Goal: Transaction & Acquisition: Purchase product/service

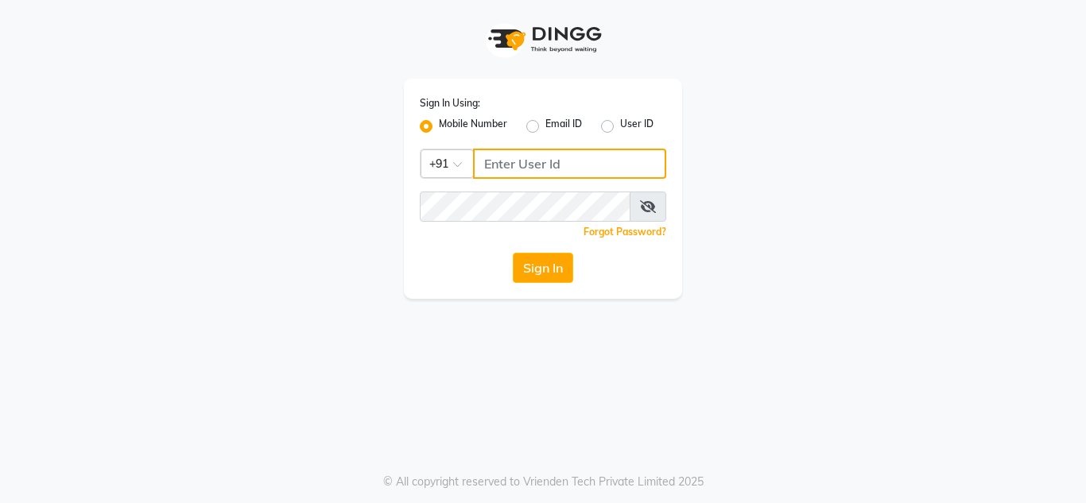
click at [545, 167] on input "Username" at bounding box center [569, 164] width 193 height 30
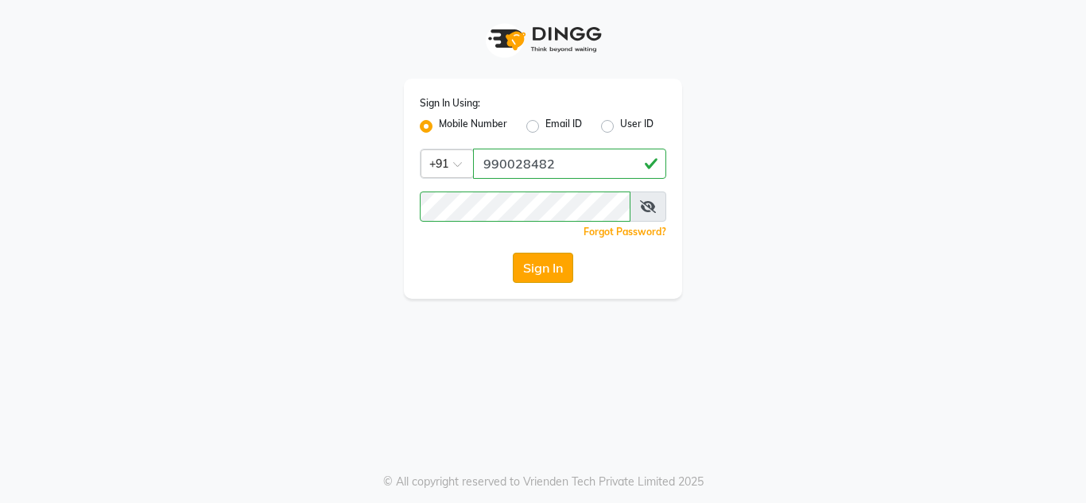
click at [559, 268] on button "Sign In" at bounding box center [543, 268] width 60 height 30
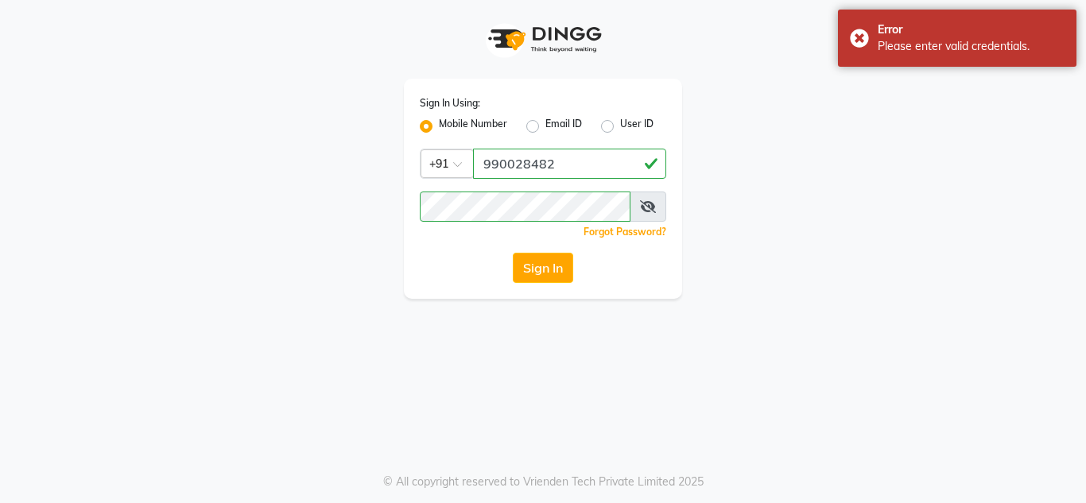
click at [645, 207] on icon at bounding box center [648, 206] width 16 height 13
click at [645, 207] on icon at bounding box center [649, 206] width 14 height 13
click at [553, 279] on button "Sign In" at bounding box center [543, 268] width 60 height 30
click at [568, 161] on input "990028482" at bounding box center [569, 164] width 193 height 30
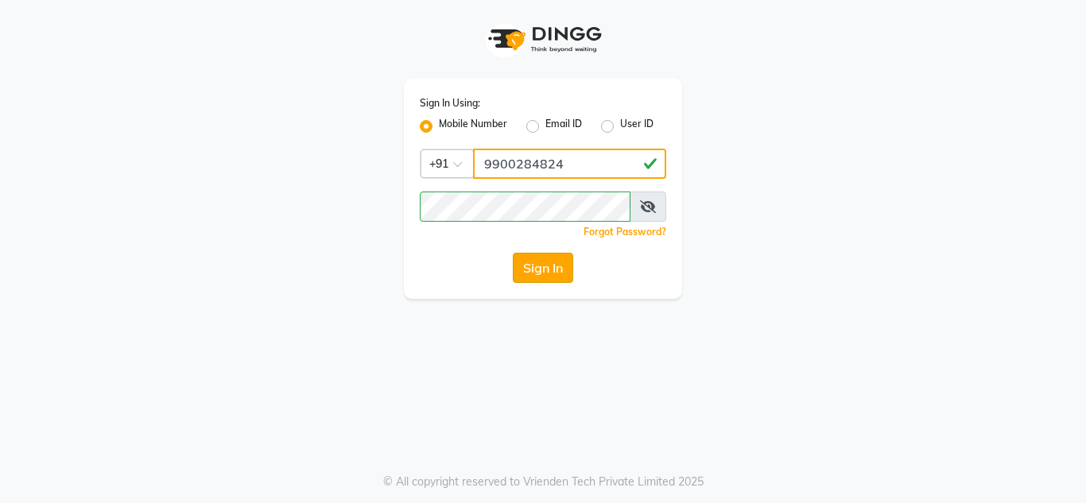
type input "9900284824"
click at [550, 269] on button "Sign In" at bounding box center [543, 268] width 60 height 30
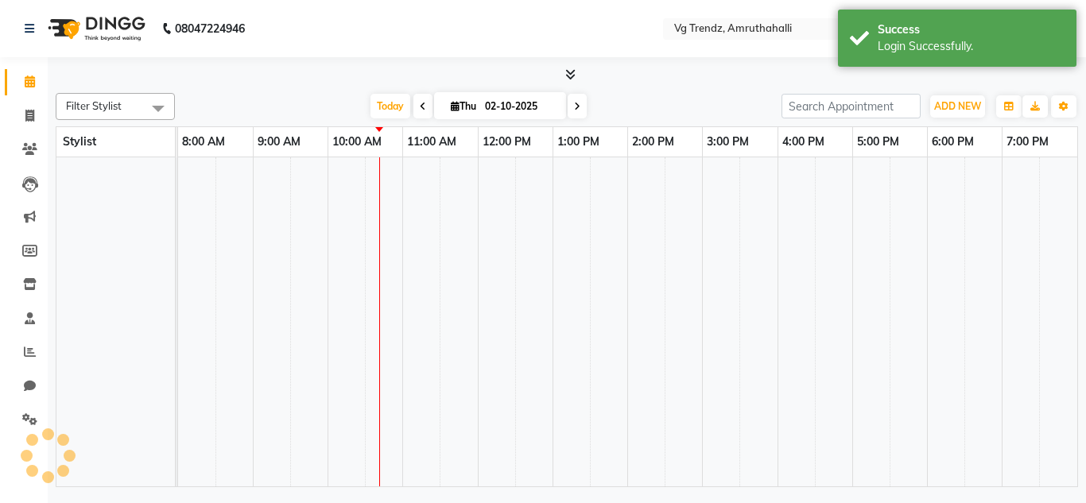
select select "en"
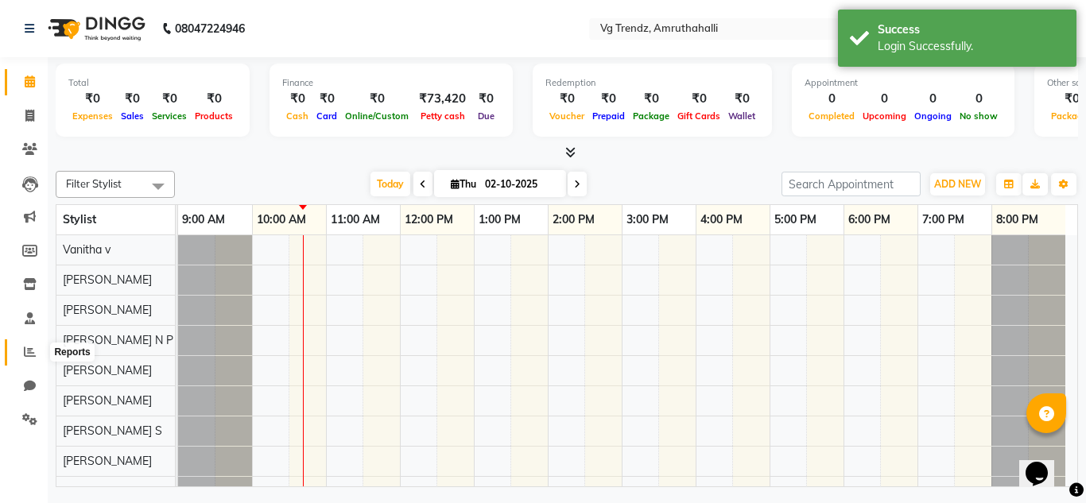
click at [22, 359] on span at bounding box center [30, 353] width 28 height 18
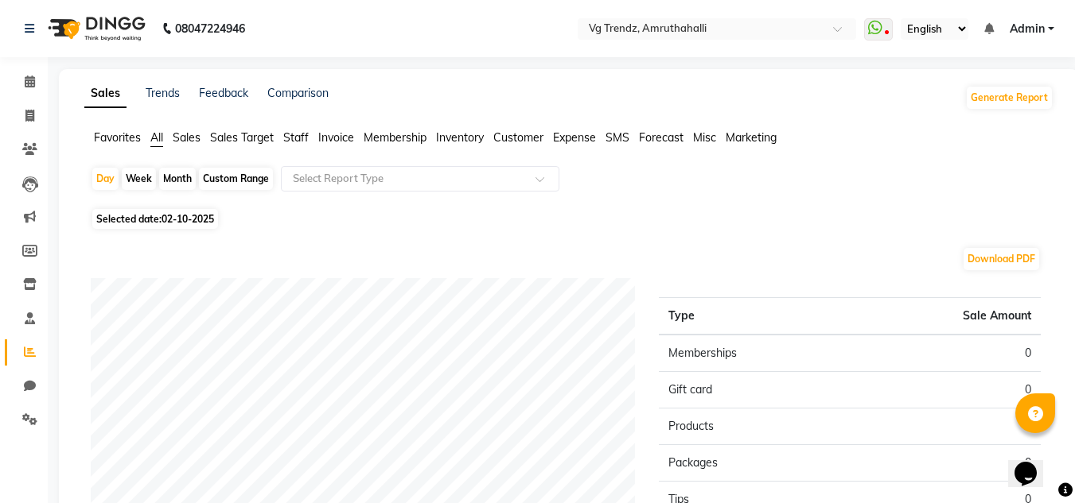
click at [294, 138] on span "Staff" at bounding box center [295, 137] width 25 height 14
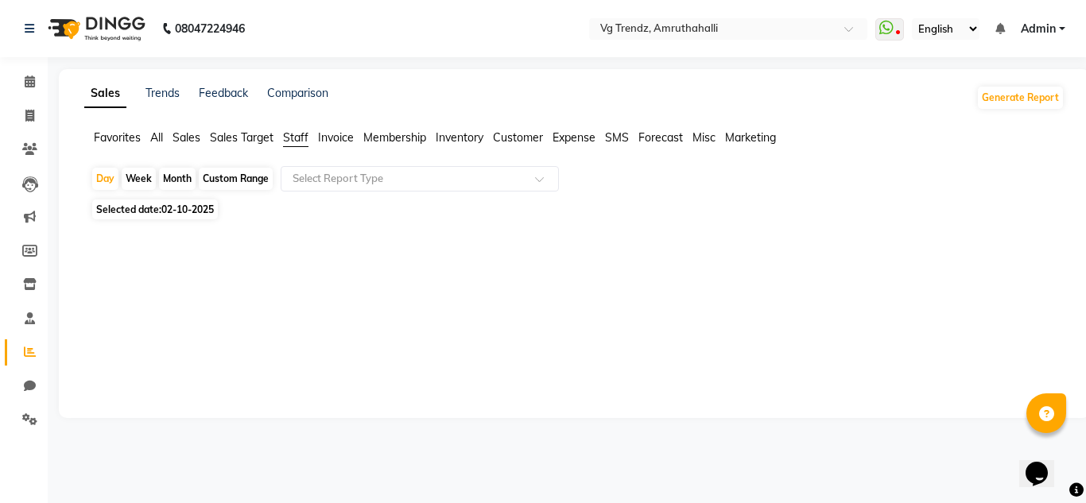
click at [183, 221] on div "Day Week Month Custom Range Select Report Type Selected date: [DATE] ★ [PERSON_…" at bounding box center [574, 284] width 981 height 236
click at [182, 209] on span "02-10-2025" at bounding box center [187, 210] width 52 height 12
select select "10"
select select "2025"
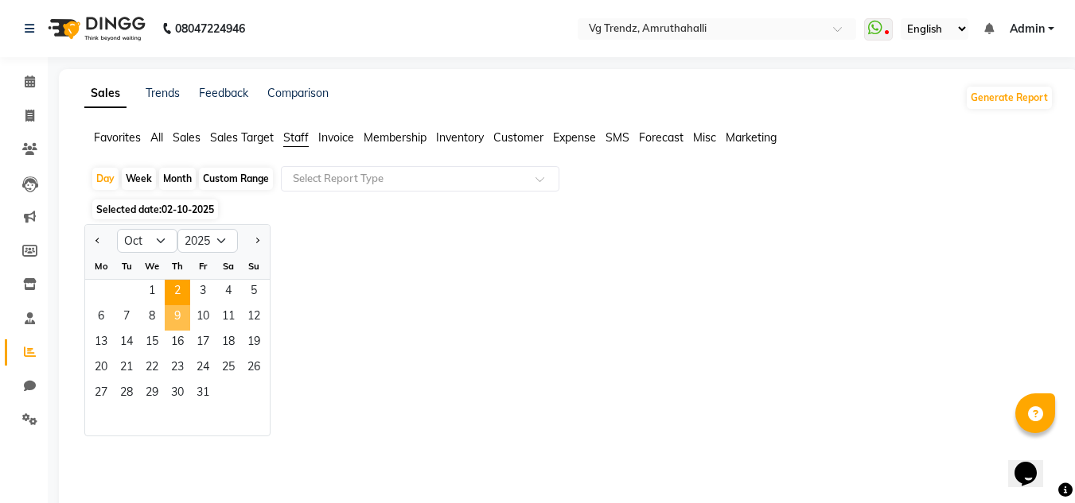
click at [185, 319] on span "9" at bounding box center [177, 317] width 25 height 25
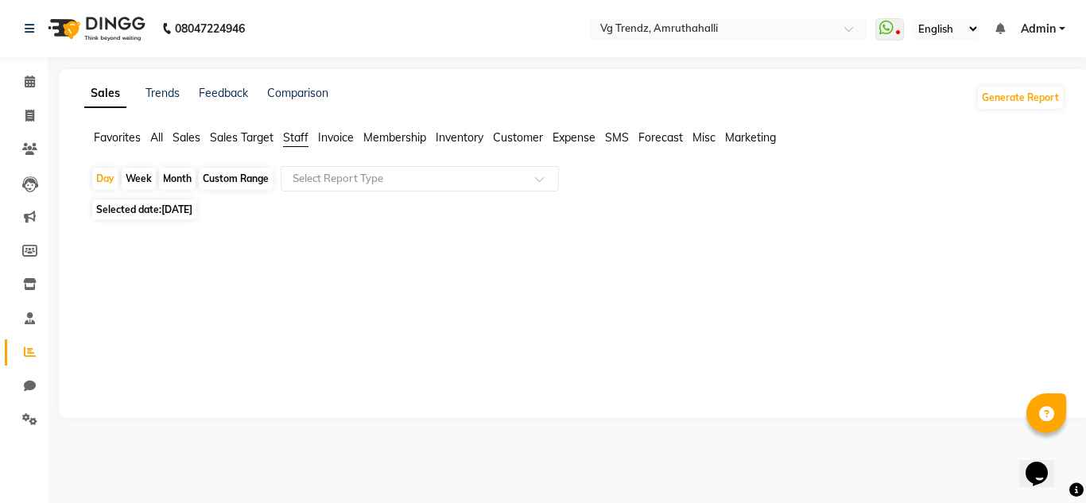
click at [181, 198] on div "Day Week Month Custom Range Select Report Type Selected date: [DATE] ★ [PERSON_…" at bounding box center [574, 284] width 981 height 236
click at [188, 207] on span "[DATE]" at bounding box center [176, 210] width 31 height 12
select select "10"
select select "2025"
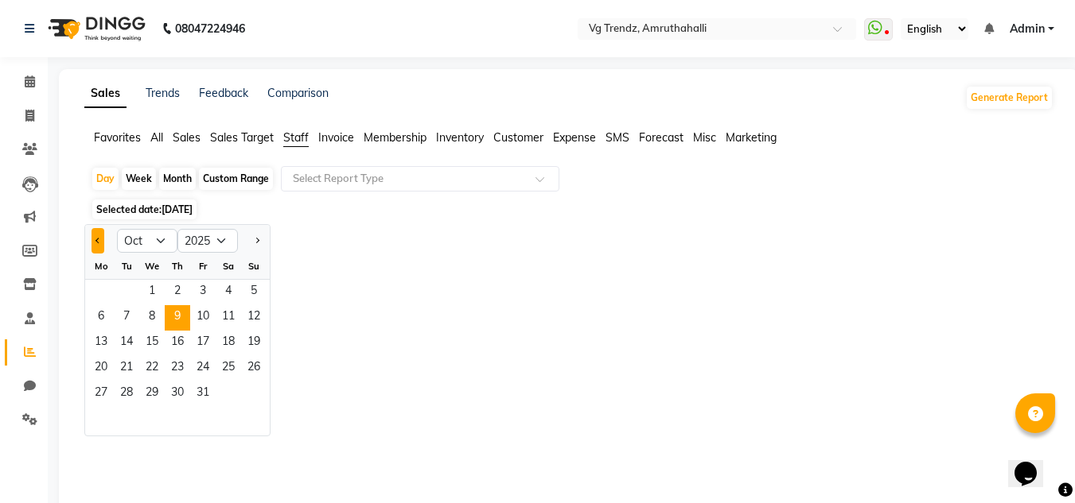
click at [91, 239] on button "Previous month" at bounding box center [97, 240] width 13 height 25
select select "9"
click at [122, 317] on span "9" at bounding box center [126, 317] width 25 height 25
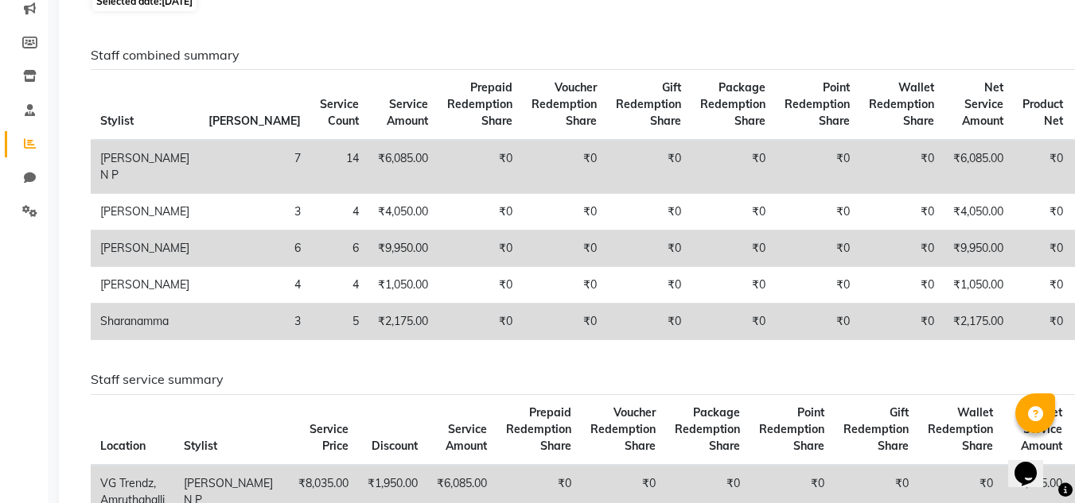
scroll to position [255, 0]
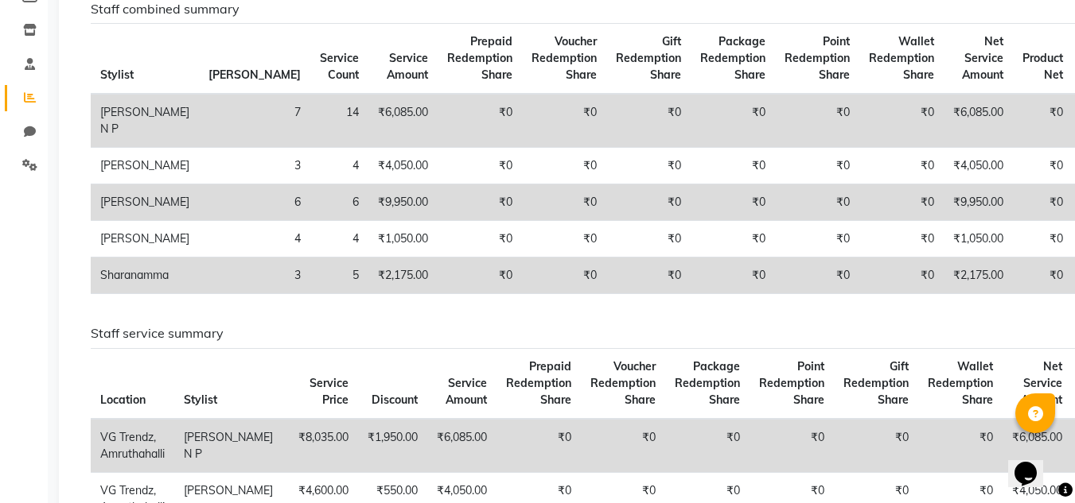
click at [122, 294] on td "Sharanamma" at bounding box center [145, 276] width 108 height 37
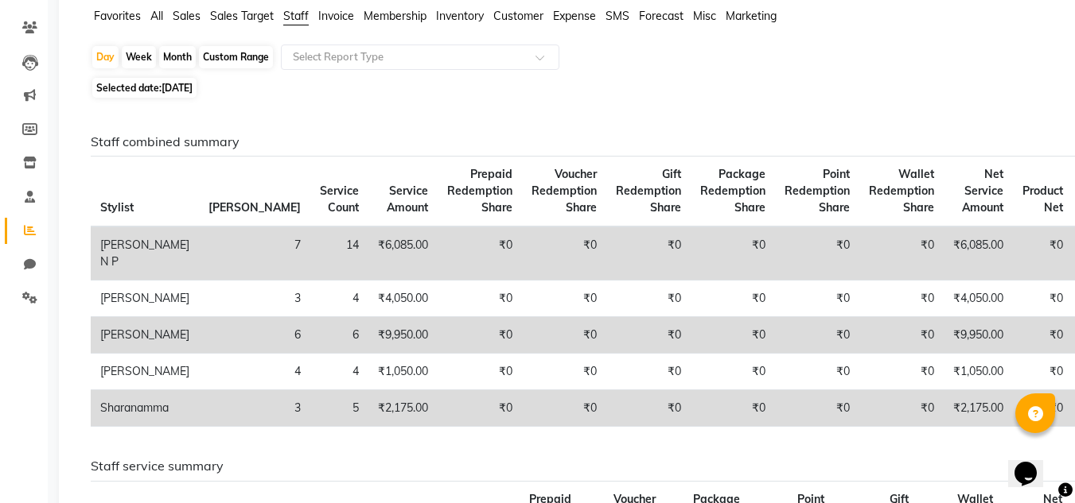
scroll to position [0, 0]
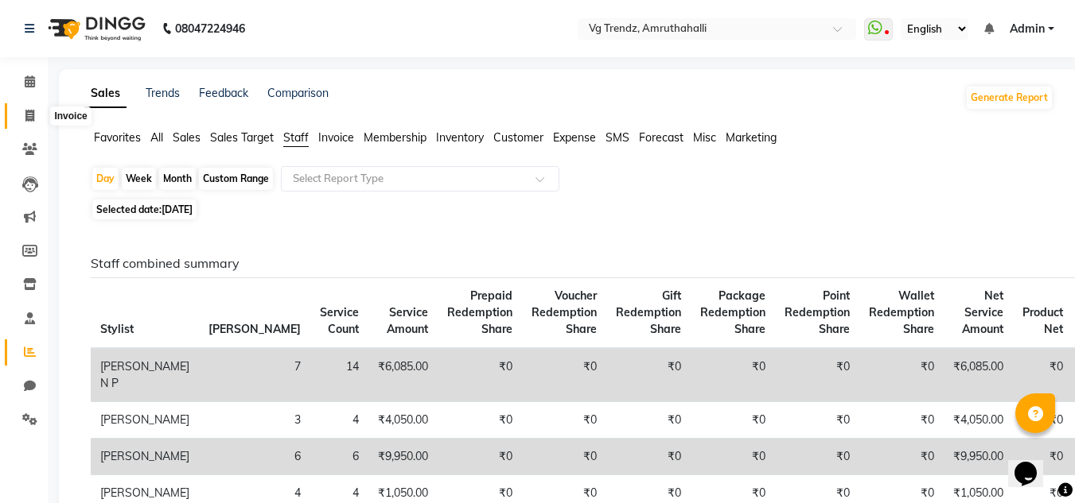
click at [39, 107] on span at bounding box center [30, 116] width 28 height 18
select select "5536"
select select "service"
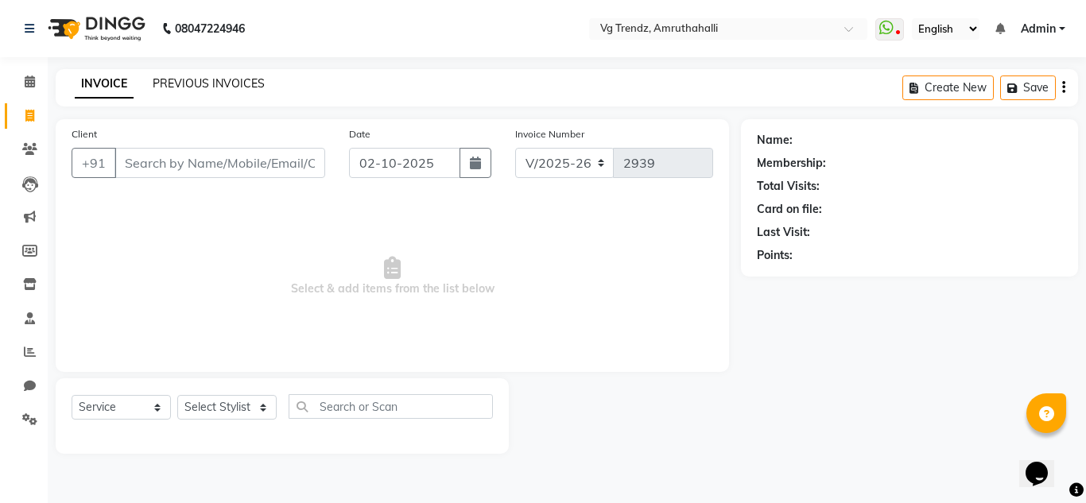
click at [238, 78] on link "PREVIOUS INVOICES" at bounding box center [209, 83] width 112 height 14
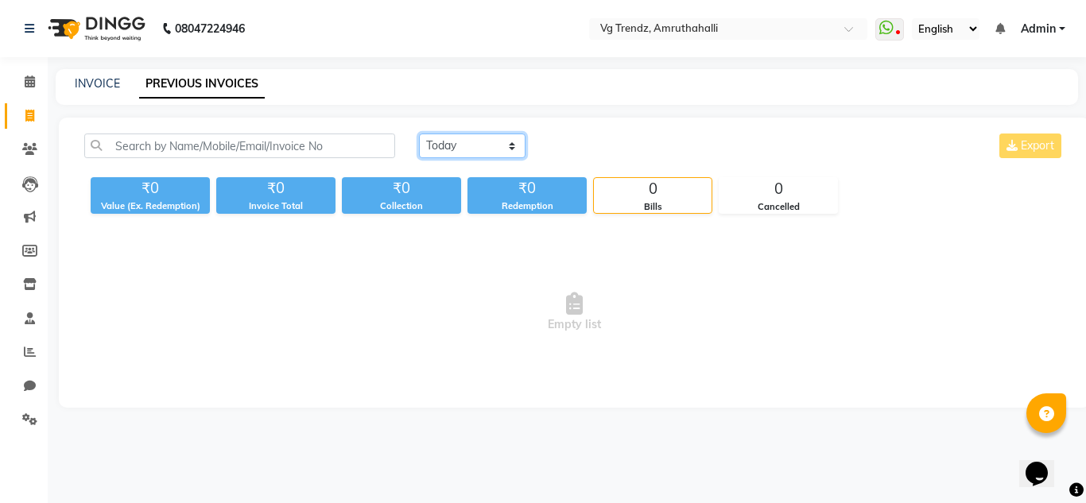
click at [474, 138] on select "[DATE] [DATE] Custom Range" at bounding box center [472, 146] width 107 height 25
select select "range"
click at [419, 134] on select "[DATE] [DATE] Custom Range" at bounding box center [472, 146] width 107 height 25
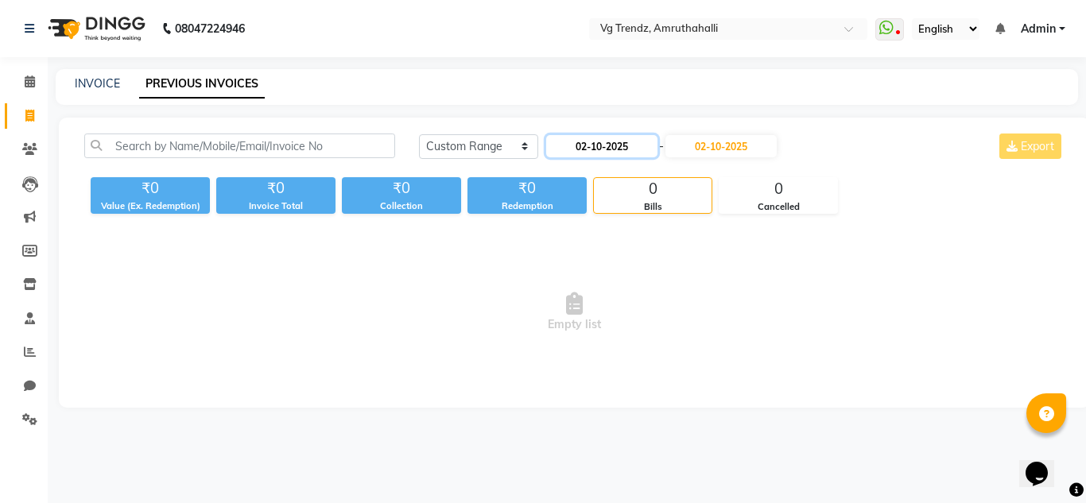
click at [612, 142] on input "02-10-2025" at bounding box center [601, 146] width 111 height 22
select select "10"
select select "2025"
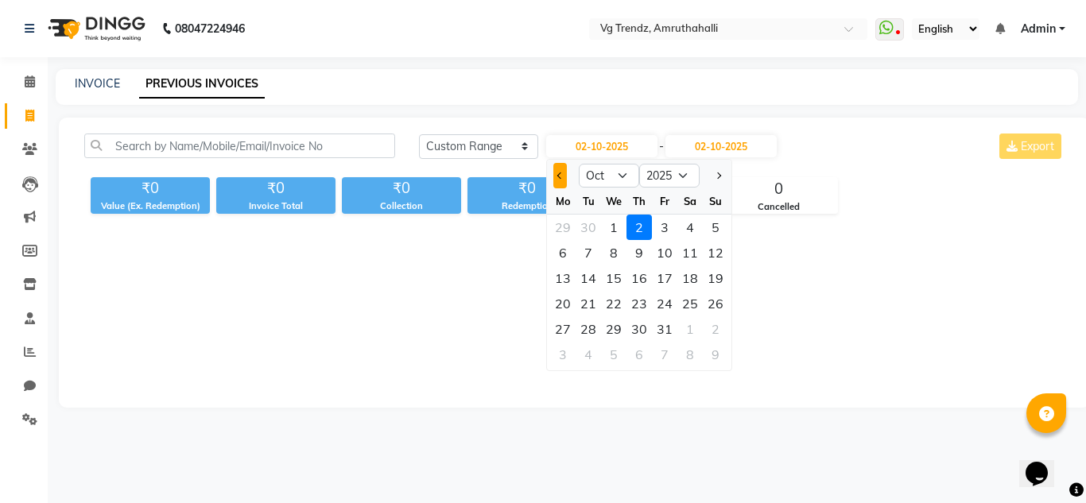
click at [555, 178] on button "Previous month" at bounding box center [561, 175] width 14 height 25
select select "9"
click at [624, 261] on div "10" at bounding box center [613, 252] width 25 height 25
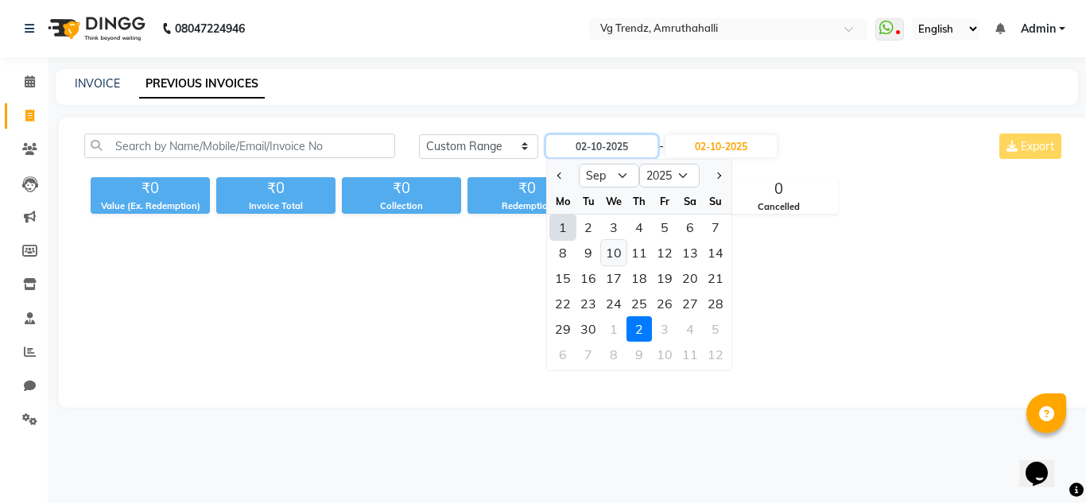
type input "10-09-2025"
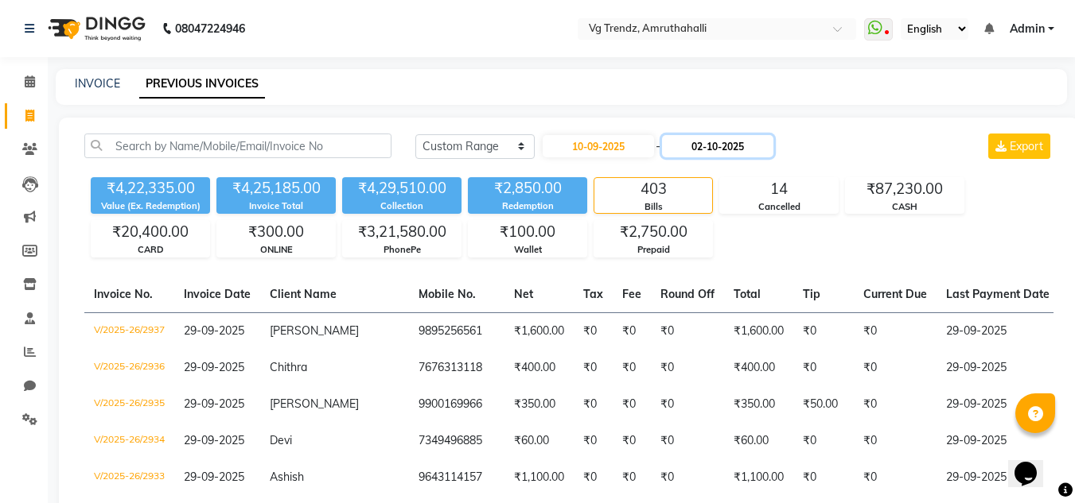
click at [738, 153] on input "02-10-2025" at bounding box center [717, 146] width 111 height 22
select select "10"
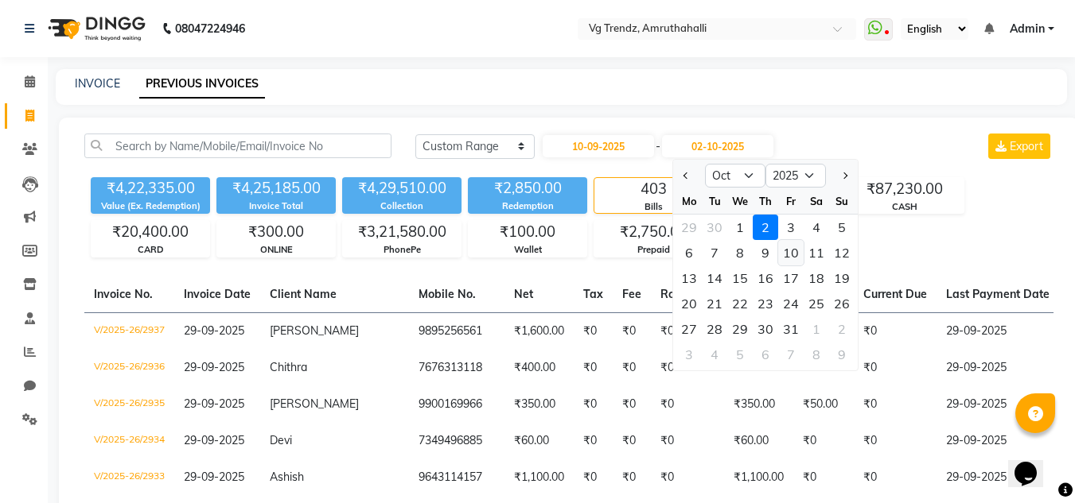
click at [785, 254] on div "10" at bounding box center [790, 252] width 25 height 25
type input "[DATE]"
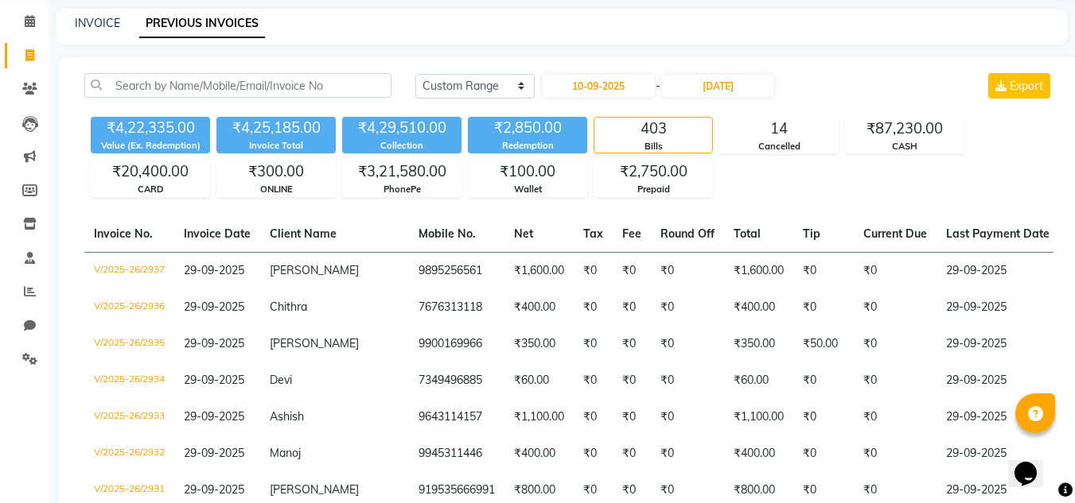
scroll to position [64, 0]
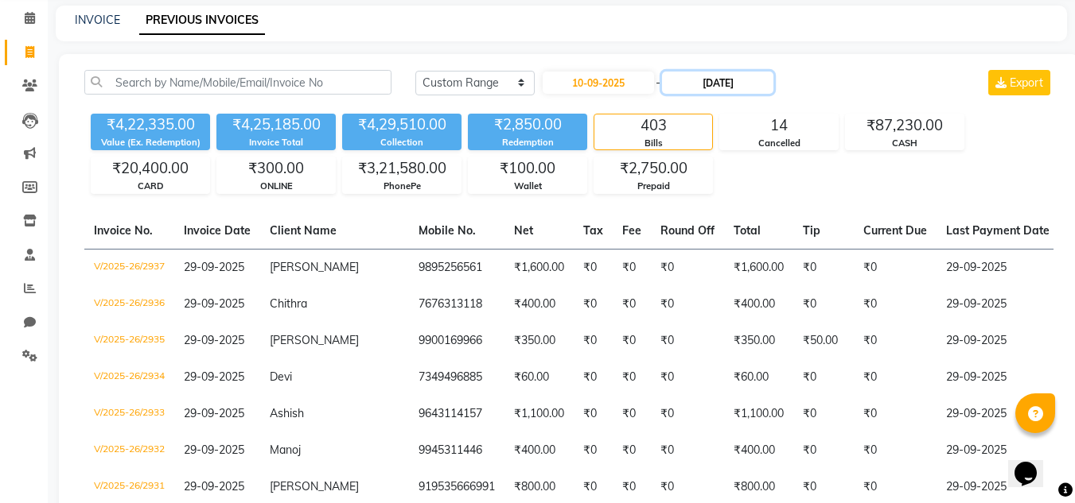
click at [746, 87] on input "[DATE]" at bounding box center [717, 83] width 111 height 22
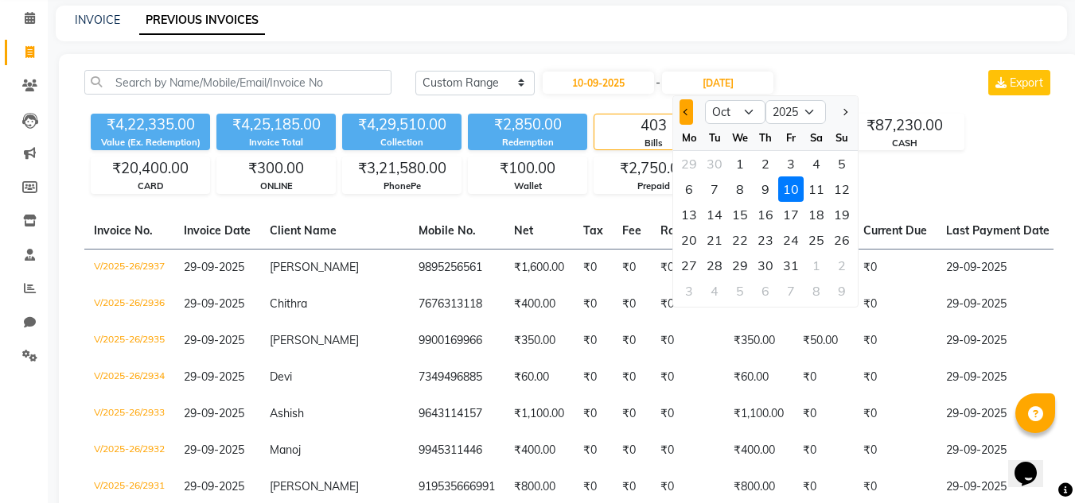
click at [682, 117] on button "Previous month" at bounding box center [686, 111] width 14 height 25
select select "9"
click at [736, 182] on div "10" at bounding box center [739, 189] width 25 height 25
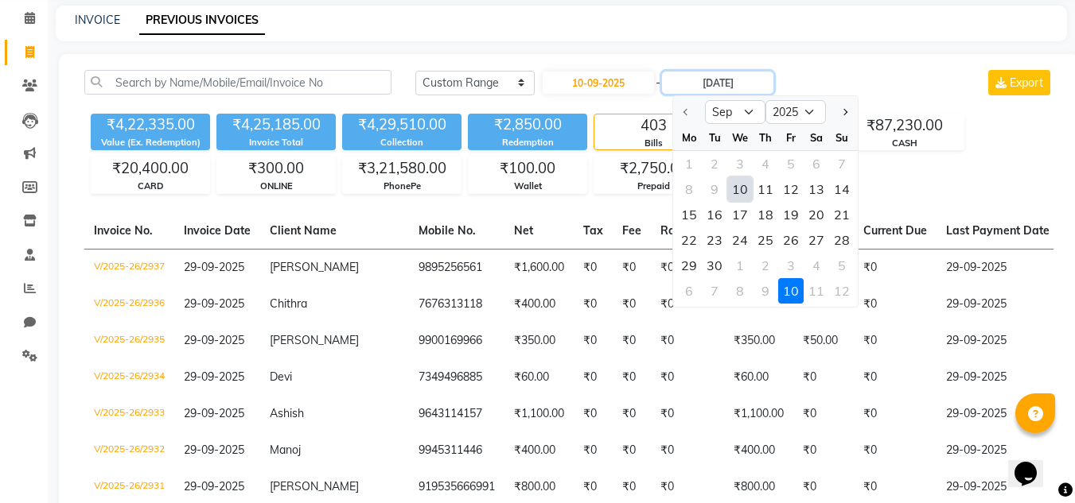
type input "10-09-2025"
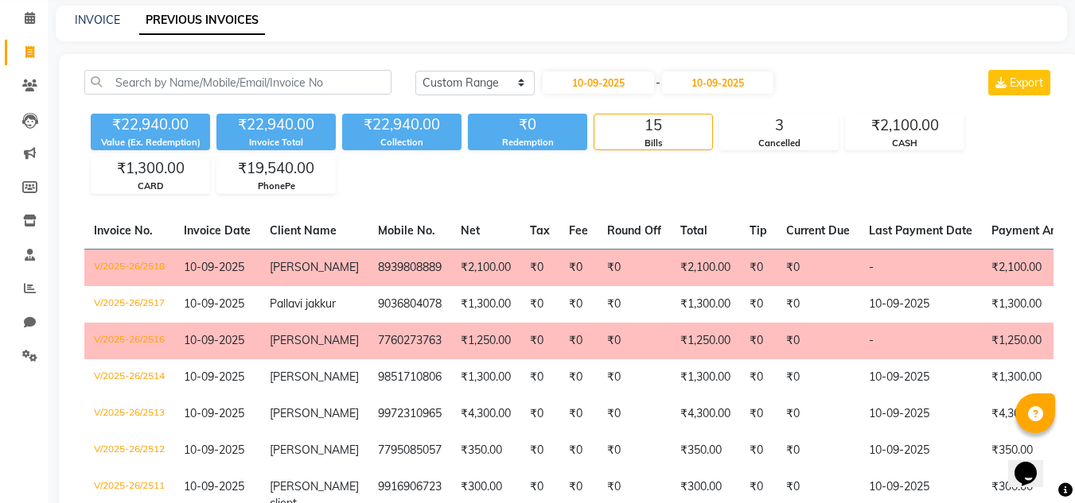
click at [608, 359] on td "₹0" at bounding box center [633, 341] width 73 height 37
click at [28, 48] on icon at bounding box center [29, 52] width 9 height 12
select select "service"
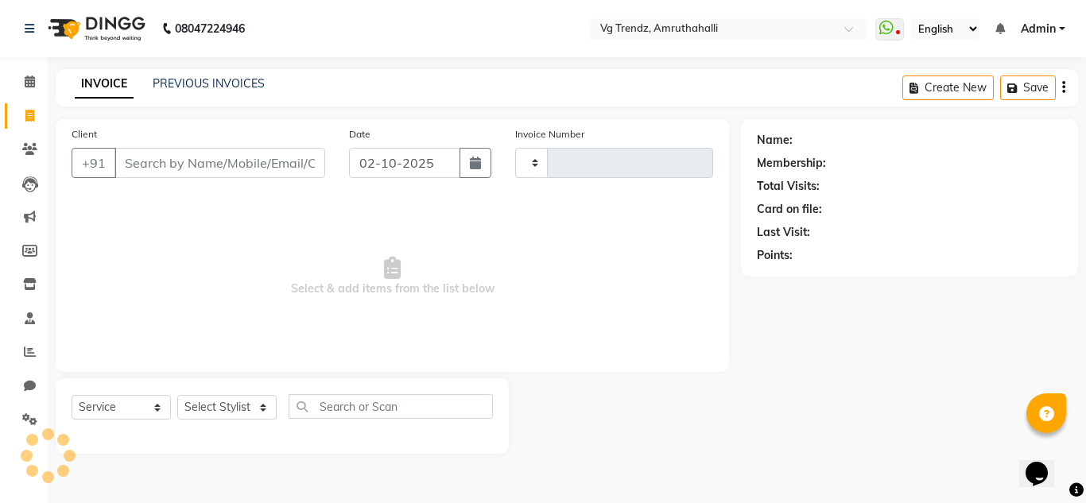
type input "2939"
select select "5536"
click at [491, 165] on button "button" at bounding box center [476, 163] width 32 height 30
select select "10"
select select "2025"
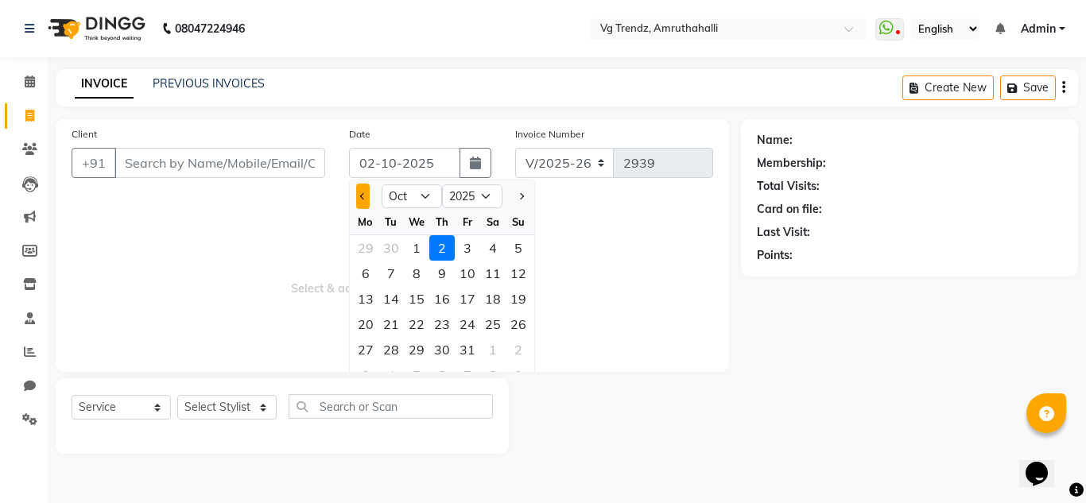
click at [367, 194] on button "Previous month" at bounding box center [363, 196] width 14 height 25
select select "9"
click at [385, 282] on div "9" at bounding box center [391, 273] width 25 height 25
type input "[DATE]"
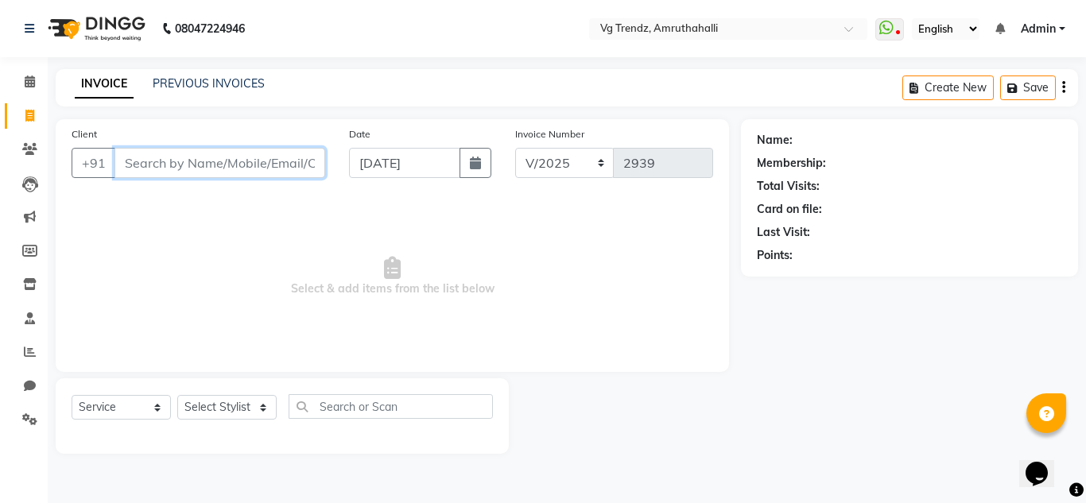
click at [188, 165] on input "Client" at bounding box center [220, 163] width 211 height 30
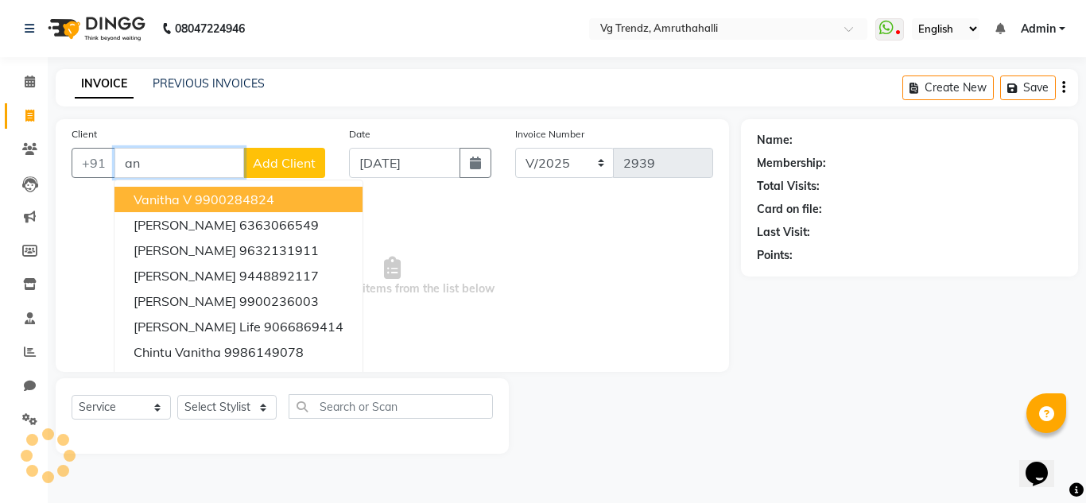
type input "a"
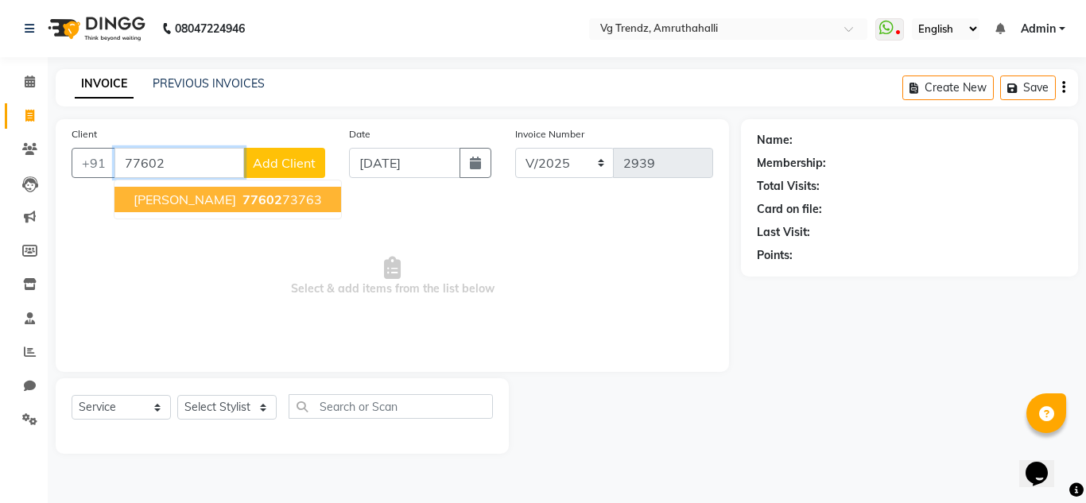
click at [243, 200] on span "77602" at bounding box center [263, 200] width 40 height 16
type input "7760273763"
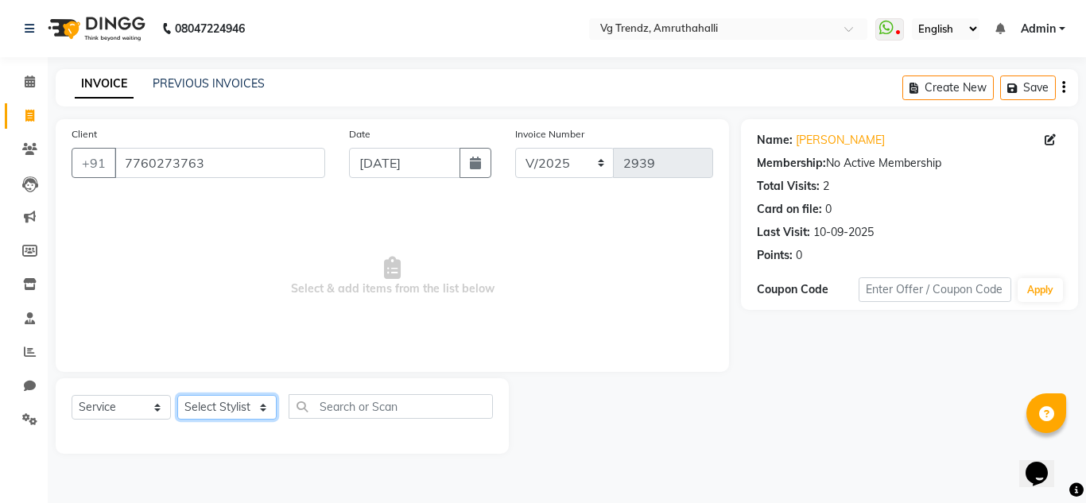
click at [236, 407] on select "Select Stylist [PERSON_NAME] N P [PERSON_NAME] [PERSON_NAME] [PERSON_NAME] salo…" at bounding box center [226, 407] width 99 height 25
select select "84659"
click at [177, 395] on select "Select Stylist [PERSON_NAME] N P [PERSON_NAME] [PERSON_NAME] [PERSON_NAME] salo…" at bounding box center [226, 407] width 99 height 25
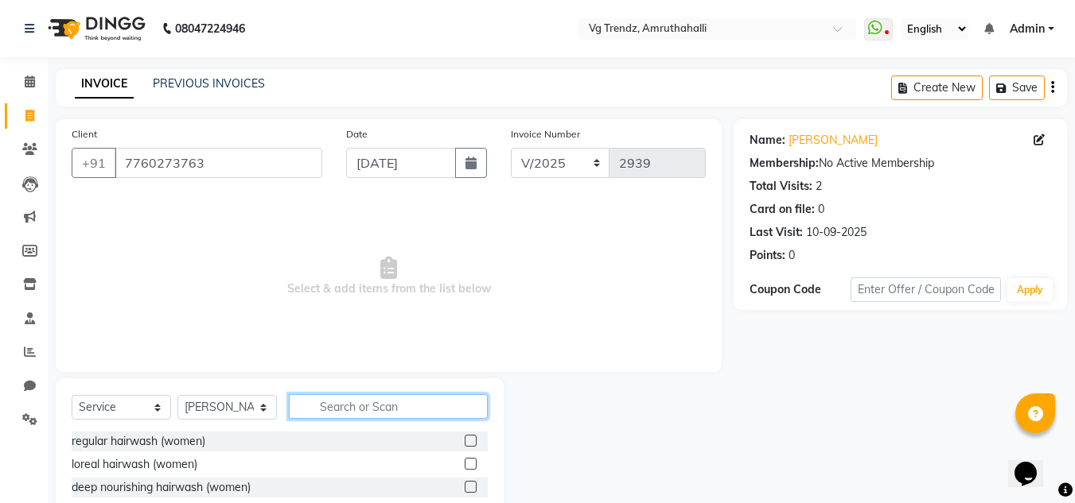
click at [375, 413] on input "text" at bounding box center [388, 406] width 199 height 25
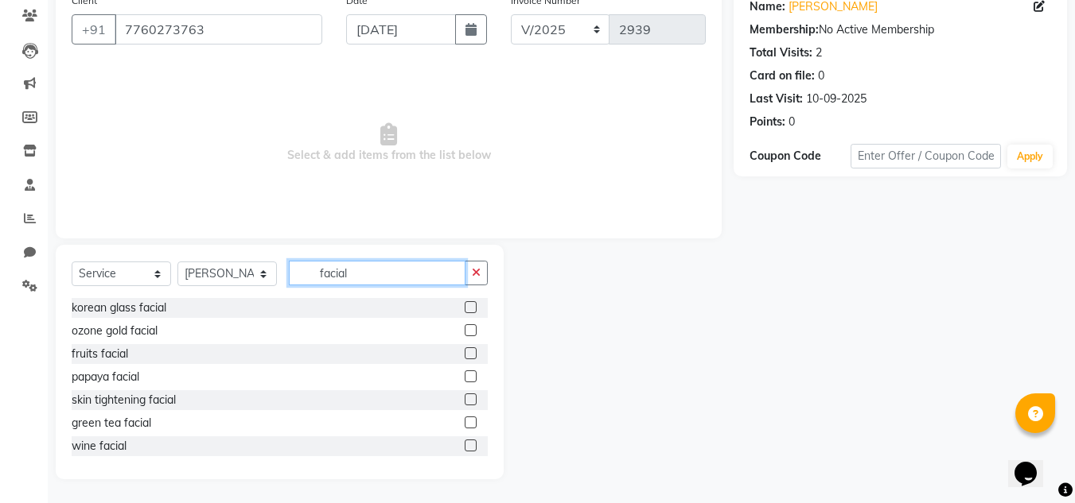
type input "facial"
click at [464, 323] on div at bounding box center [475, 331] width 23 height 20
click at [464, 328] on label at bounding box center [470, 331] width 12 height 12
click at [464, 328] on input "checkbox" at bounding box center [469, 331] width 10 height 10
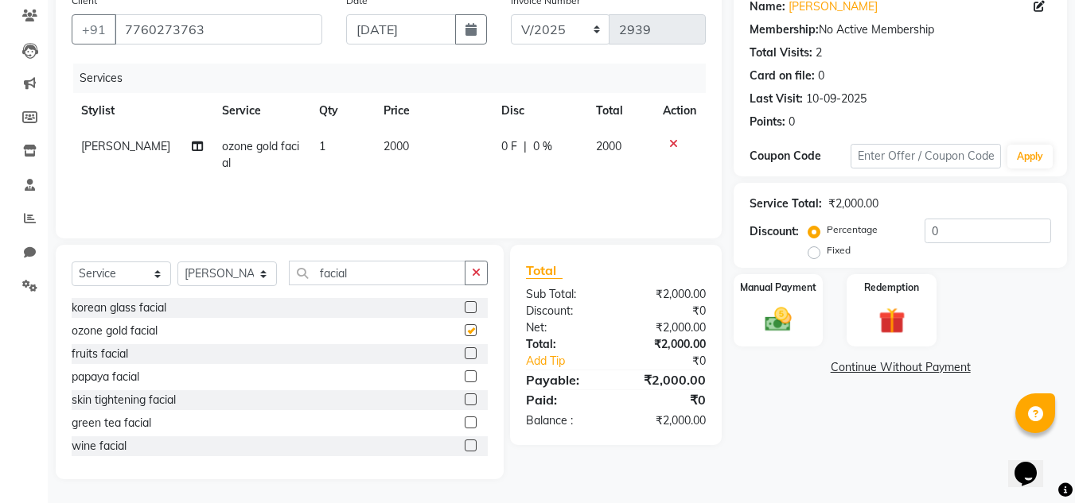
checkbox input "false"
click at [501, 145] on span "0 F" at bounding box center [509, 146] width 16 height 17
select select "84659"
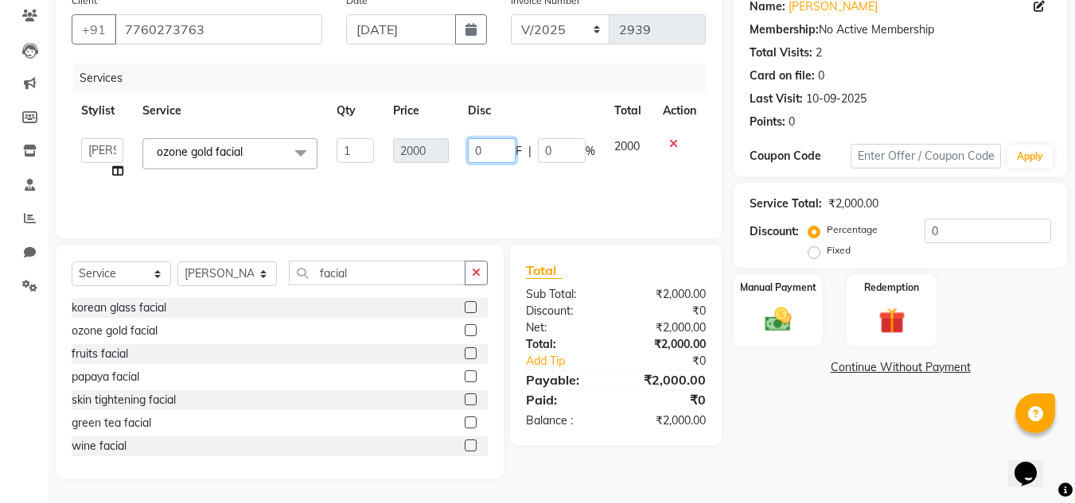
click at [505, 149] on input "0" at bounding box center [492, 150] width 48 height 25
type input "625"
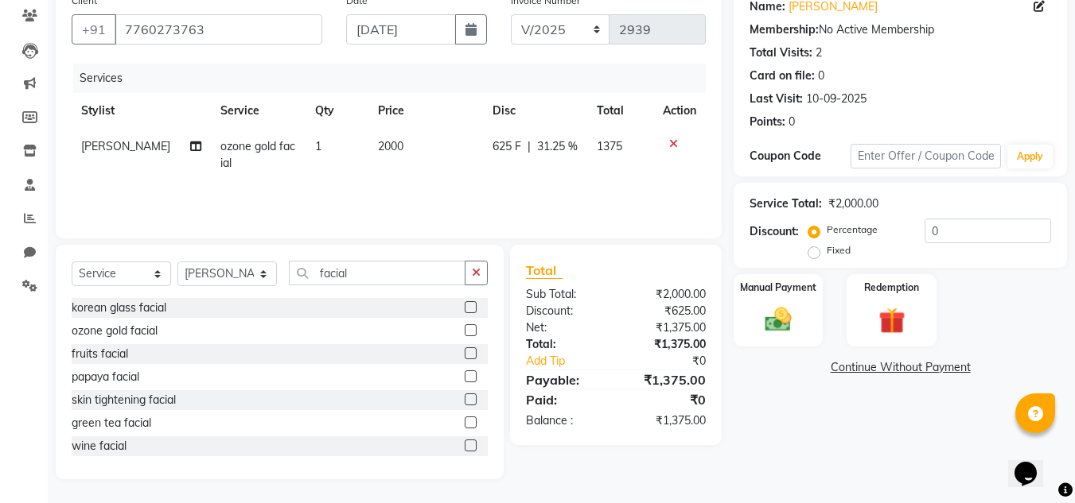
click at [557, 169] on td "625 F | 31.25 %" at bounding box center [535, 155] width 104 height 52
select select "84659"
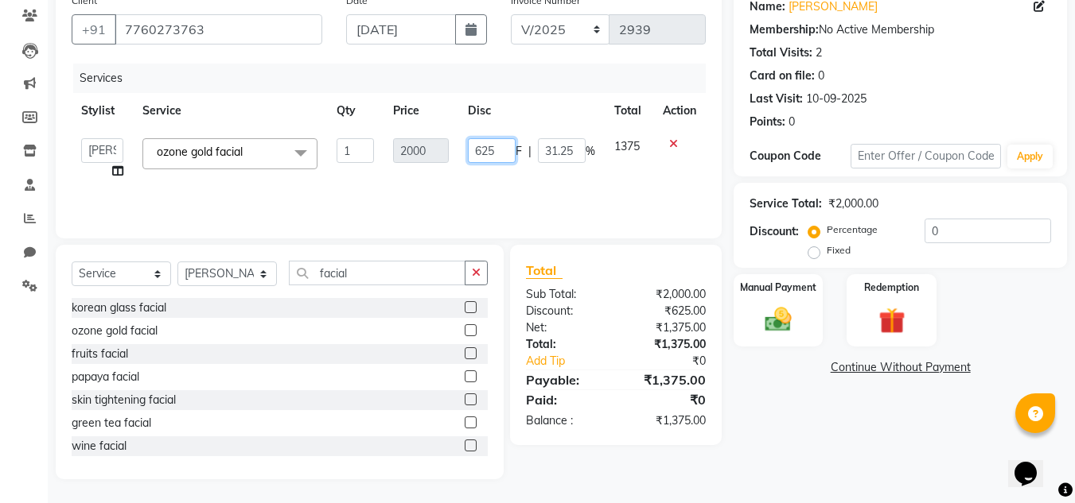
click at [474, 153] on input "625" at bounding box center [492, 150] width 48 height 25
type input "725"
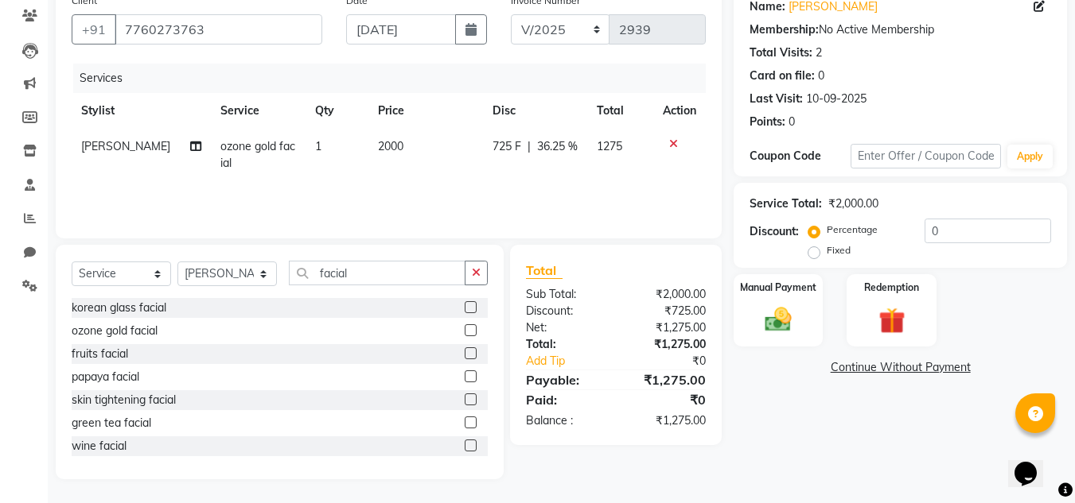
click at [527, 182] on div "Services Stylist Service Qty Price Disc Total Action [PERSON_NAME] ozone gold f…" at bounding box center [389, 143] width 634 height 159
click at [503, 140] on span "725 F" at bounding box center [506, 146] width 29 height 17
select select "84659"
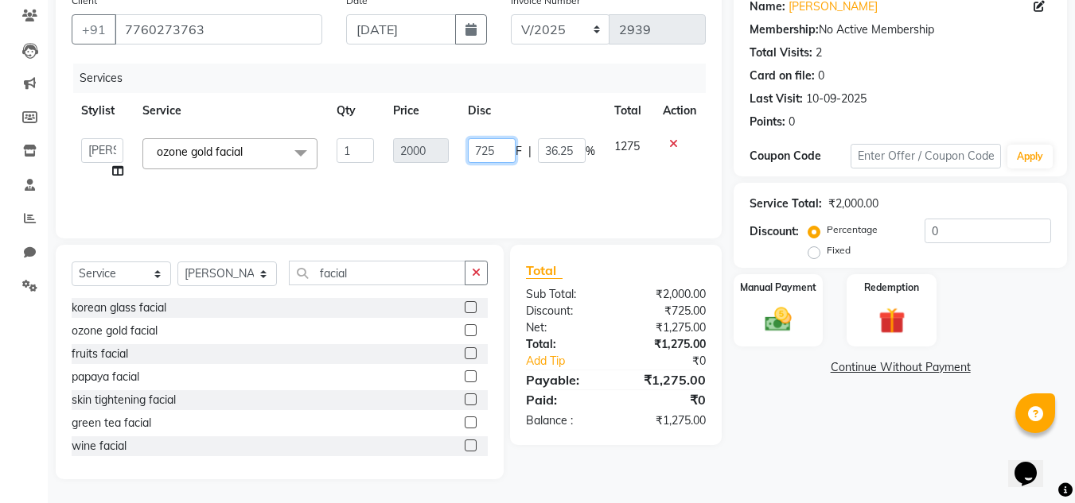
click at [487, 149] on input "725" at bounding box center [492, 150] width 48 height 25
type input "750"
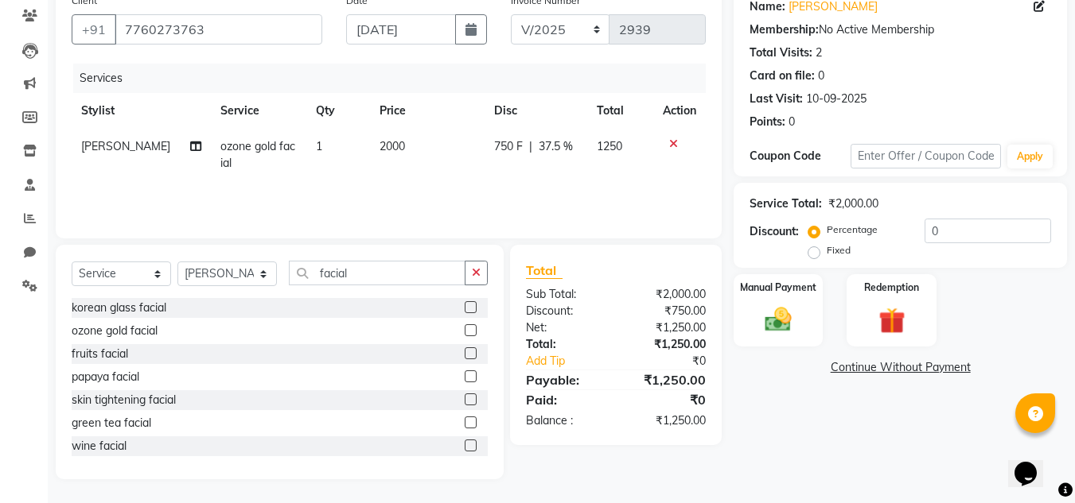
click at [495, 198] on div "Services Stylist Service Qty Price Disc Total Action [PERSON_NAME] ozone gold f…" at bounding box center [389, 143] width 634 height 159
click at [190, 150] on icon at bounding box center [195, 146] width 11 height 11
select select "84659"
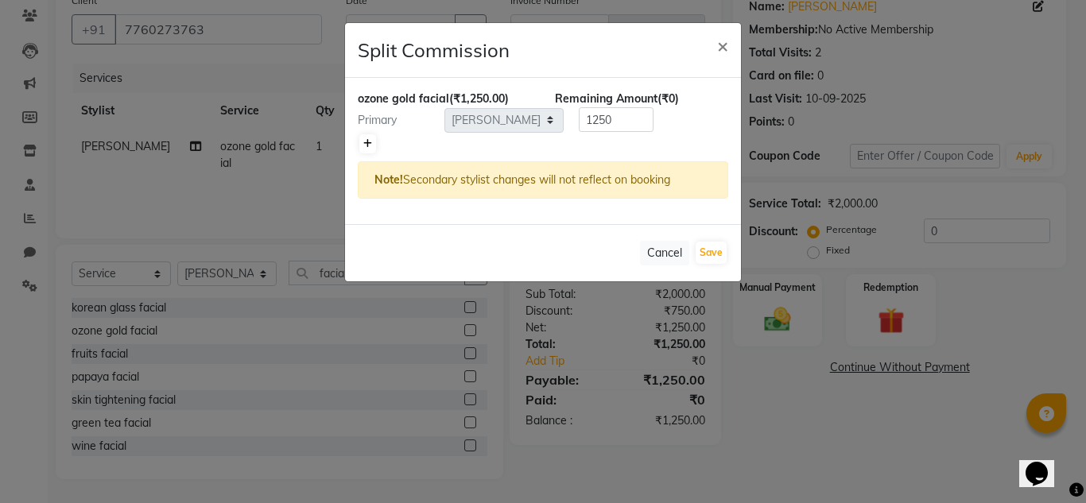
click at [371, 139] on icon at bounding box center [367, 144] width 9 height 10
type input "625"
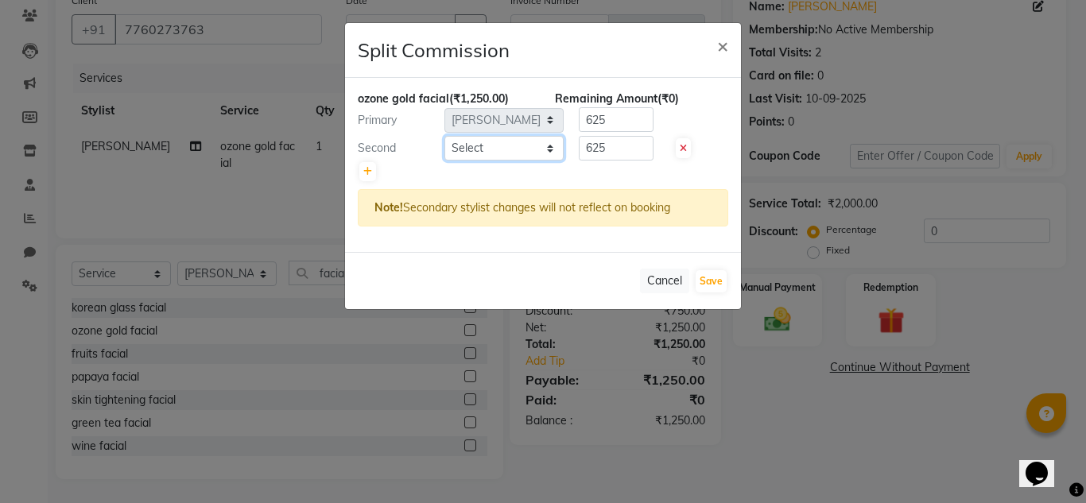
click at [539, 150] on select "Select [PERSON_NAME] N P [PERSON_NAME] [PERSON_NAME] [PERSON_NAME] salon number…" at bounding box center [504, 148] width 119 height 25
select select "86015"
click at [445, 136] on select "Select [PERSON_NAME] N P [PERSON_NAME] [PERSON_NAME] [PERSON_NAME] salon number…" at bounding box center [504, 148] width 119 height 25
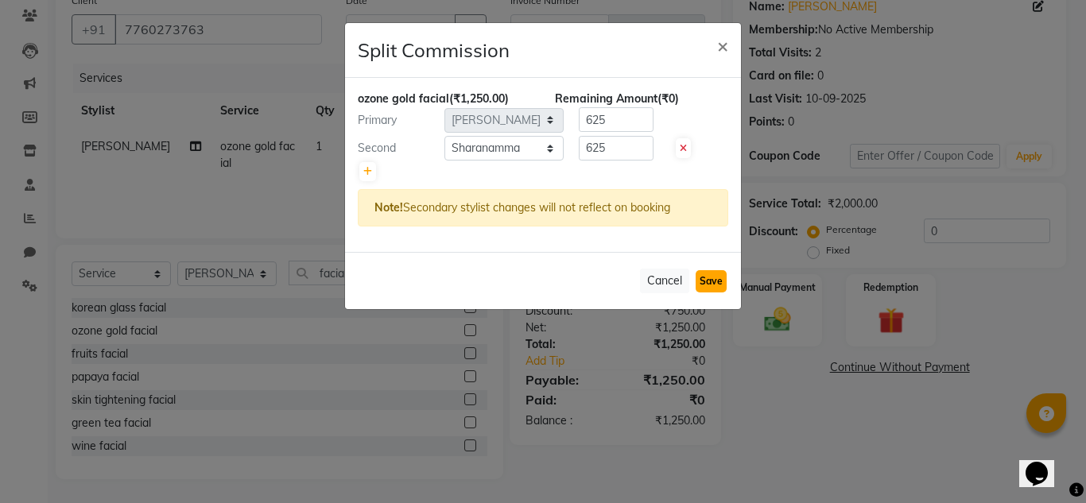
click at [711, 290] on button "Save" at bounding box center [711, 281] width 31 height 22
select select "Select"
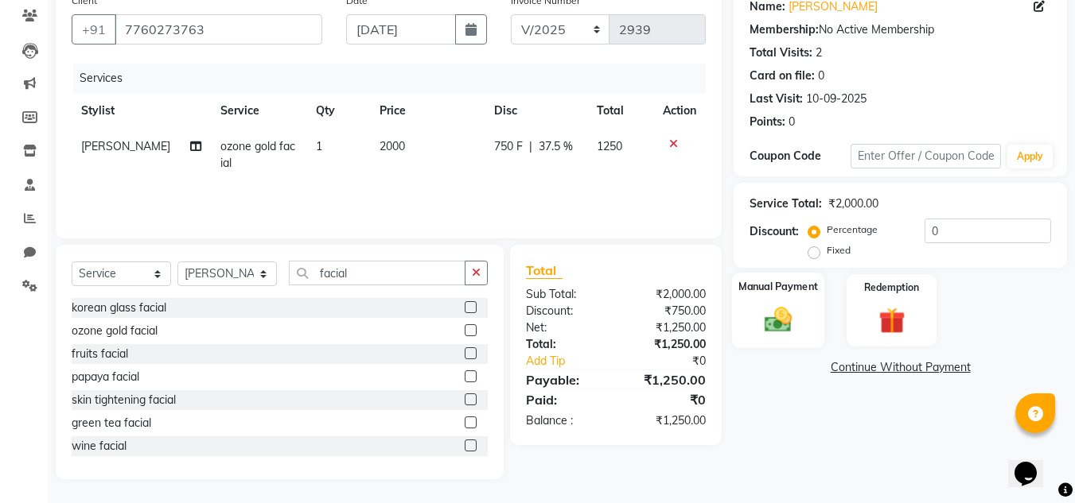
click at [781, 307] on img at bounding box center [778, 320] width 45 height 32
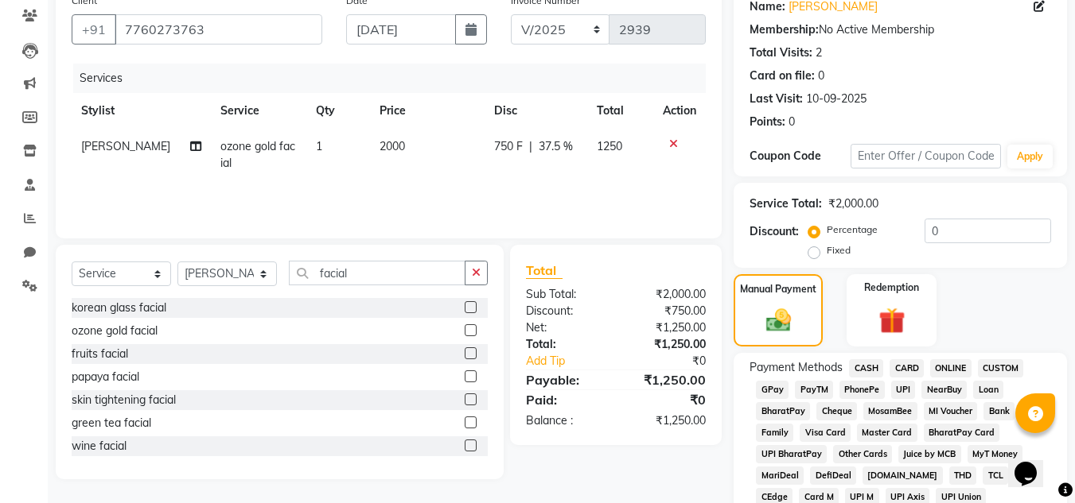
click at [850, 388] on span "PhonePe" at bounding box center [861, 390] width 45 height 18
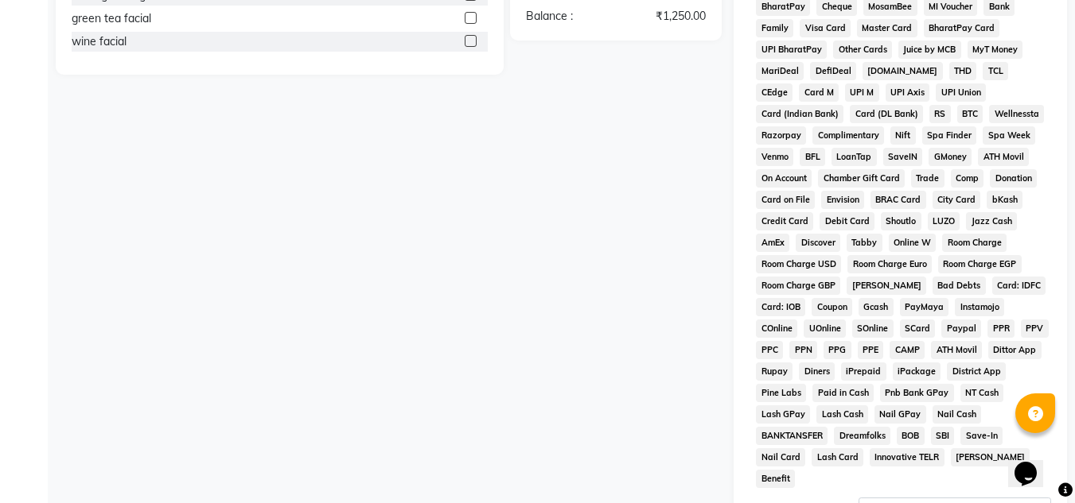
scroll to position [713, 0]
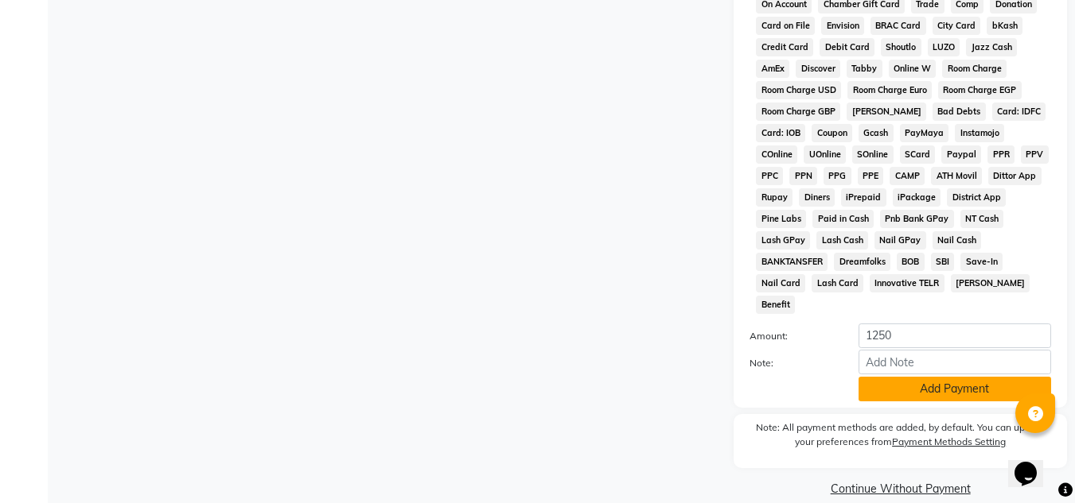
drag, startPoint x: 969, startPoint y: 383, endPoint x: 962, endPoint y: 375, distance: 10.2
click at [962, 375] on div "Payment Methods CASH CARD ONLINE CUSTOM GPay PayTM PhonePe UPI NearBuy Loan Bha…" at bounding box center [899, 91] width 333 height 634
click at [962, 377] on button "Add Payment" at bounding box center [954, 389] width 192 height 25
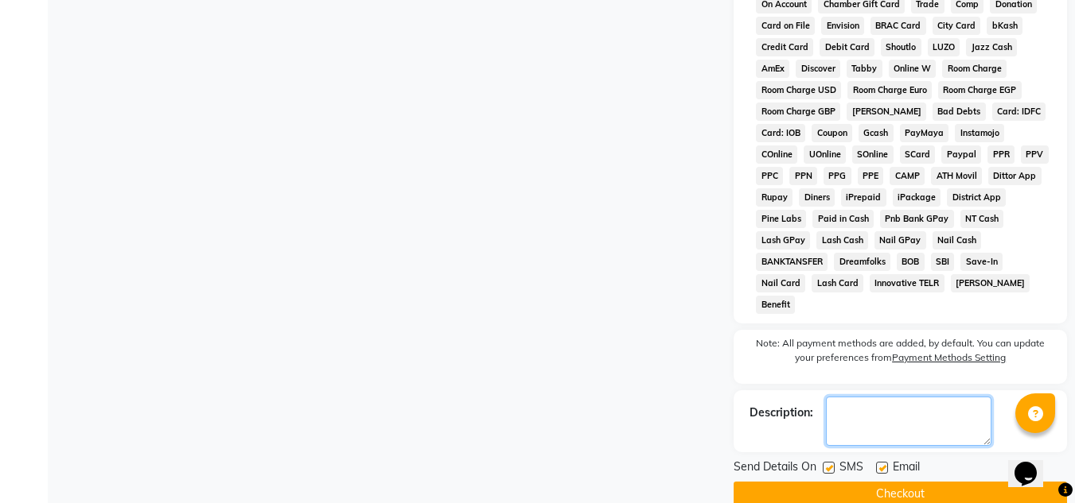
click at [932, 397] on textarea at bounding box center [908, 421] width 165 height 49
type textarea "maam"
click at [826, 462] on label at bounding box center [828, 468] width 12 height 12
click at [826, 464] on input "checkbox" at bounding box center [827, 469] width 10 height 10
checkbox input "false"
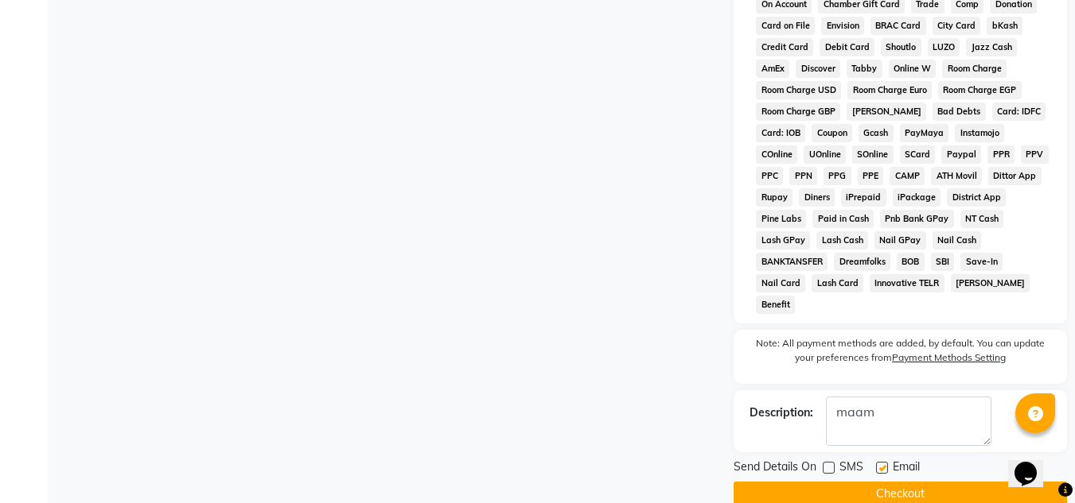
click at [876, 462] on label at bounding box center [882, 468] width 12 height 12
click at [876, 464] on input "checkbox" at bounding box center [881, 469] width 10 height 10
checkbox input "false"
click at [881, 482] on button "Checkout" at bounding box center [899, 494] width 333 height 25
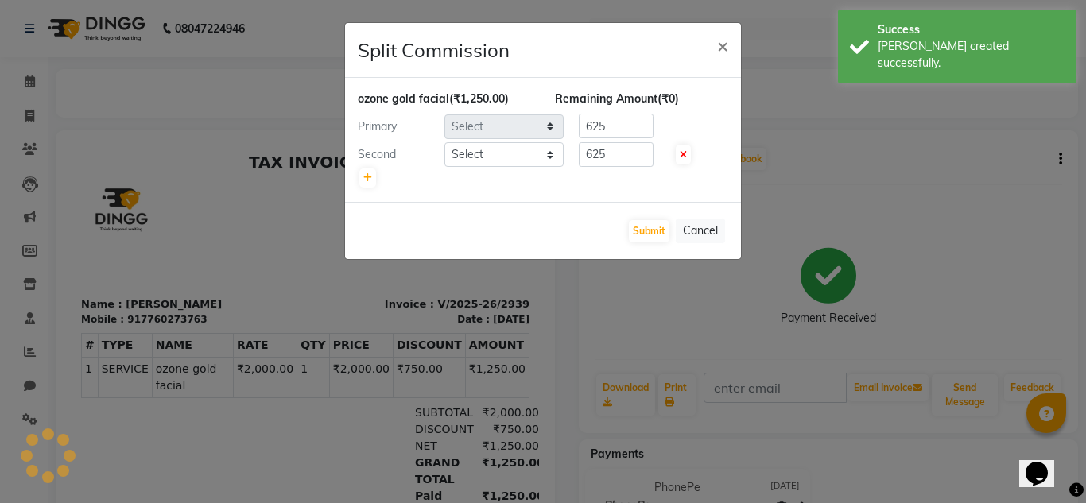
select select "84659"
select select "86015"
click at [640, 228] on button "Submit" at bounding box center [649, 231] width 41 height 22
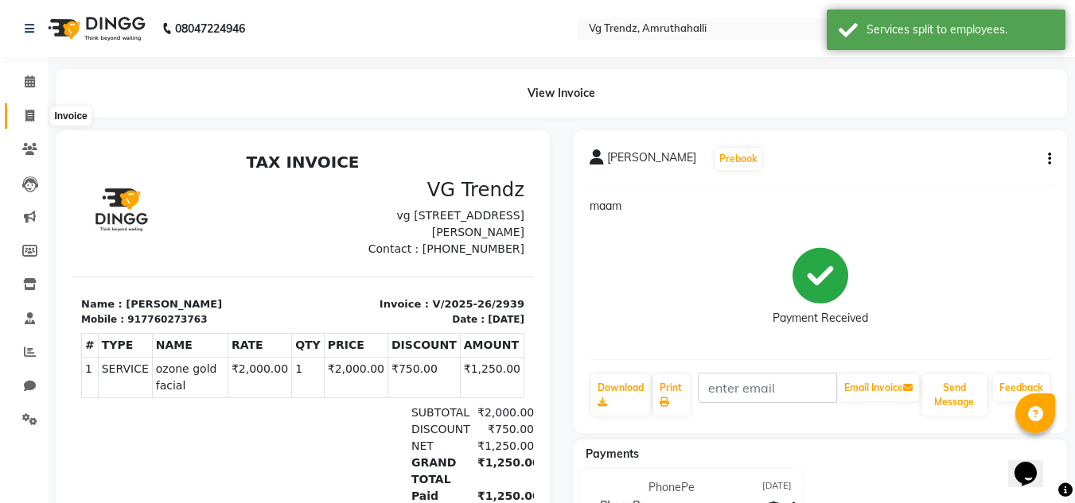
click at [22, 107] on span at bounding box center [30, 116] width 28 height 18
select select "service"
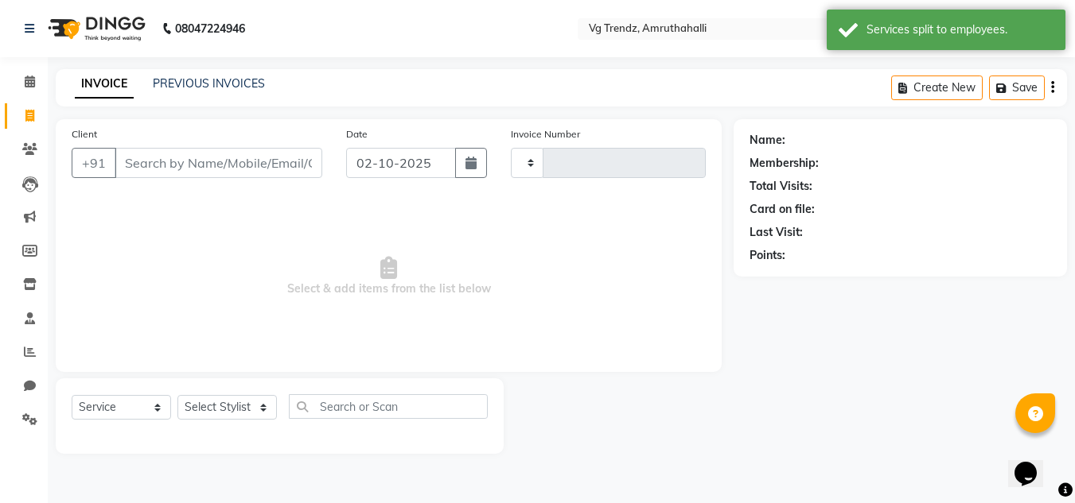
type input "2940"
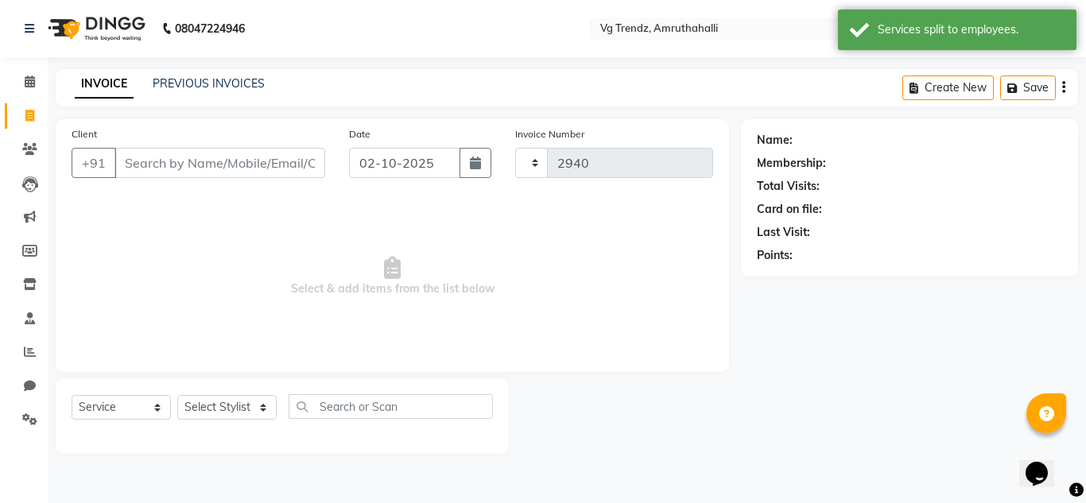
select select "5536"
click at [476, 160] on icon "button" at bounding box center [475, 163] width 11 height 13
select select "10"
select select "2025"
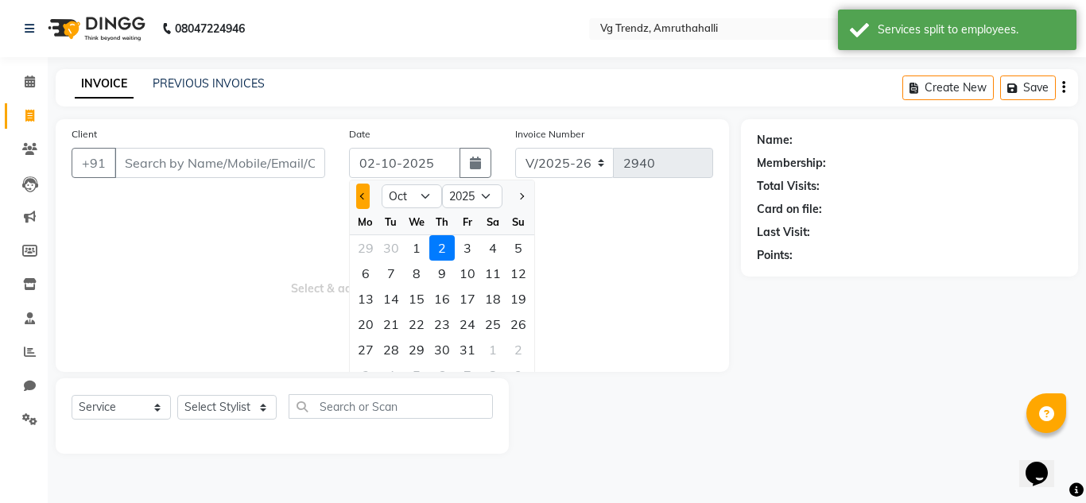
click at [359, 194] on button "Previous month" at bounding box center [363, 196] width 14 height 25
select select "9"
click at [394, 272] on div "9" at bounding box center [391, 273] width 25 height 25
type input "[DATE]"
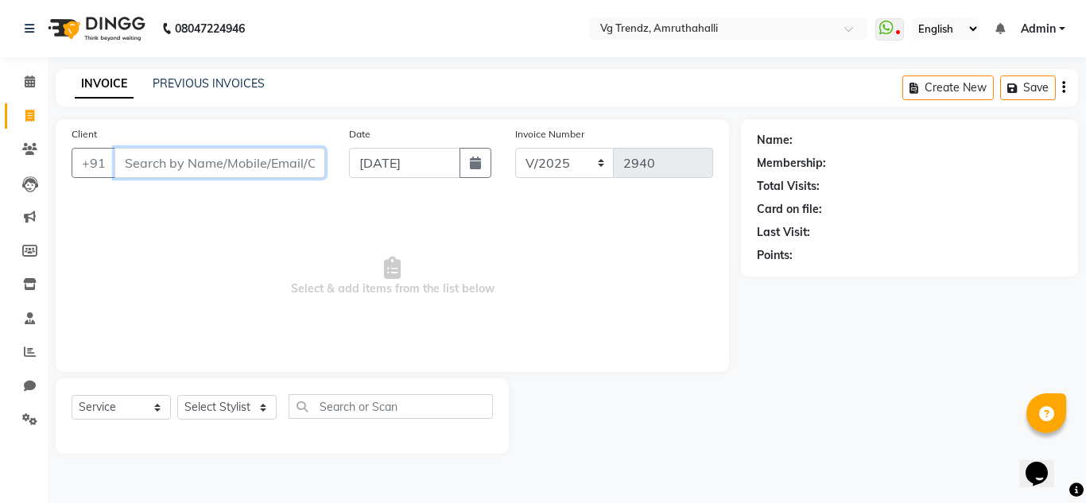
click at [183, 163] on input "Client" at bounding box center [220, 163] width 211 height 30
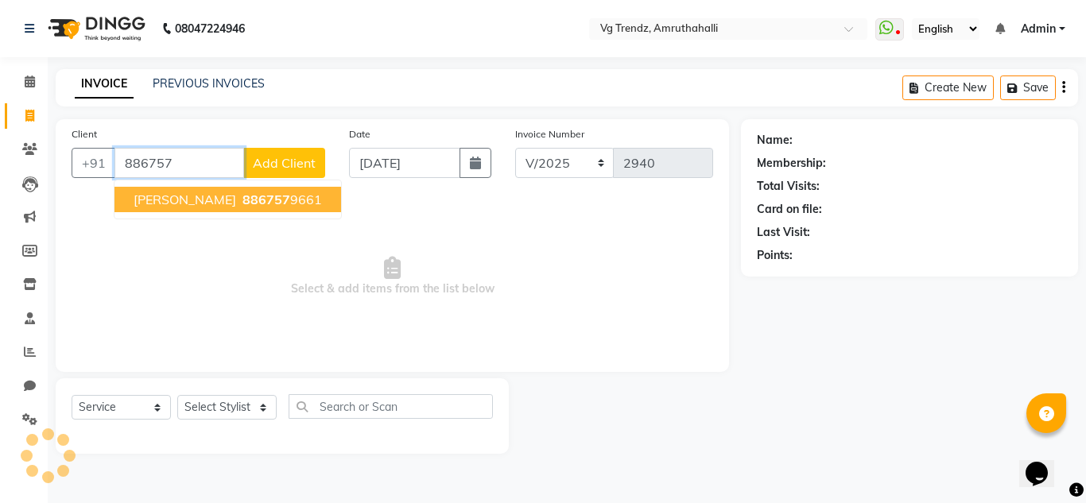
click at [239, 192] on ngb-highlight "886757 9661" at bounding box center [280, 200] width 83 height 16
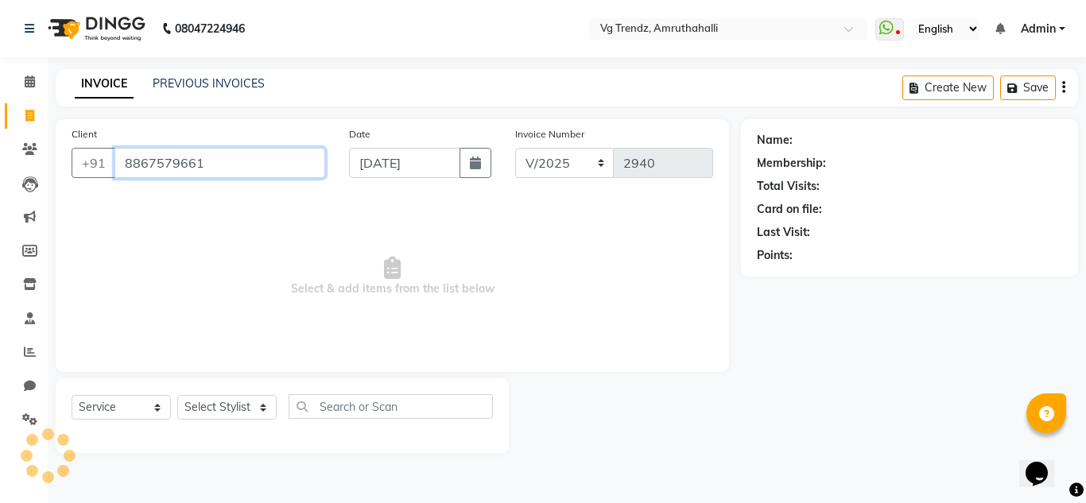
type input "8867579661"
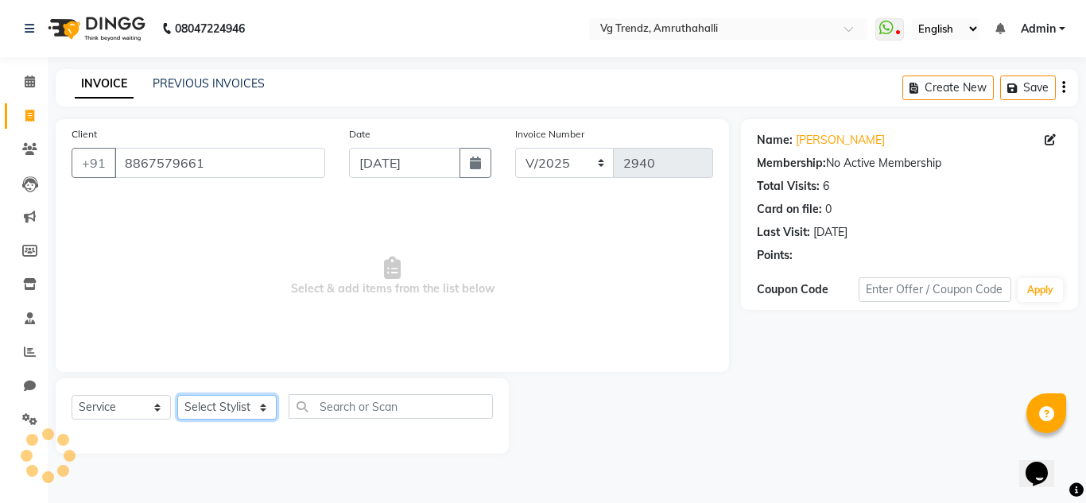
click at [227, 404] on select "Select Stylist [PERSON_NAME] N P [PERSON_NAME] [PERSON_NAME] [PERSON_NAME] salo…" at bounding box center [226, 407] width 99 height 25
select select "84659"
click at [177, 395] on select "Select Stylist [PERSON_NAME] N P [PERSON_NAME] [PERSON_NAME] [PERSON_NAME] salo…" at bounding box center [226, 407] width 99 height 25
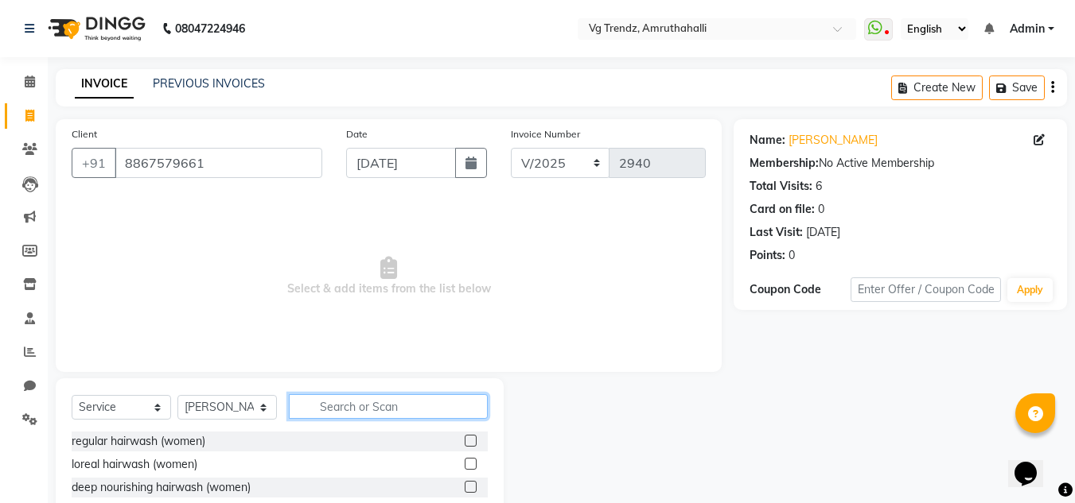
click at [347, 402] on input "text" at bounding box center [388, 406] width 199 height 25
type input "facia"
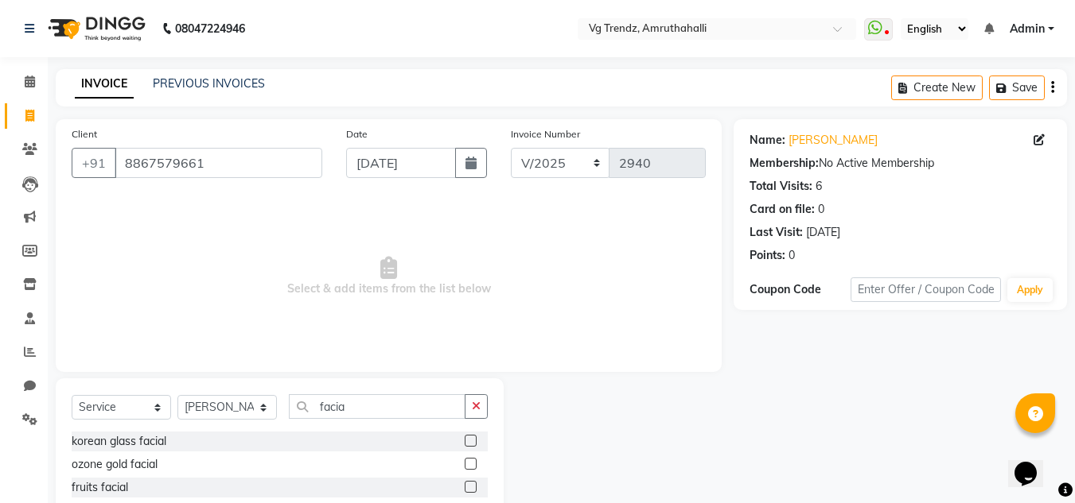
click at [464, 458] on label at bounding box center [470, 464] width 12 height 12
click at [464, 460] on input "checkbox" at bounding box center [469, 465] width 10 height 10
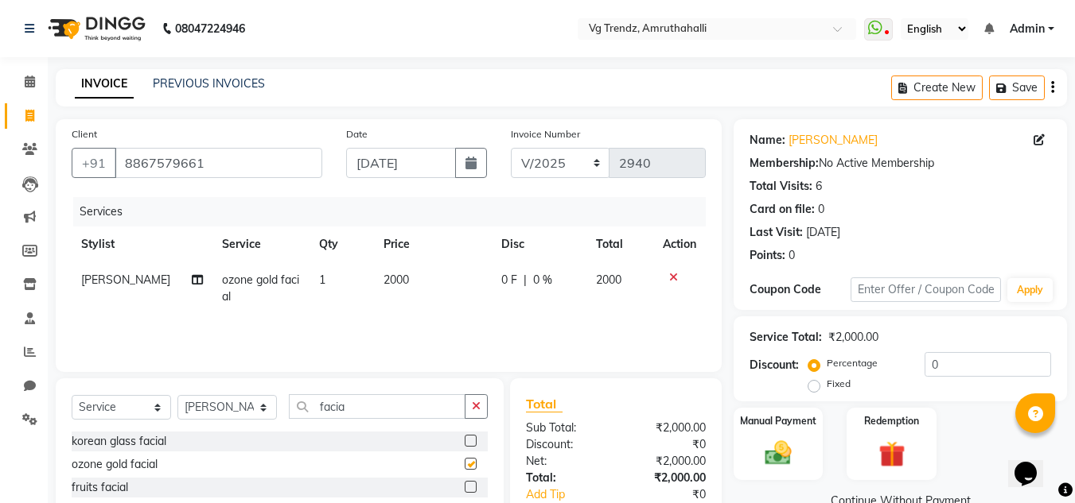
checkbox input "false"
click at [495, 273] on td "0 F | 0 %" at bounding box center [539, 288] width 95 height 52
select select "84659"
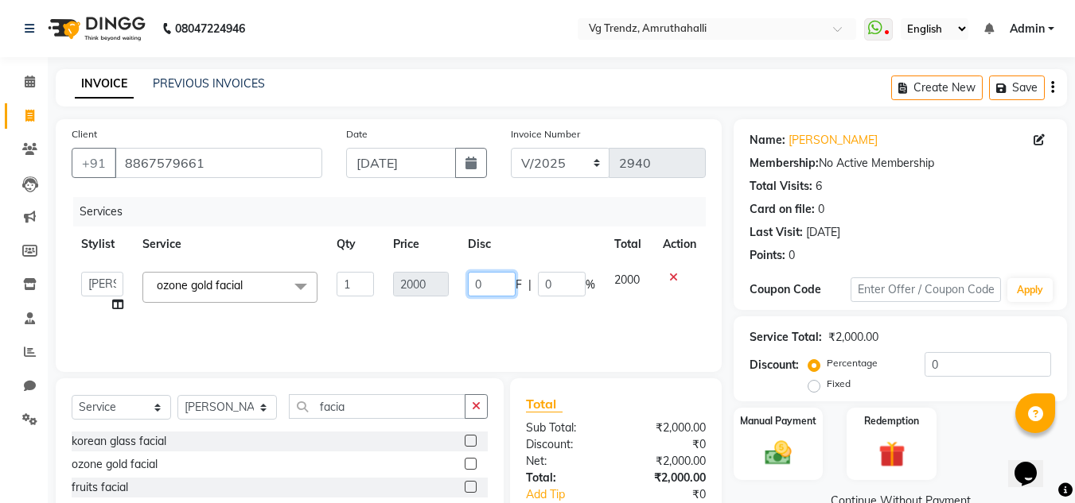
click at [495, 283] on input "0" at bounding box center [492, 284] width 48 height 25
type input "700"
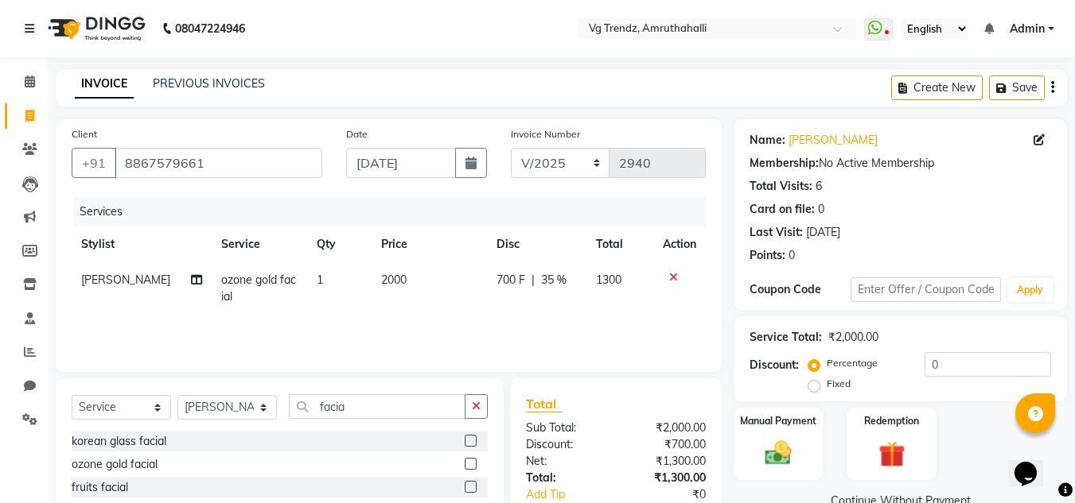
click at [498, 310] on td "700 F | 35 %" at bounding box center [536, 288] width 99 height 52
select select "84659"
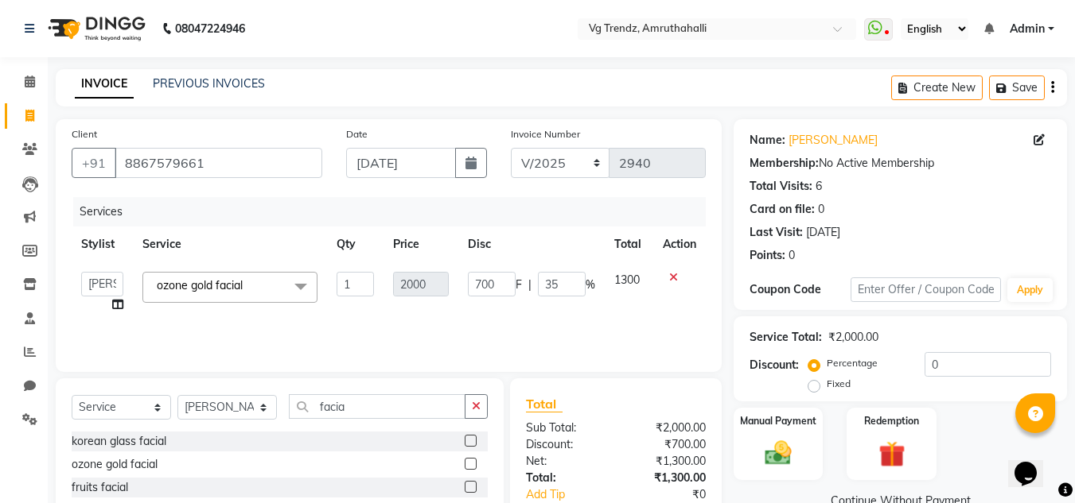
scroll to position [134, 0]
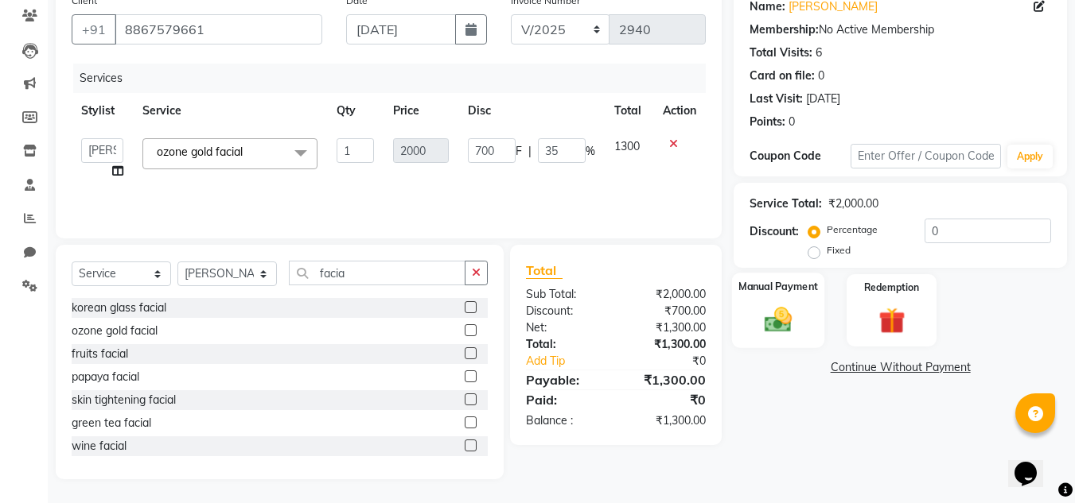
click at [799, 300] on div "Manual Payment" at bounding box center [778, 311] width 93 height 76
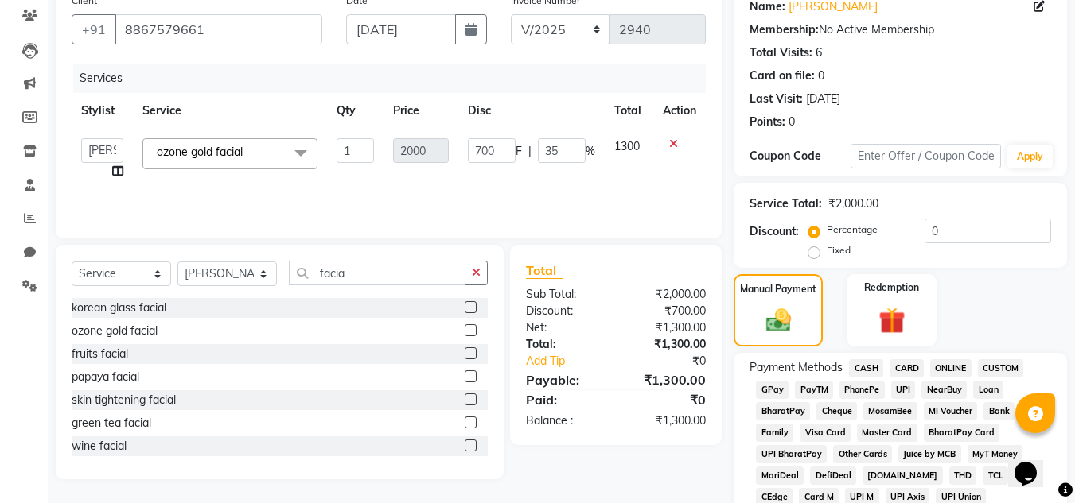
click at [875, 367] on span "CASH" at bounding box center [866, 368] width 34 height 18
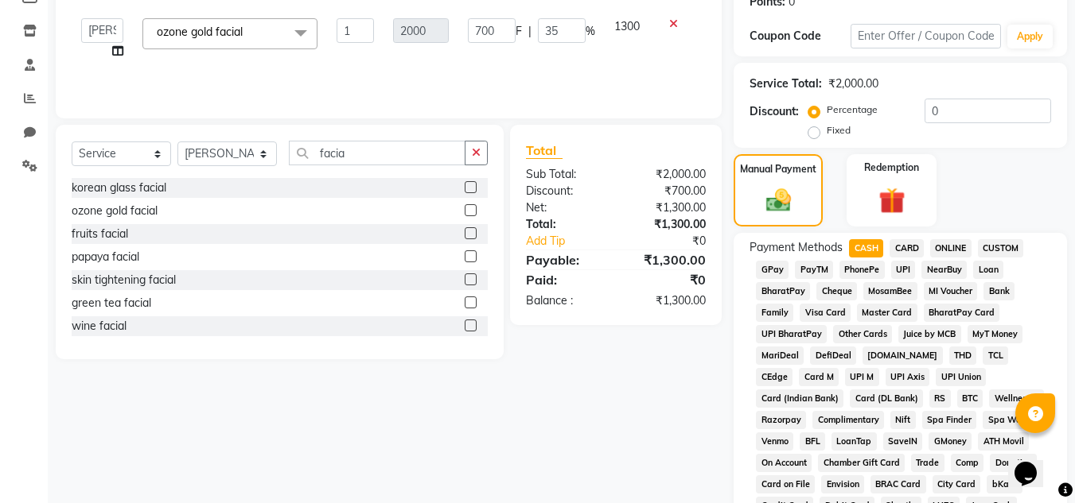
scroll to position [713, 0]
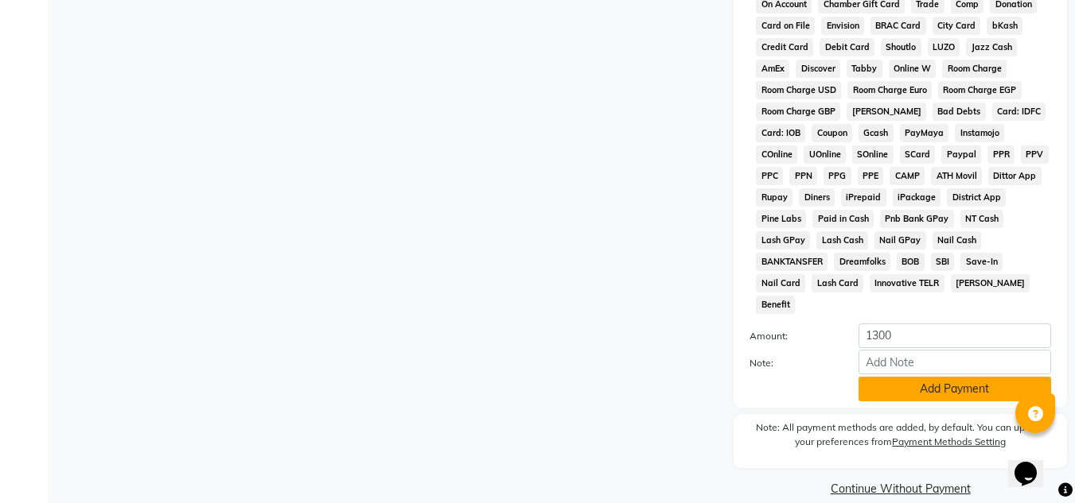
click at [993, 377] on button "Add Payment" at bounding box center [954, 389] width 192 height 25
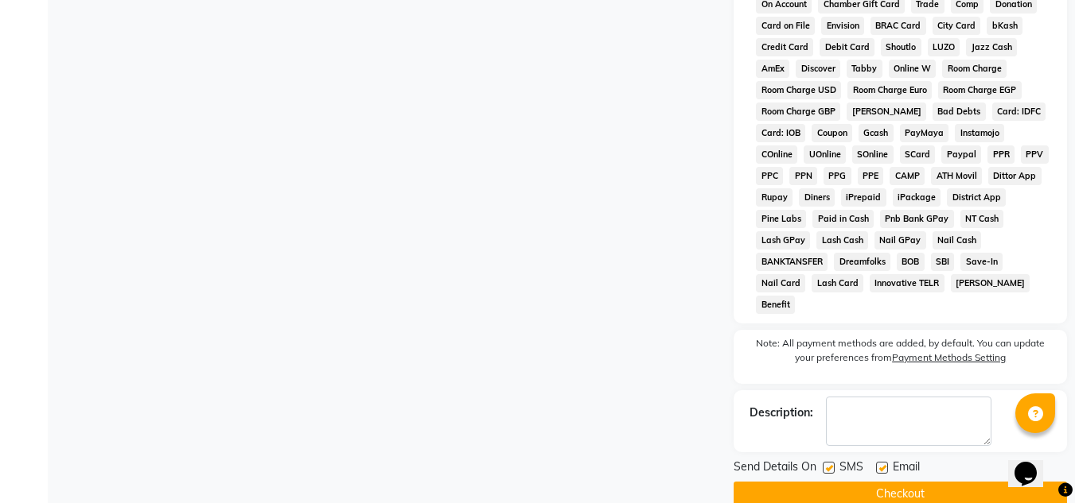
click at [826, 462] on label at bounding box center [828, 468] width 12 height 12
click at [826, 464] on input "checkbox" at bounding box center [827, 469] width 10 height 10
checkbox input "false"
click at [879, 462] on label at bounding box center [882, 468] width 12 height 12
click at [879, 464] on input "checkbox" at bounding box center [881, 469] width 10 height 10
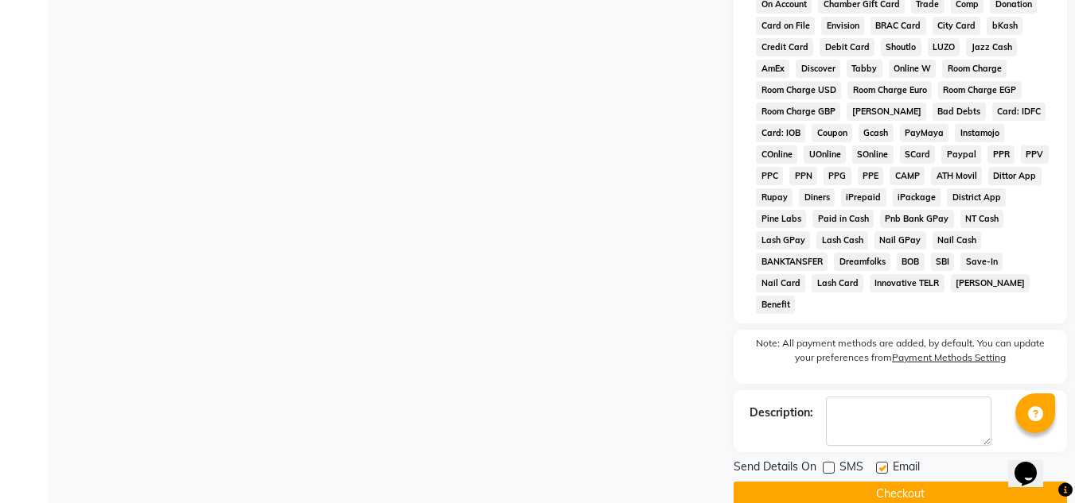
checkbox input "false"
click at [885, 482] on button "Checkout" at bounding box center [899, 494] width 333 height 25
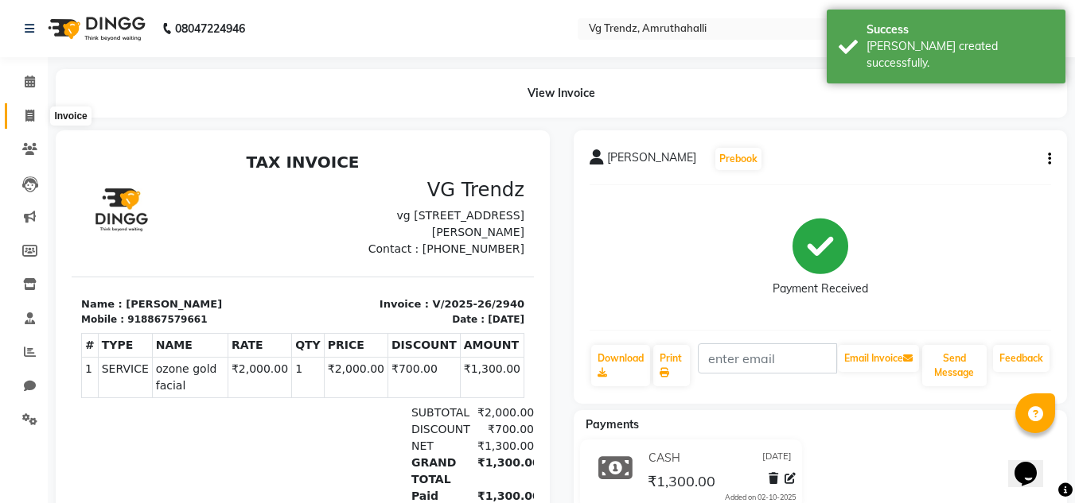
click at [24, 112] on span at bounding box center [30, 116] width 28 height 18
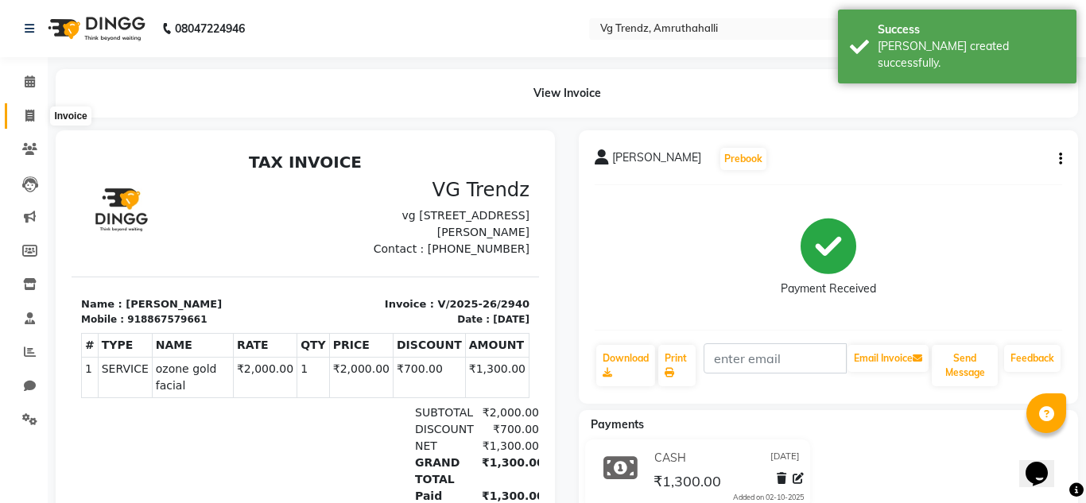
select select "service"
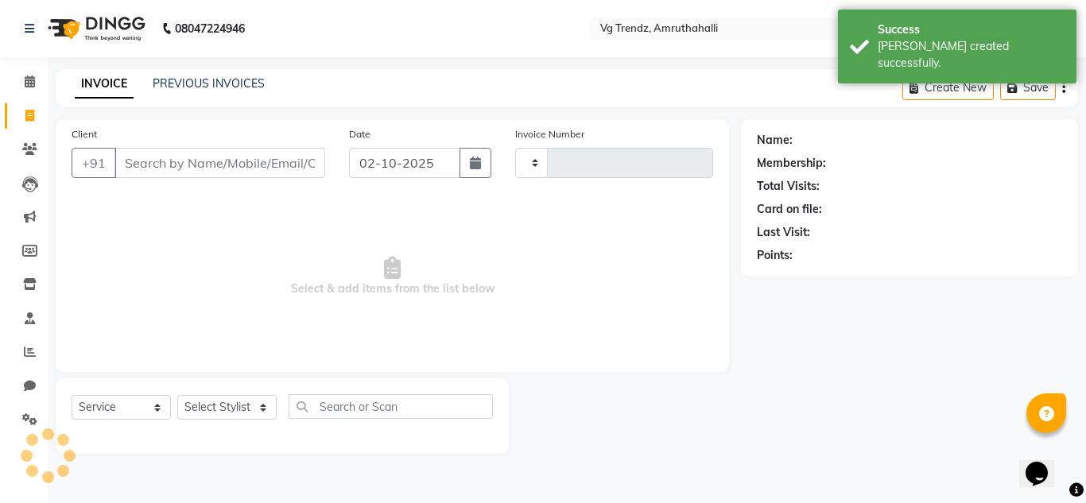
type input "2941"
select select "5536"
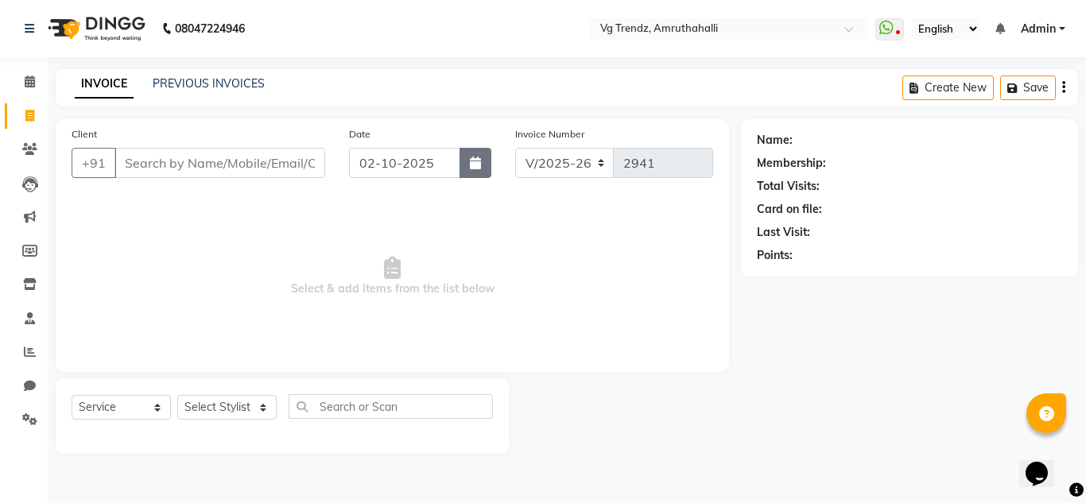
click at [485, 162] on button "button" at bounding box center [476, 163] width 32 height 30
select select "10"
select select "2025"
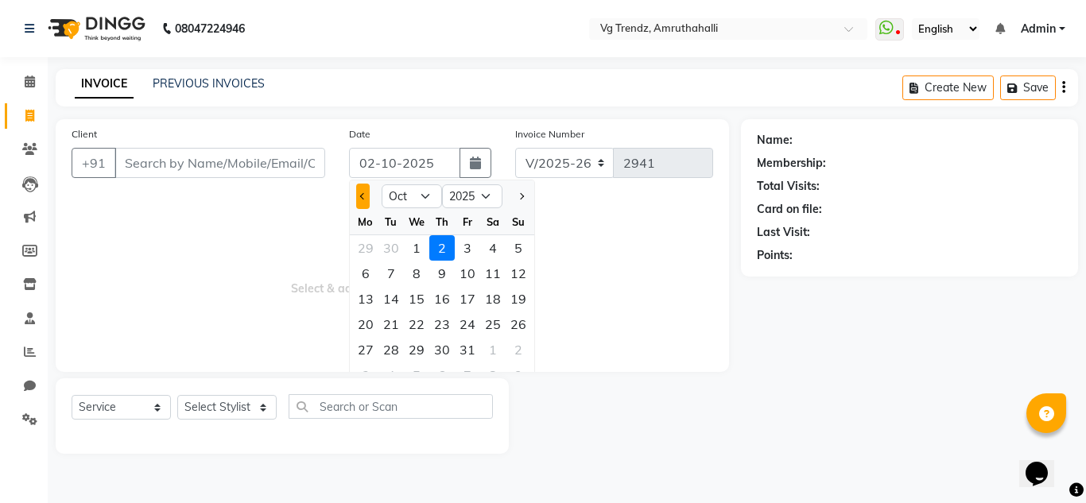
click at [356, 198] on button "Previous month" at bounding box center [363, 196] width 14 height 25
click at [527, 198] on button "Next month" at bounding box center [522, 196] width 14 height 25
select select "9"
click at [398, 278] on div "9" at bounding box center [391, 273] width 25 height 25
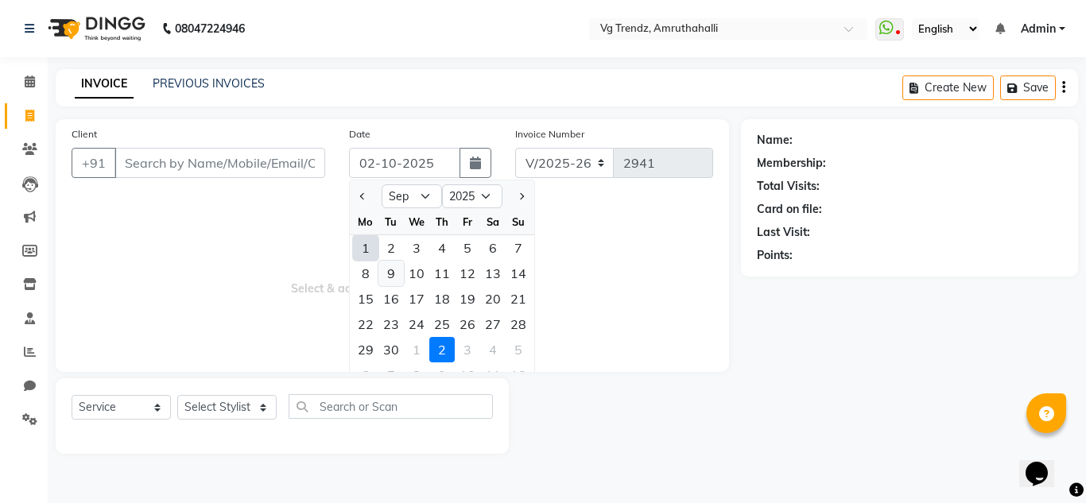
type input "[DATE]"
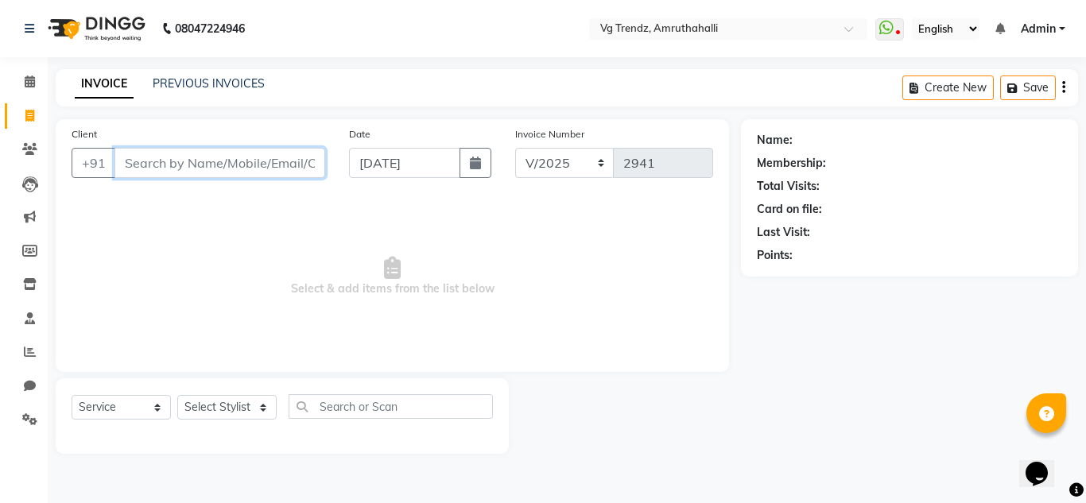
click at [247, 174] on input "Client" at bounding box center [220, 163] width 211 height 30
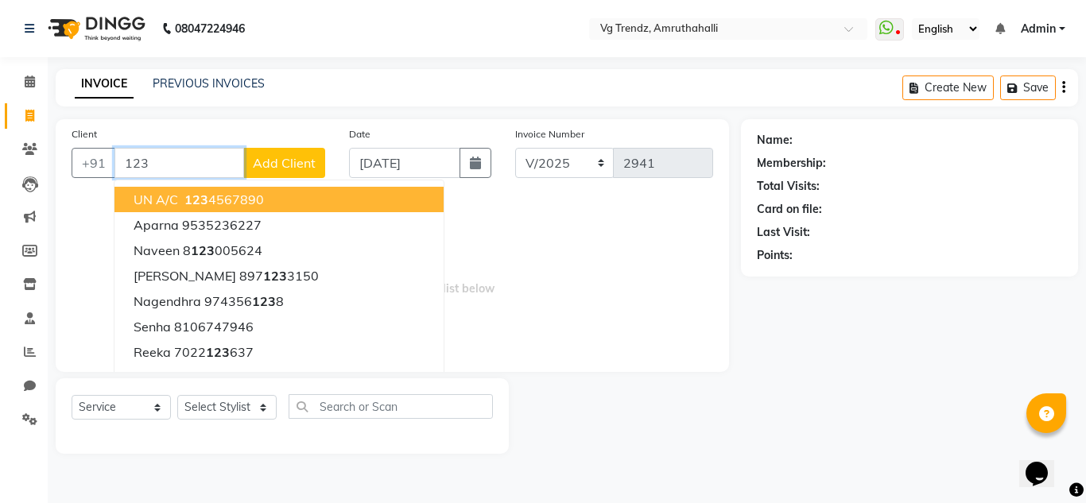
click at [205, 205] on span "123" at bounding box center [197, 200] width 24 height 16
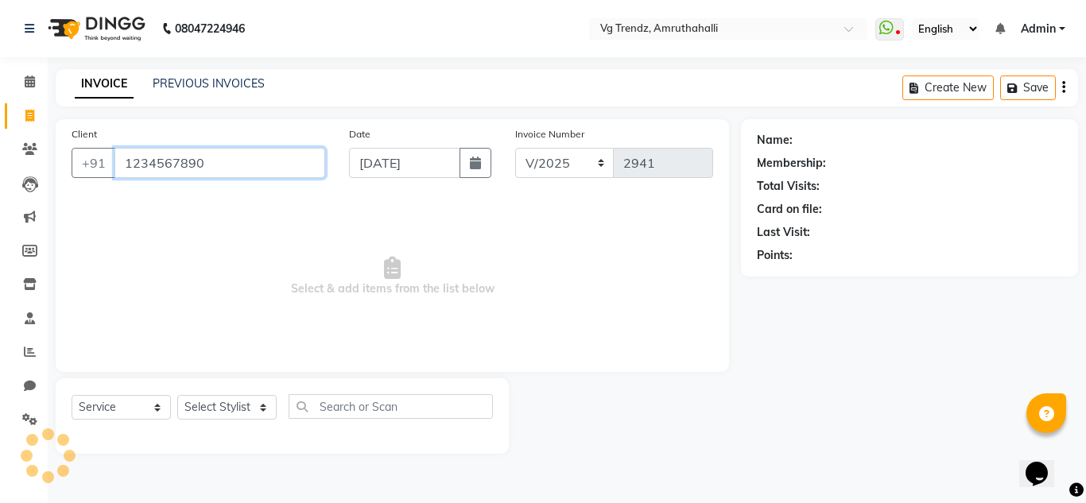
type input "1234567890"
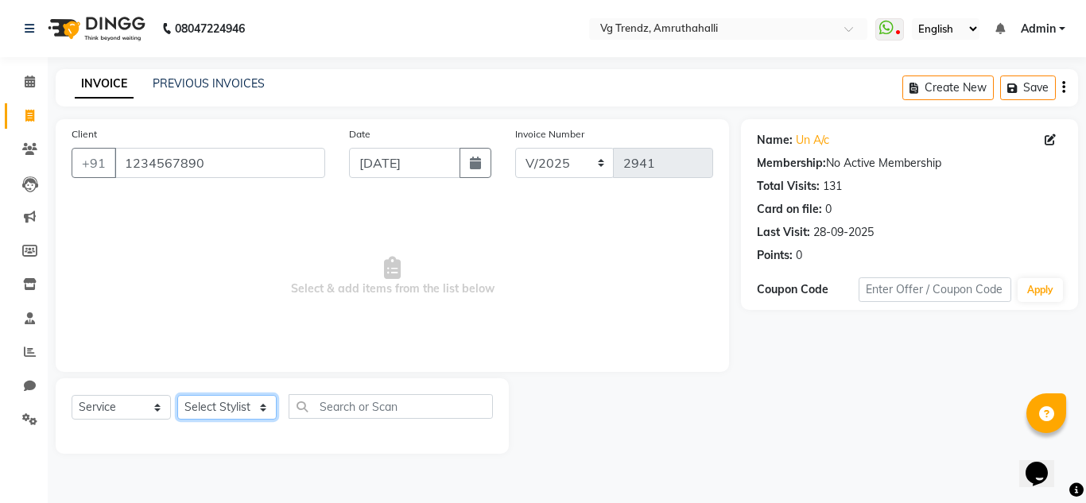
click at [251, 406] on select "Select Stylist [PERSON_NAME] N P [PERSON_NAME] [PERSON_NAME] [PERSON_NAME] salo…" at bounding box center [226, 407] width 99 height 25
select select "85014"
click at [177, 395] on select "Select Stylist [PERSON_NAME] N P [PERSON_NAME] [PERSON_NAME] [PERSON_NAME] salo…" at bounding box center [226, 407] width 99 height 25
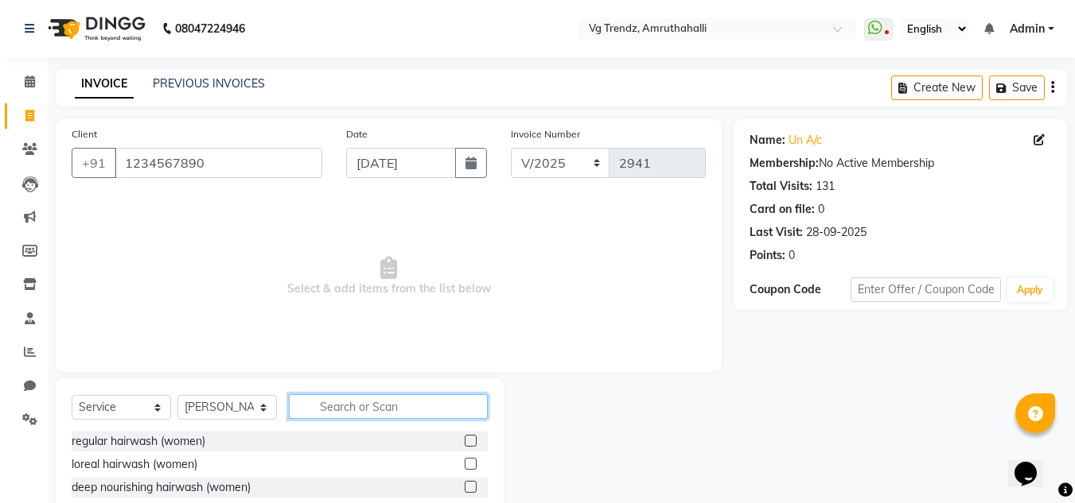
click at [340, 407] on input "text" at bounding box center [388, 406] width 199 height 25
type input "faci"
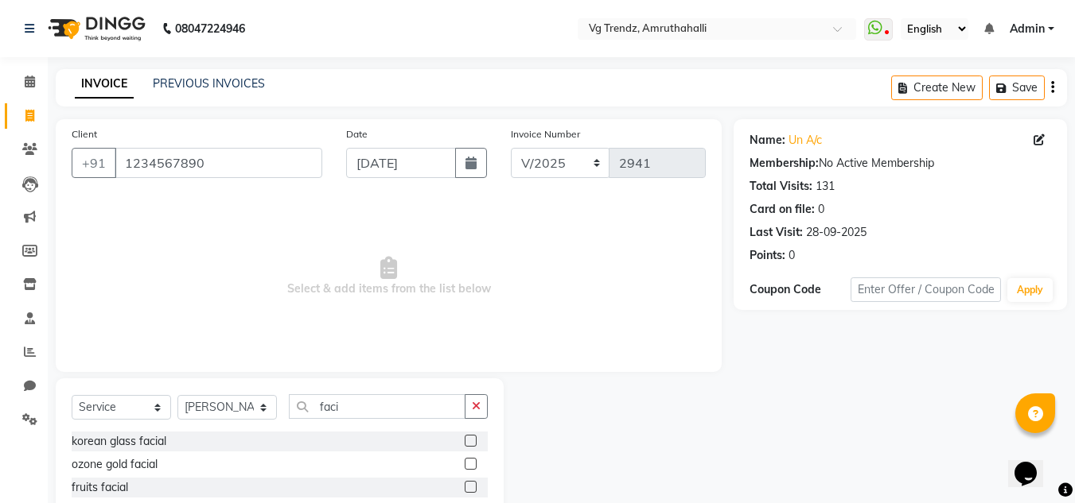
click at [464, 461] on label at bounding box center [470, 464] width 12 height 12
click at [464, 461] on input "checkbox" at bounding box center [469, 465] width 10 height 10
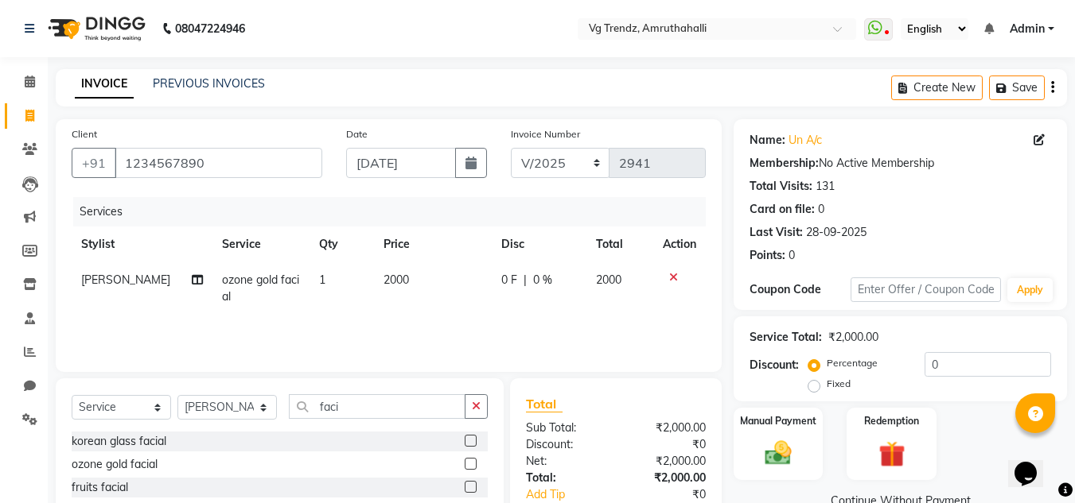
click at [672, 279] on icon at bounding box center [673, 277] width 9 height 11
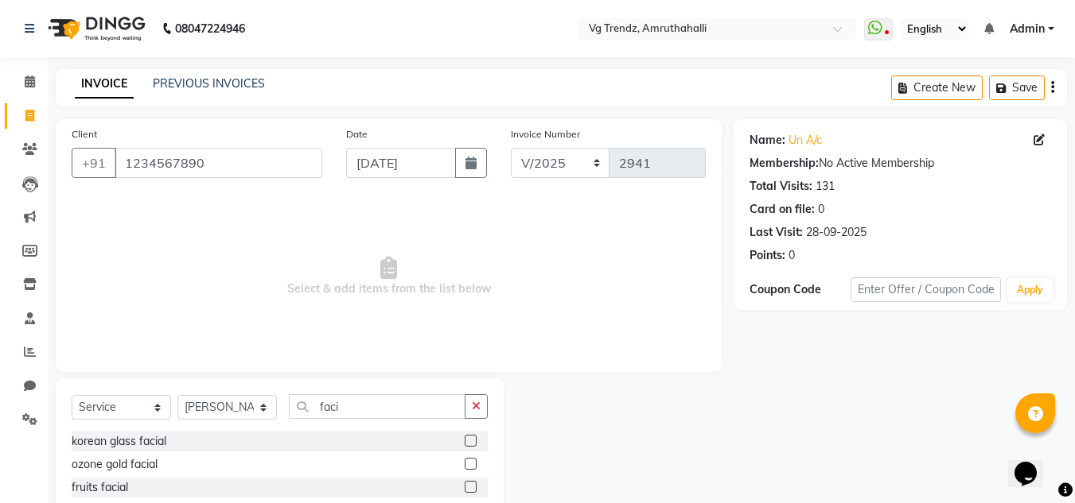
click at [464, 461] on label at bounding box center [470, 464] width 12 height 12
click at [464, 461] on input "checkbox" at bounding box center [469, 465] width 10 height 10
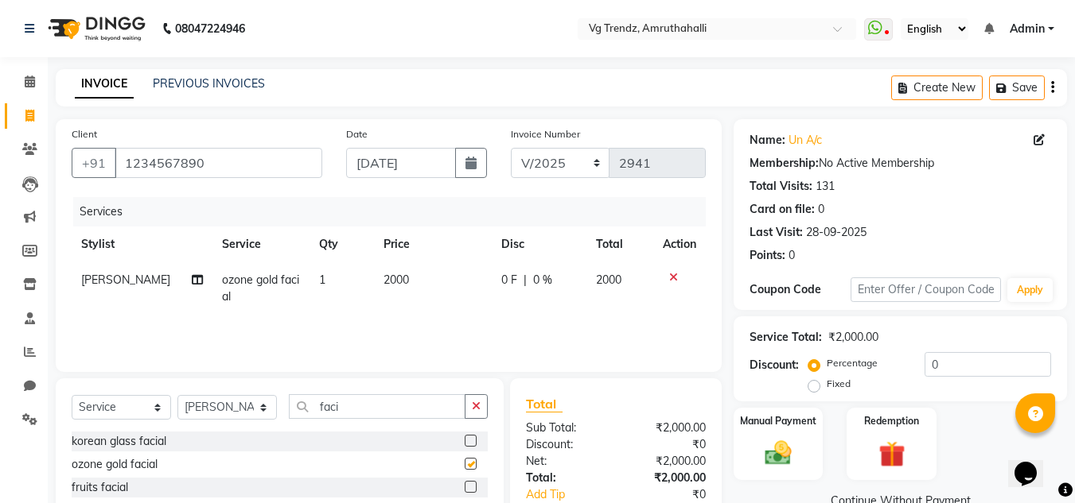
checkbox input "false"
click at [494, 278] on td "0 F | 0 %" at bounding box center [539, 288] width 95 height 52
select select "85014"
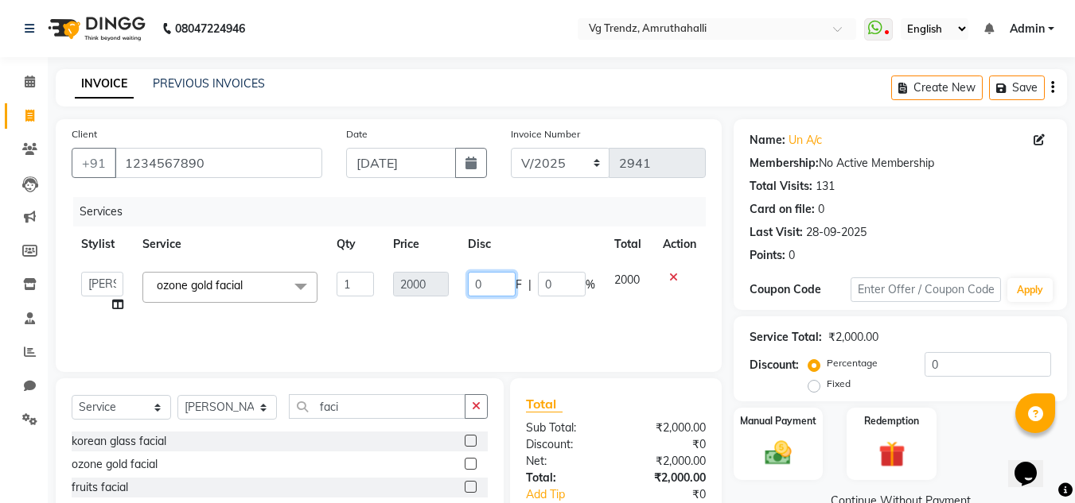
click at [494, 278] on input "0" at bounding box center [492, 284] width 48 height 25
type input "250"
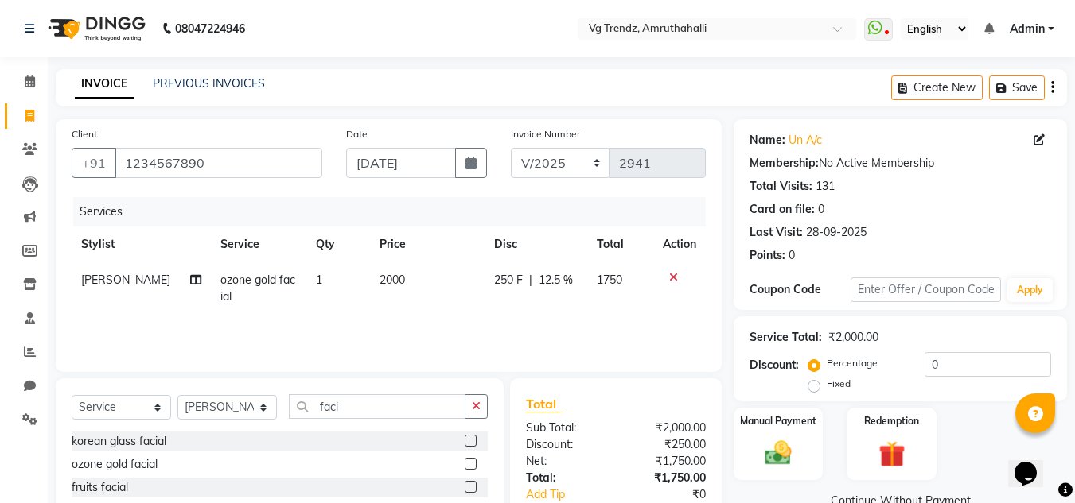
click at [518, 334] on div "Services Stylist Service Qty Price Disc Total Action [PERSON_NAME] ozone gold f…" at bounding box center [389, 276] width 634 height 159
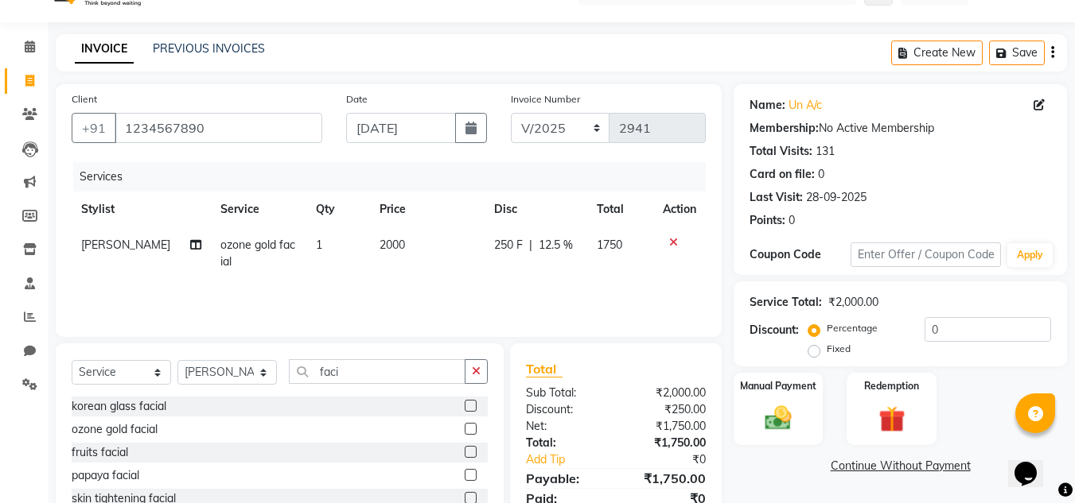
scroll to position [134, 0]
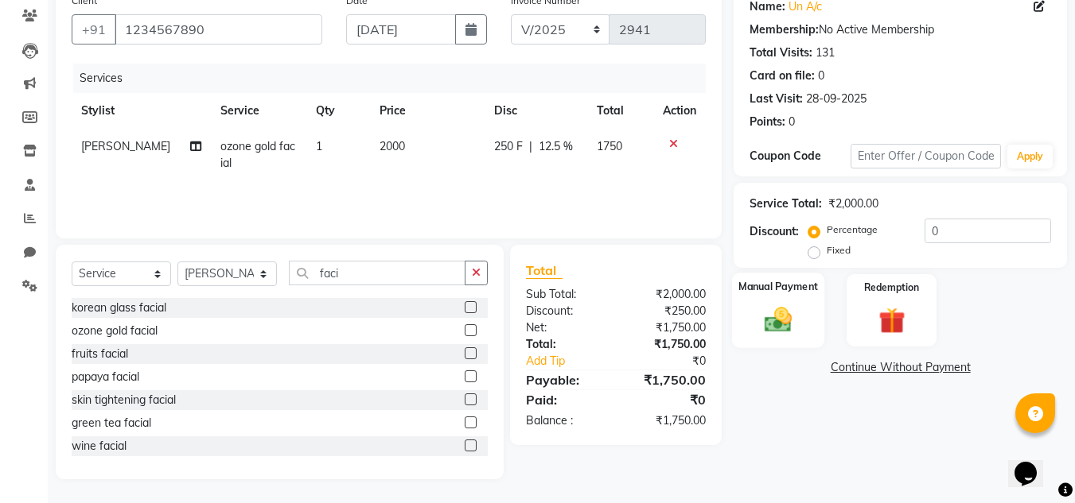
click at [807, 307] on div "Manual Payment" at bounding box center [778, 311] width 93 height 76
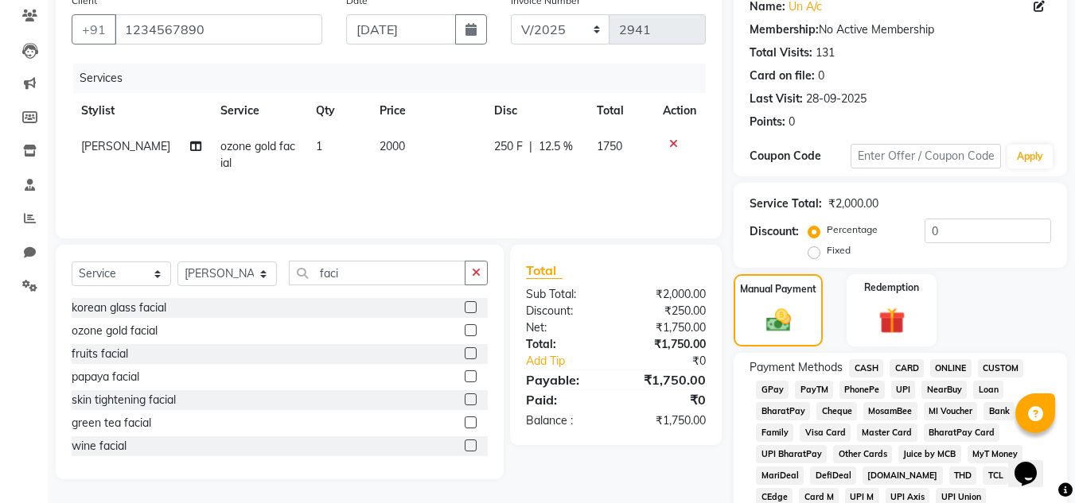
click at [902, 367] on span "CARD" at bounding box center [906, 368] width 34 height 18
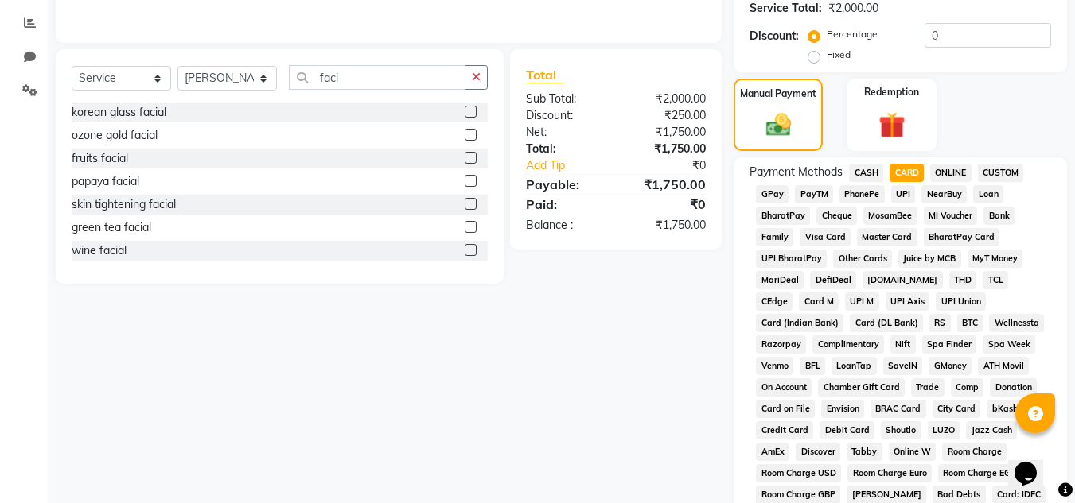
scroll to position [713, 0]
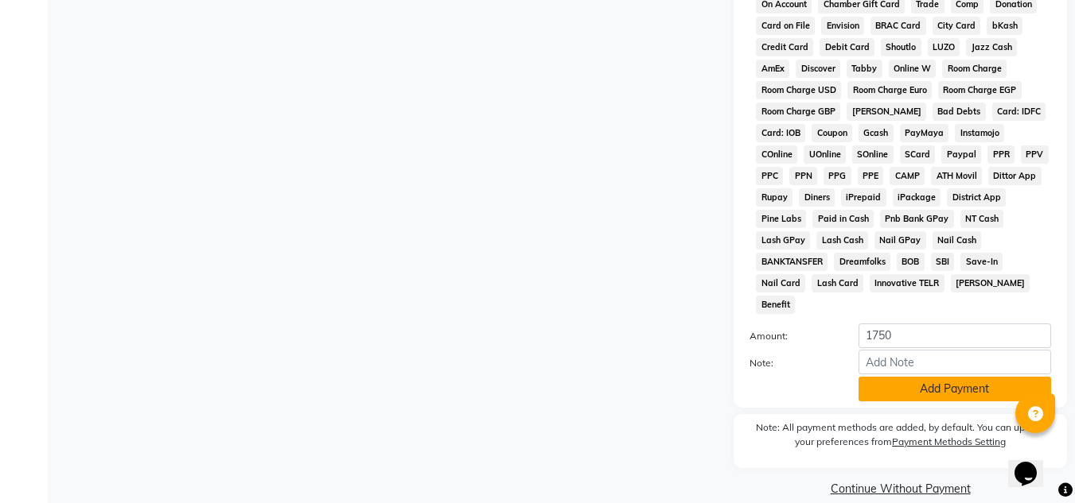
click at [941, 377] on button "Add Payment" at bounding box center [954, 389] width 192 height 25
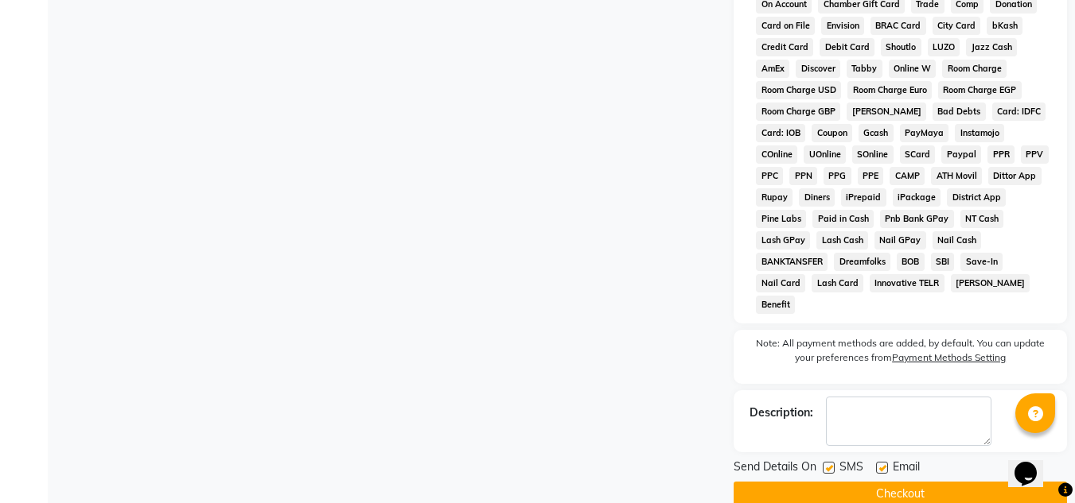
click at [828, 462] on label at bounding box center [828, 468] width 12 height 12
click at [828, 464] on input "checkbox" at bounding box center [827, 469] width 10 height 10
checkbox input "false"
click at [878, 462] on label at bounding box center [882, 468] width 12 height 12
click at [878, 464] on input "checkbox" at bounding box center [881, 469] width 10 height 10
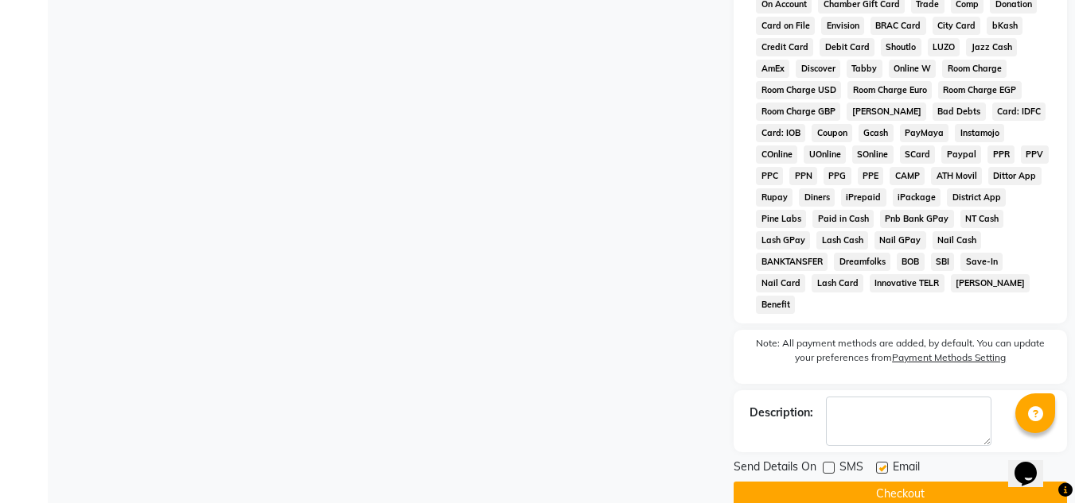
checkbox input "false"
click at [880, 482] on button "Checkout" at bounding box center [899, 494] width 333 height 25
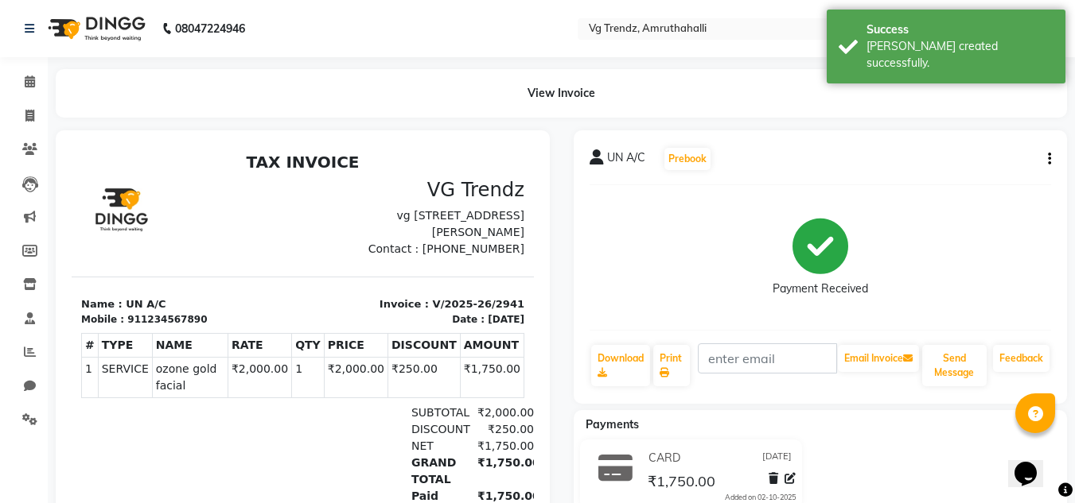
click at [28, 338] on li "Reports" at bounding box center [24, 353] width 48 height 34
click at [29, 345] on span at bounding box center [30, 353] width 28 height 18
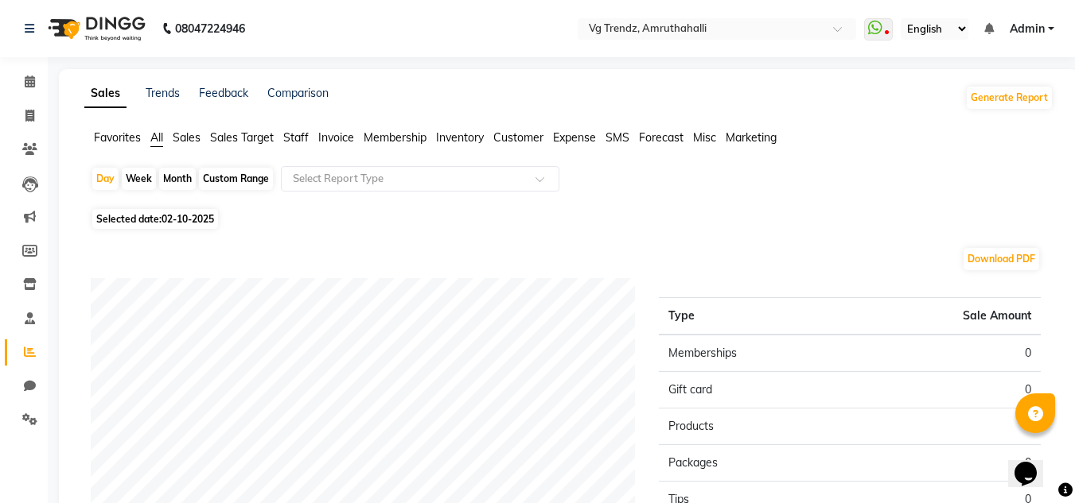
click at [290, 141] on span "Staff" at bounding box center [295, 137] width 25 height 14
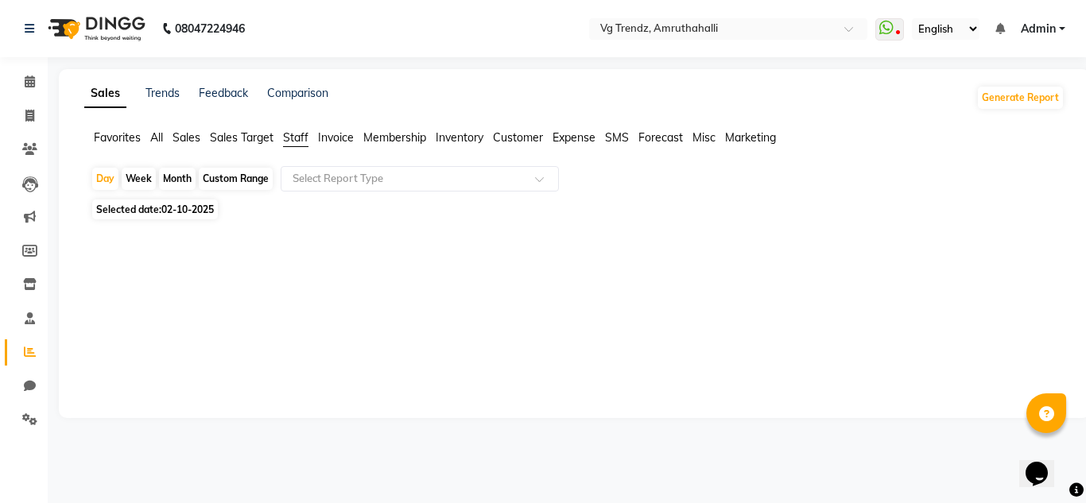
click at [181, 206] on span "02-10-2025" at bounding box center [187, 210] width 52 height 12
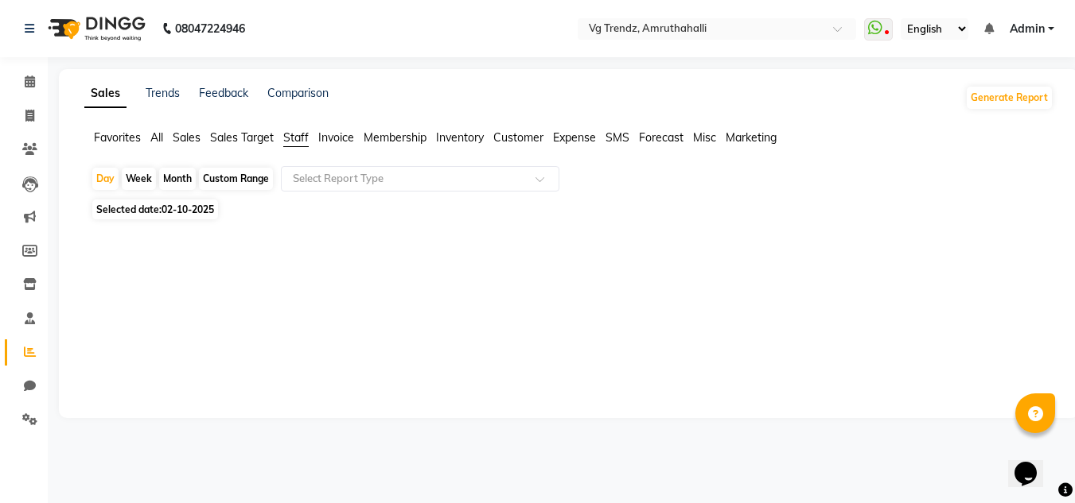
select select "10"
select select "2025"
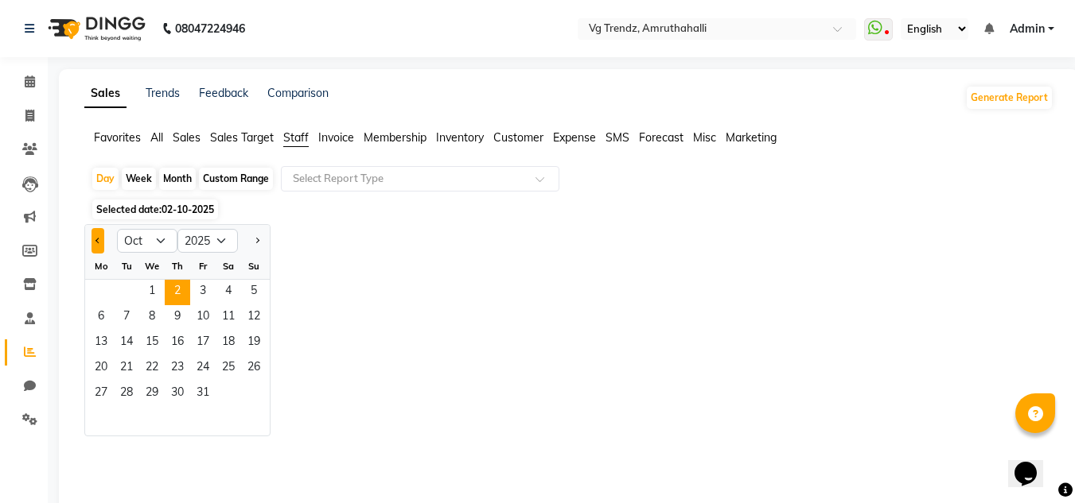
click at [96, 234] on button "Previous month" at bounding box center [97, 240] width 13 height 25
select select "9"
click at [136, 321] on span "9" at bounding box center [126, 317] width 25 height 25
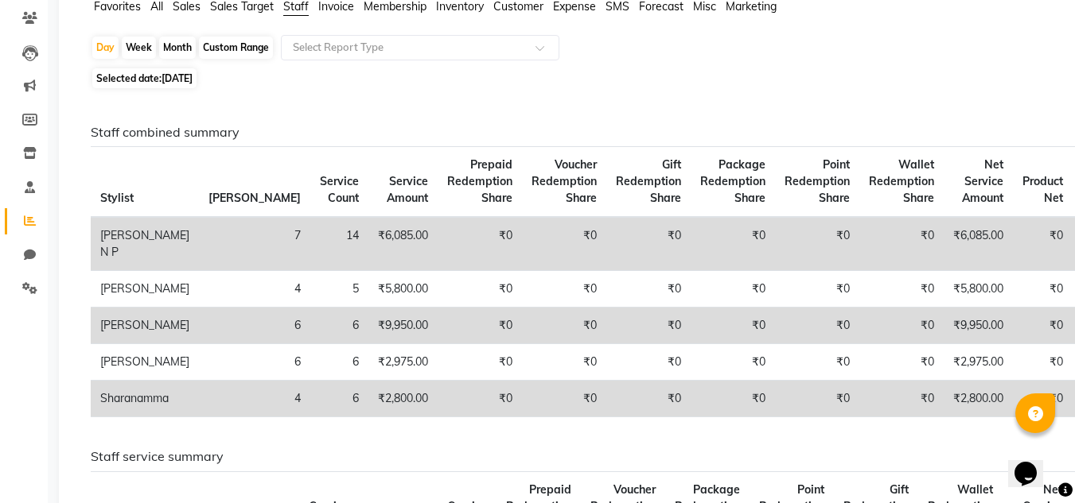
scroll to position [137, 0]
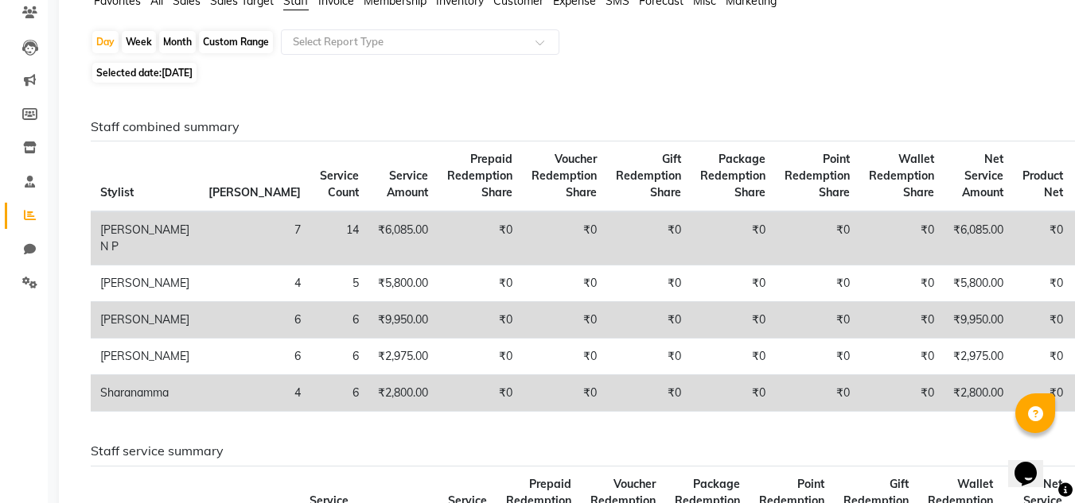
click at [181, 79] on span "Selected date: [DATE]" at bounding box center [144, 73] width 104 height 20
select select "9"
select select "2025"
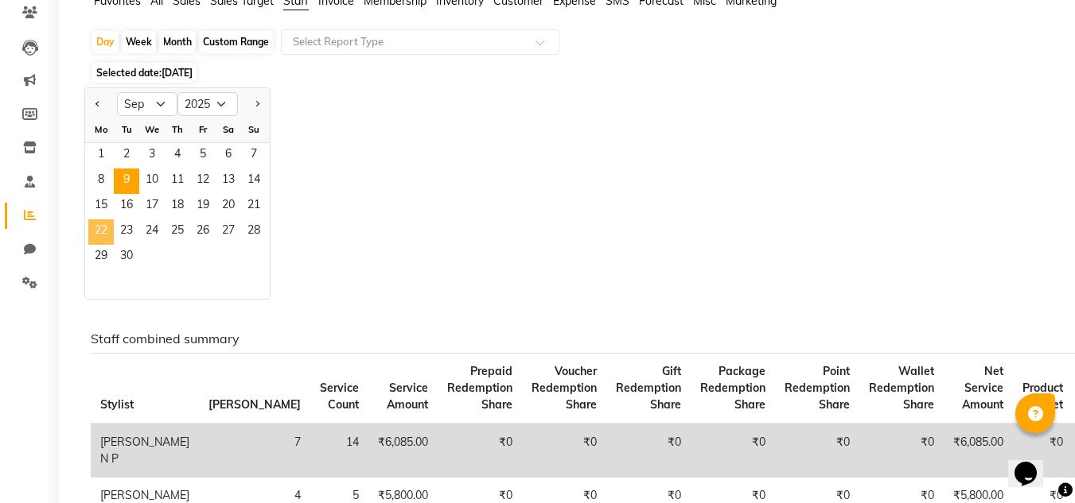
click at [108, 230] on span "22" at bounding box center [100, 232] width 25 height 25
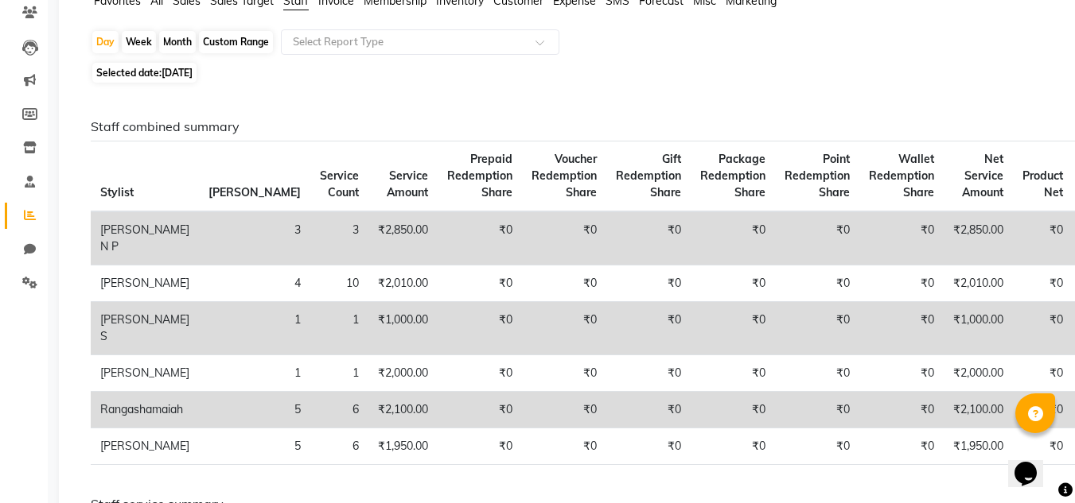
click at [165, 78] on span "[DATE]" at bounding box center [176, 73] width 31 height 12
select select "9"
select select "2025"
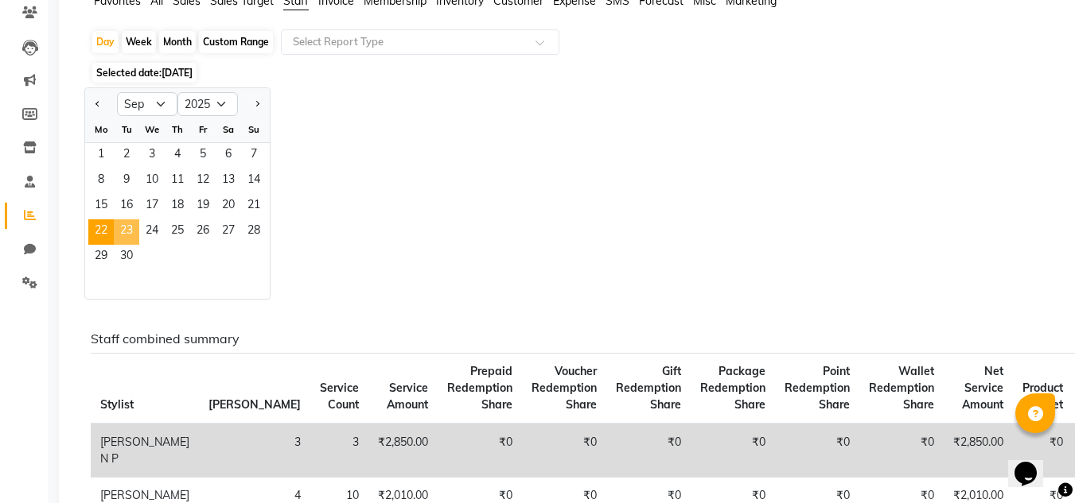
click at [130, 232] on span "23" at bounding box center [126, 232] width 25 height 25
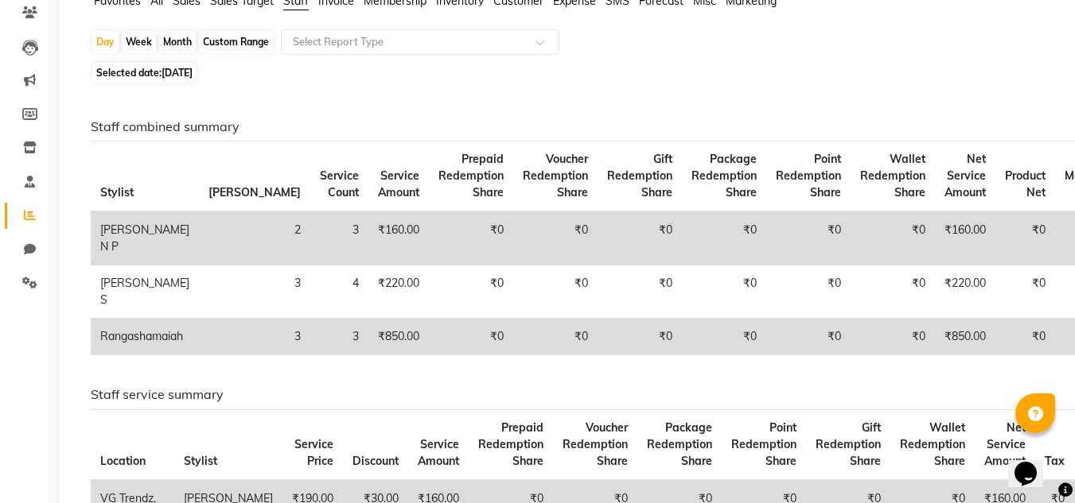
click at [187, 67] on span "[DATE]" at bounding box center [176, 73] width 31 height 12
select select "9"
select select "2025"
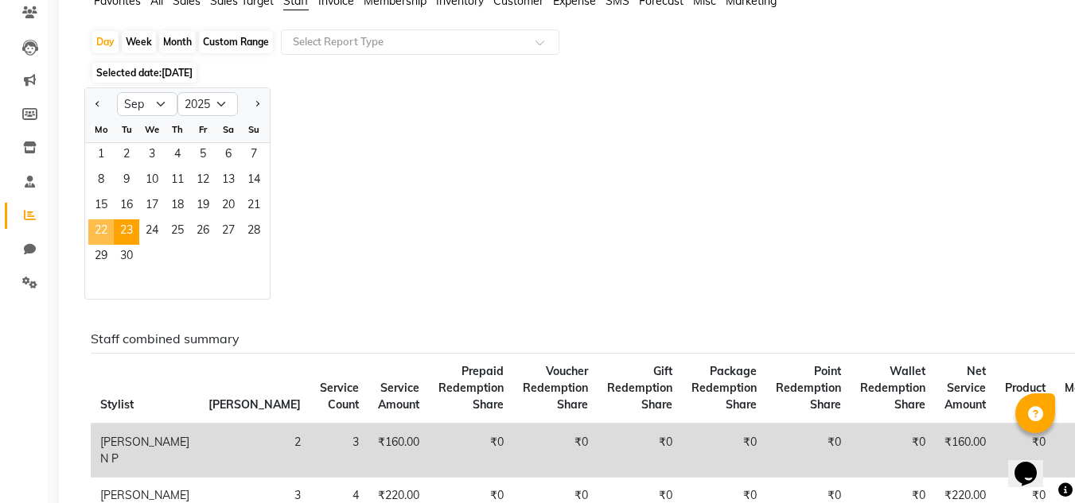
click at [104, 231] on span "22" at bounding box center [100, 232] width 25 height 25
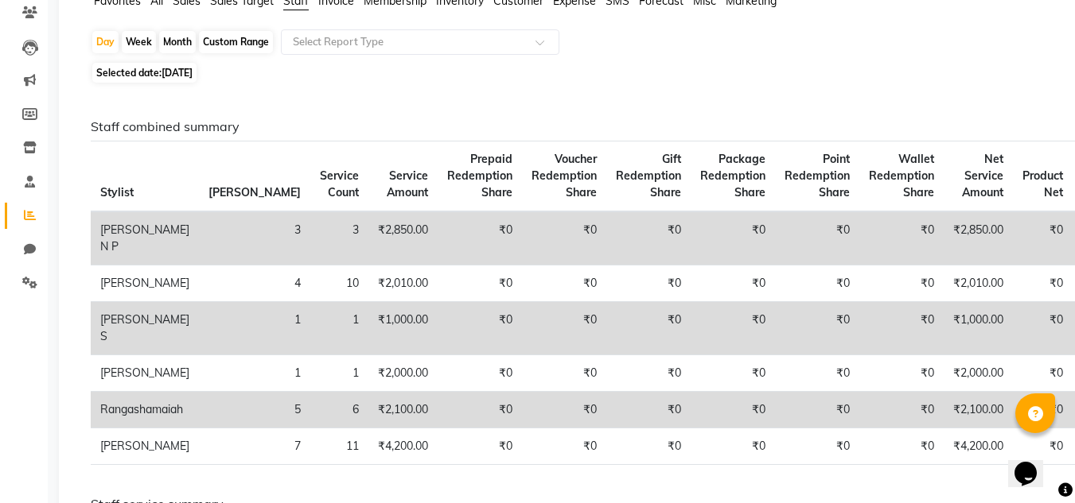
click at [163, 68] on span "[DATE]" at bounding box center [176, 73] width 31 height 12
select select "9"
select select "2025"
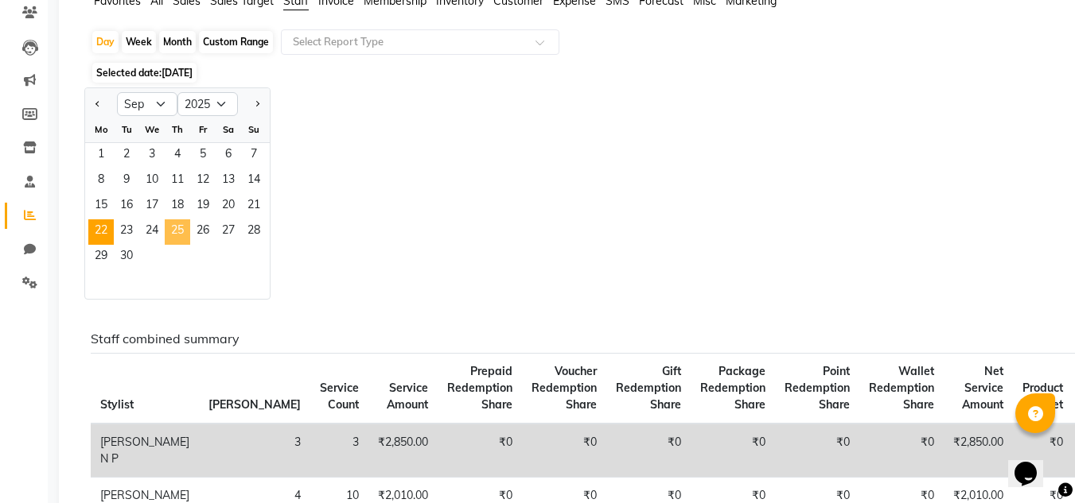
click at [181, 223] on span "25" at bounding box center [177, 232] width 25 height 25
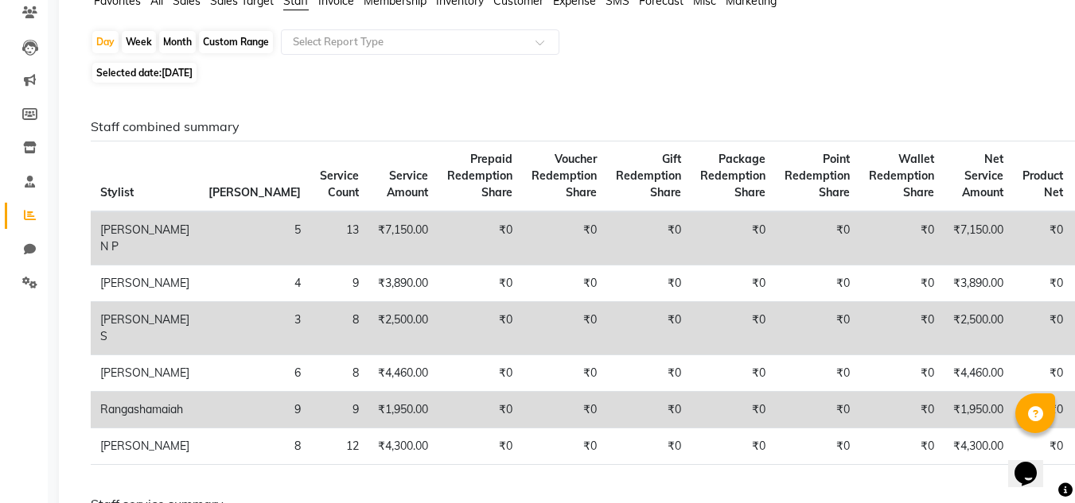
click at [192, 78] on span "[DATE]" at bounding box center [176, 73] width 31 height 12
select select "9"
select select "2025"
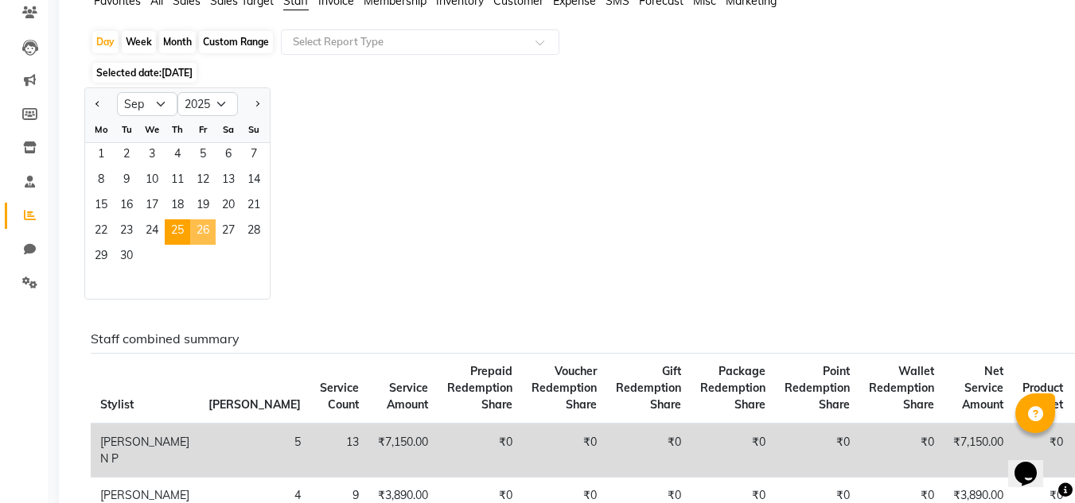
click at [202, 224] on span "26" at bounding box center [202, 232] width 25 height 25
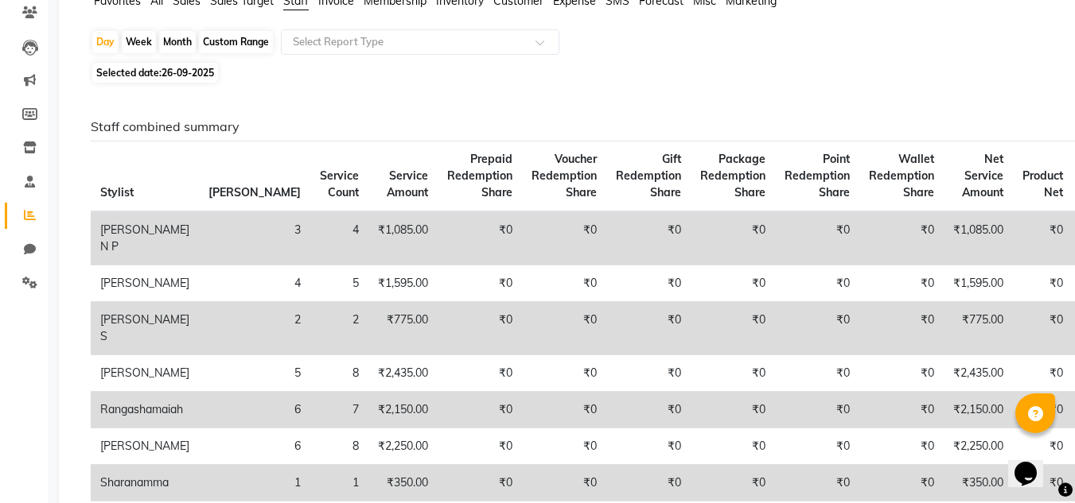
click at [178, 44] on div "Month" at bounding box center [177, 42] width 37 height 22
select select "9"
select select "2025"
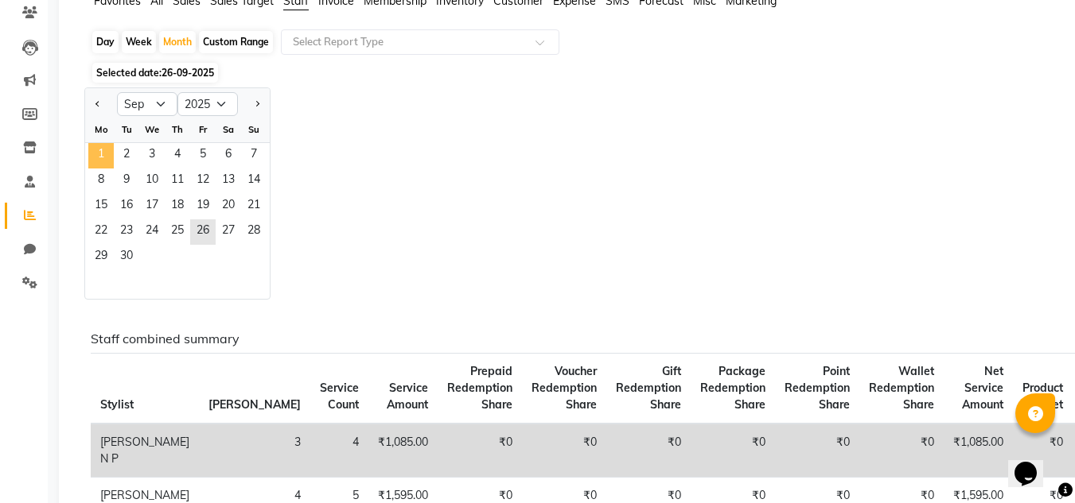
click at [104, 154] on span "1" at bounding box center [100, 155] width 25 height 25
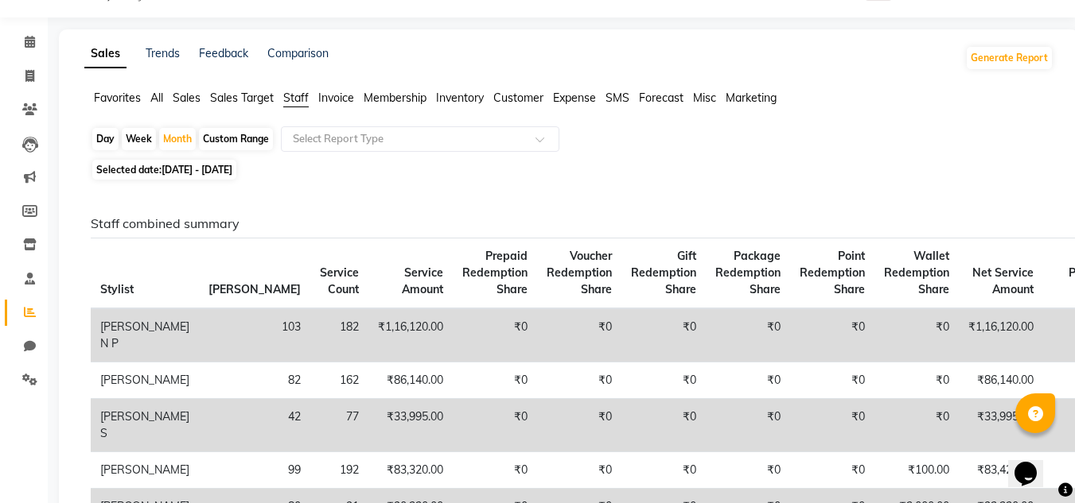
scroll to position [0, 0]
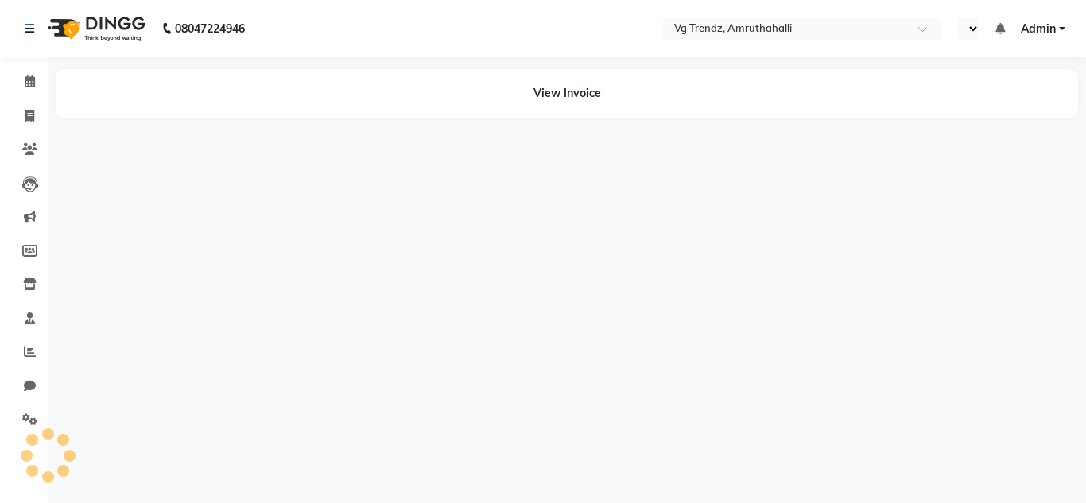
select select "en"
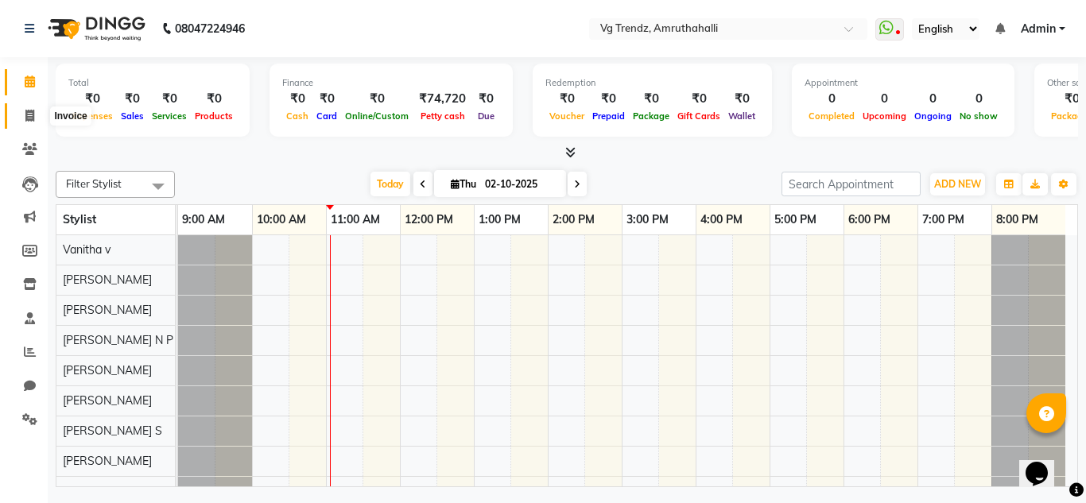
click at [26, 118] on icon at bounding box center [29, 116] width 9 height 12
select select "5536"
select select "service"
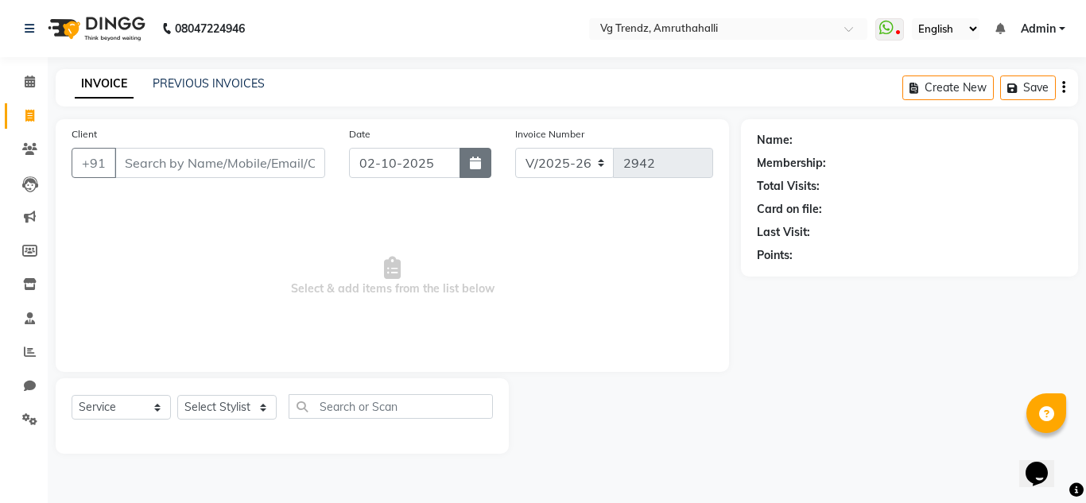
click at [468, 165] on button "button" at bounding box center [476, 163] width 32 height 30
select select "10"
select select "2025"
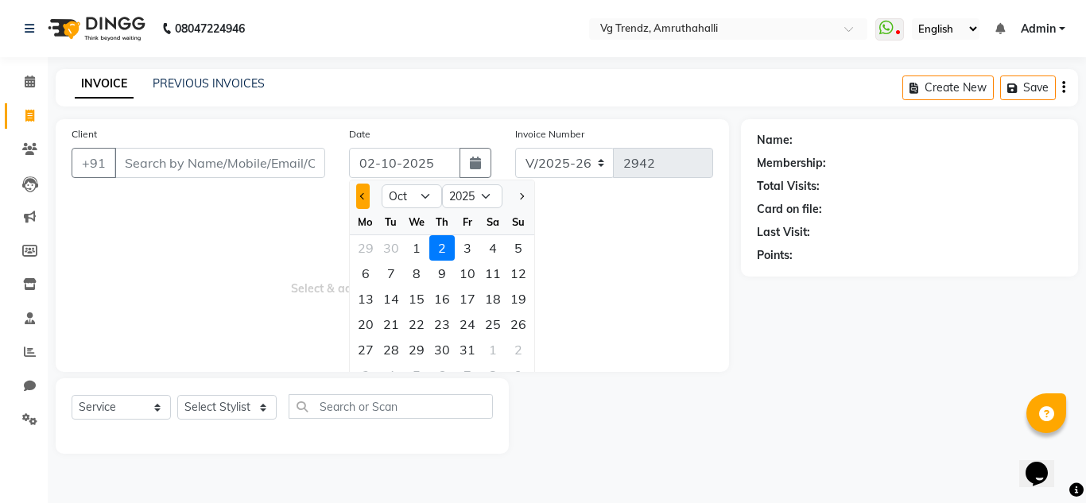
click at [366, 192] on button "Previous month" at bounding box center [363, 196] width 14 height 25
select select "9"
click at [364, 323] on div "22" at bounding box center [365, 324] width 25 height 25
type input "[DATE]"
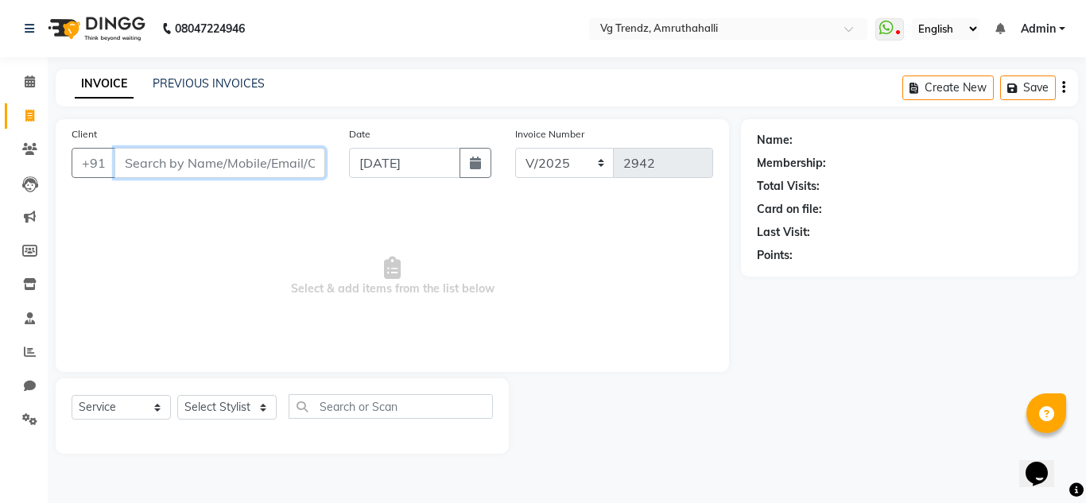
click at [243, 171] on input "Client" at bounding box center [220, 163] width 211 height 30
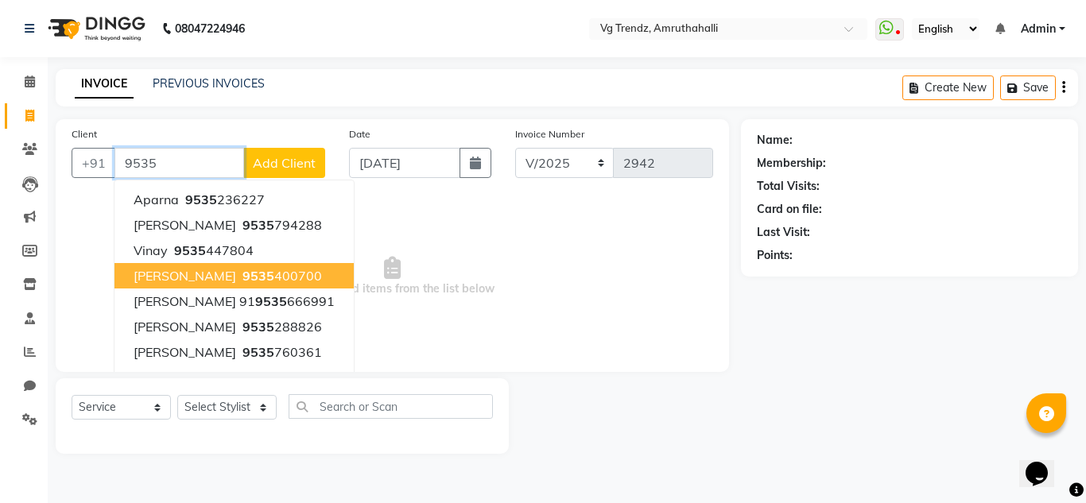
click at [229, 286] on button "Rohith 9535 400700" at bounding box center [234, 275] width 239 height 25
type input "9535400700"
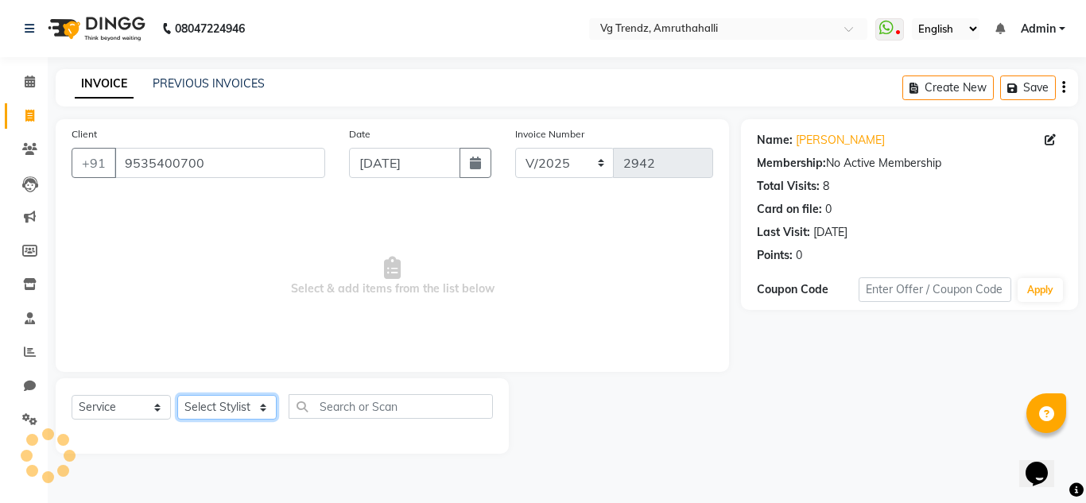
click at [251, 400] on select "Select Stylist [PERSON_NAME] N P [PERSON_NAME] [PERSON_NAME] [PERSON_NAME] salo…" at bounding box center [226, 407] width 99 height 25
select select "84659"
click at [177, 395] on select "Select Stylist [PERSON_NAME] N P [PERSON_NAME] [PERSON_NAME] [PERSON_NAME] salo…" at bounding box center [226, 407] width 99 height 25
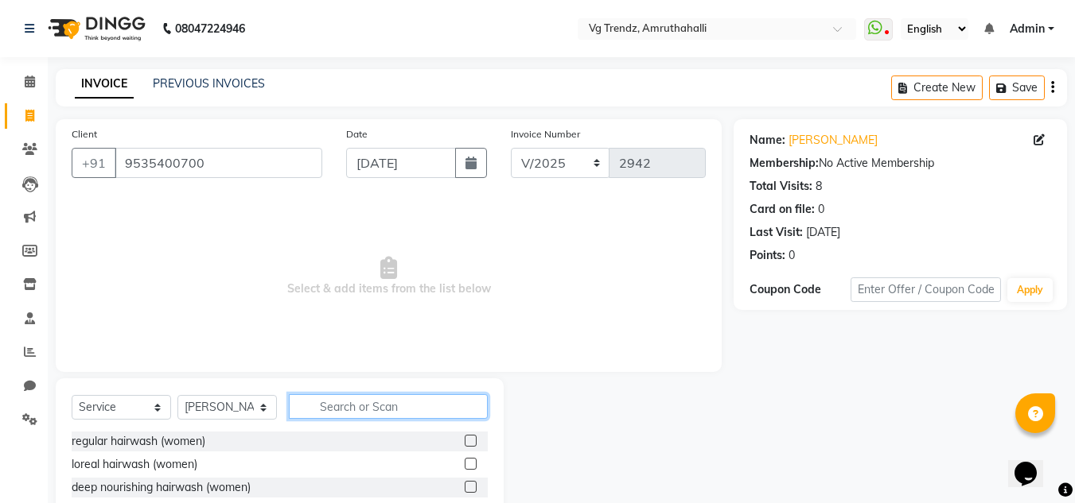
click at [344, 409] on input "text" at bounding box center [388, 406] width 199 height 25
type input "haircu"
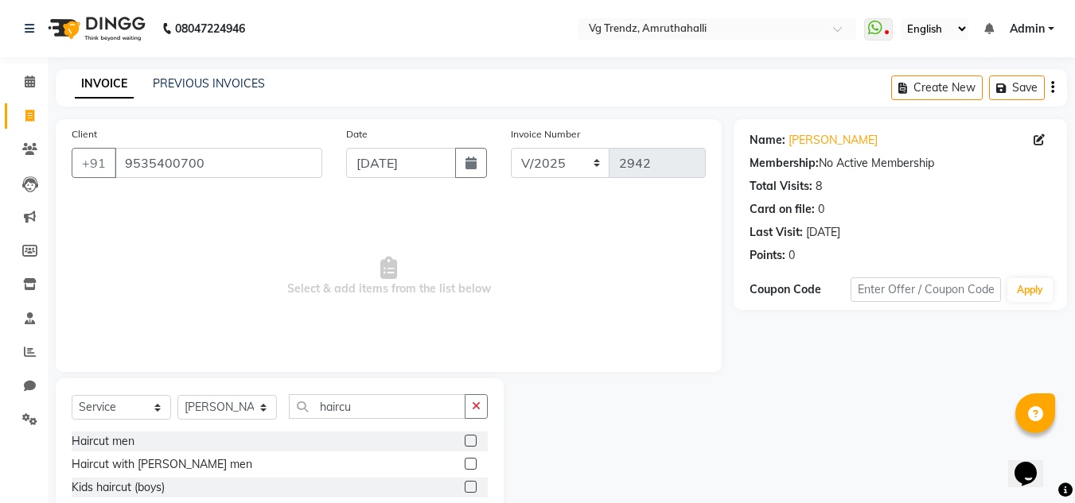
click at [464, 460] on label at bounding box center [470, 464] width 12 height 12
click at [464, 460] on input "checkbox" at bounding box center [469, 465] width 10 height 10
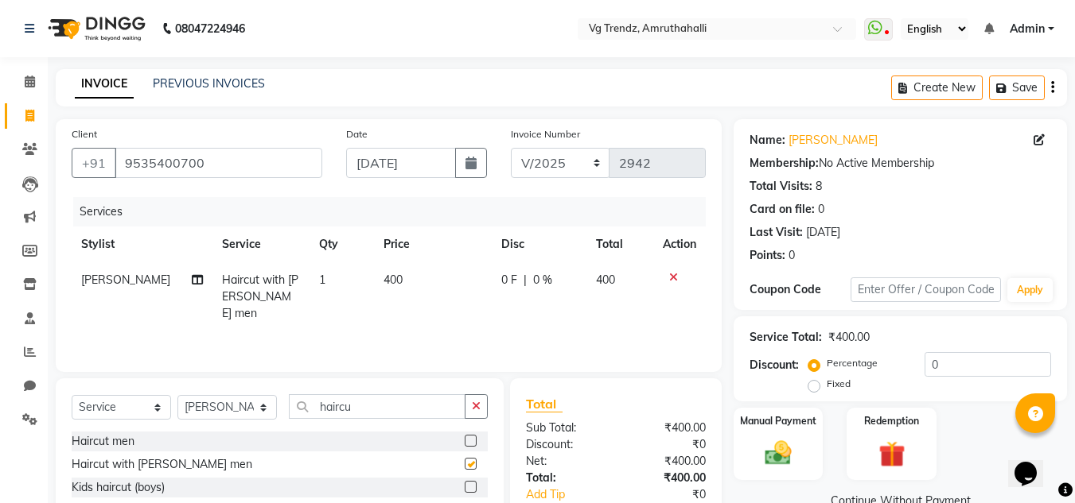
checkbox input "false"
click at [389, 410] on input "haircu" at bounding box center [377, 406] width 177 height 25
type input "hea"
click at [468, 437] on label at bounding box center [470, 441] width 12 height 12
click at [468, 437] on input "checkbox" at bounding box center [469, 442] width 10 height 10
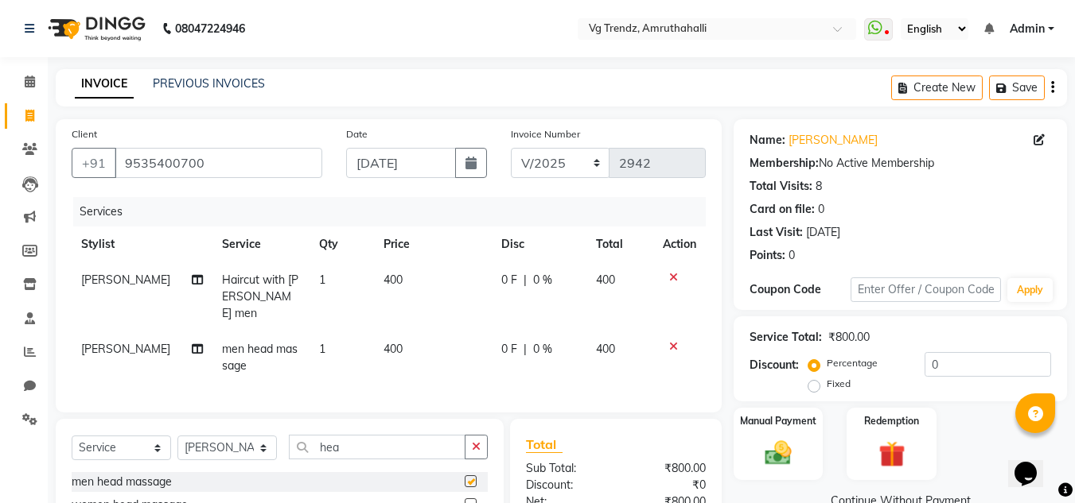
checkbox input "false"
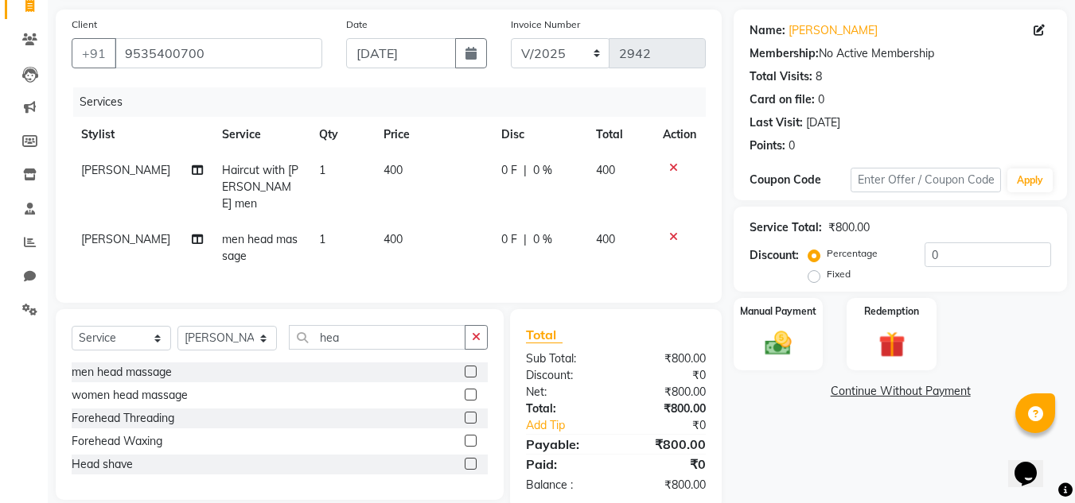
scroll to position [135, 0]
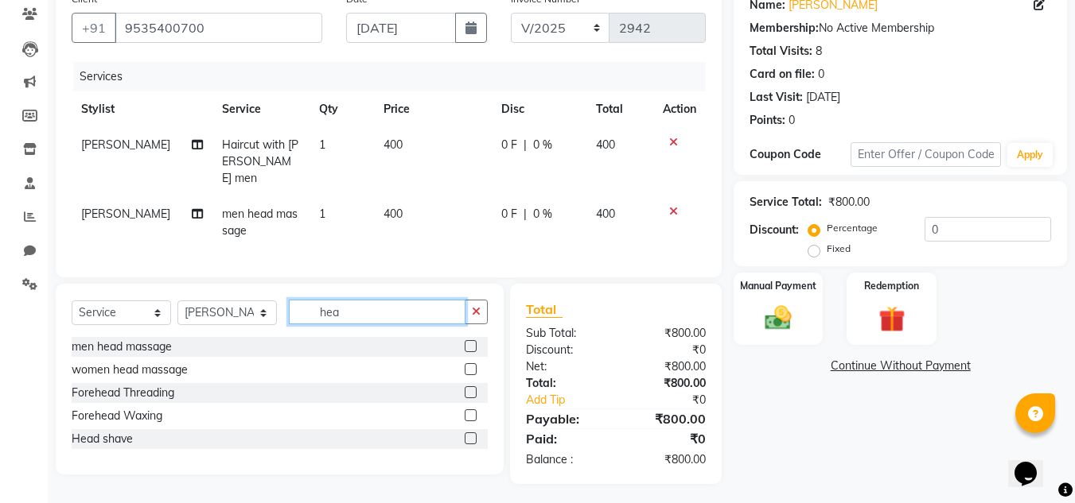
click at [393, 318] on input "hea" at bounding box center [377, 312] width 177 height 25
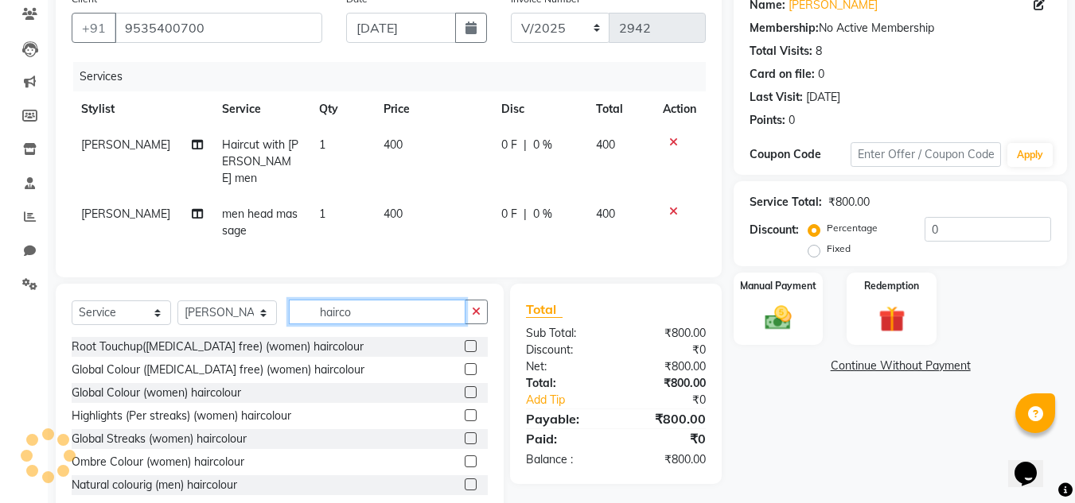
type input "hairco"
click at [464, 479] on label at bounding box center [470, 485] width 12 height 12
click at [464, 480] on input "checkbox" at bounding box center [469, 485] width 10 height 10
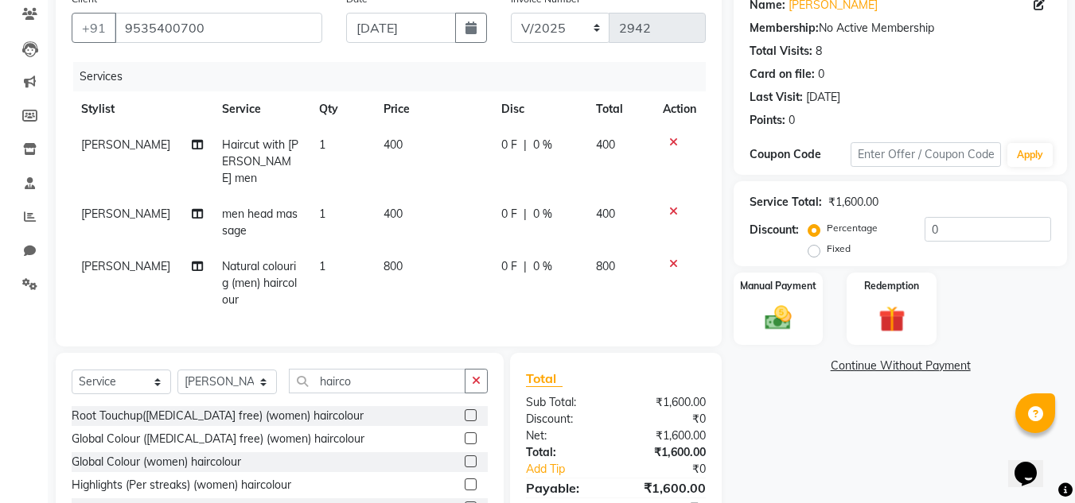
checkbox input "false"
click at [383, 259] on span "800" at bounding box center [392, 266] width 19 height 14
select select "84659"
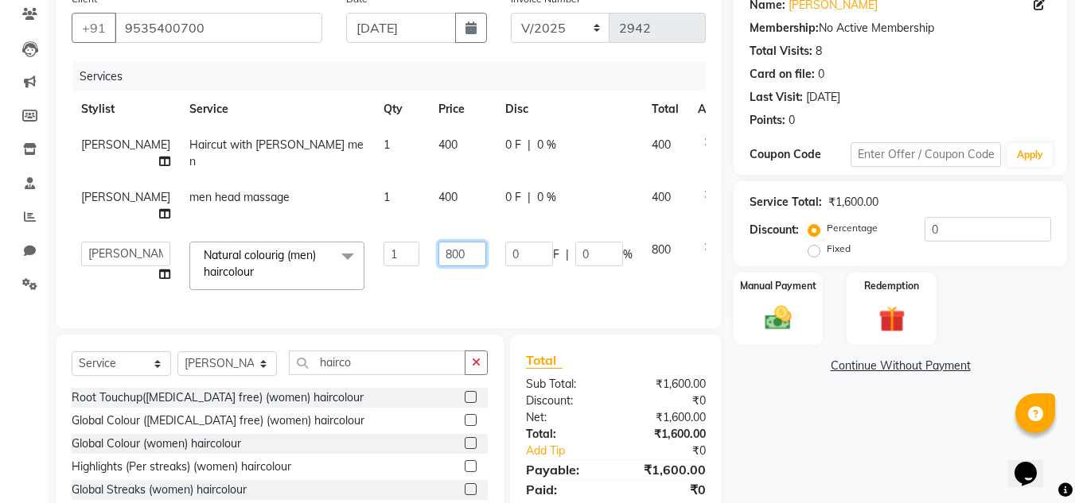
click at [438, 266] on input "800" at bounding box center [462, 254] width 48 height 25
type input "1000"
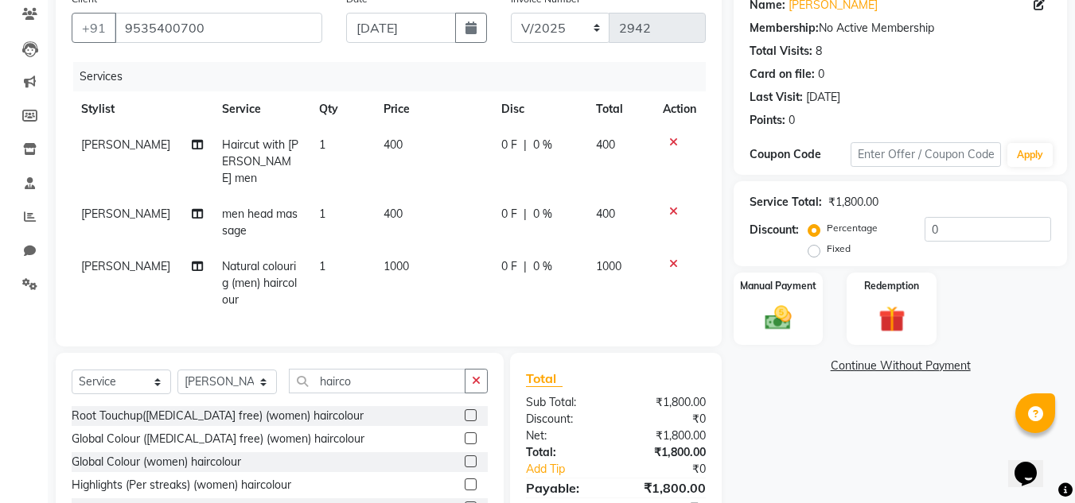
click at [439, 332] on div "Client +91 9535400700 Date 22-09-2025 Invoice Number V/2025 V/2025-26 2942 Serv…" at bounding box center [389, 165] width 666 height 363
click at [774, 336] on div "Manual Payment" at bounding box center [778, 309] width 93 height 76
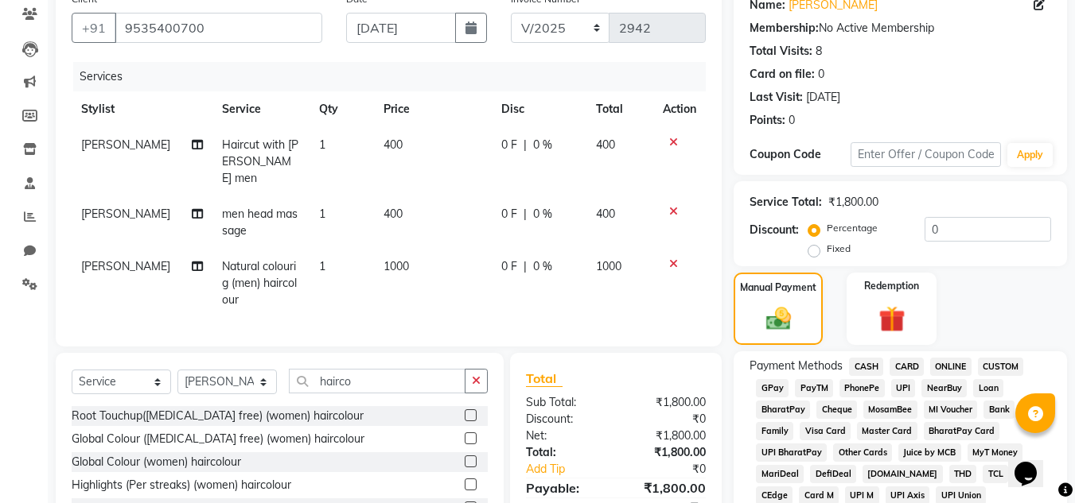
click at [855, 390] on span "PhonePe" at bounding box center [861, 388] width 45 height 18
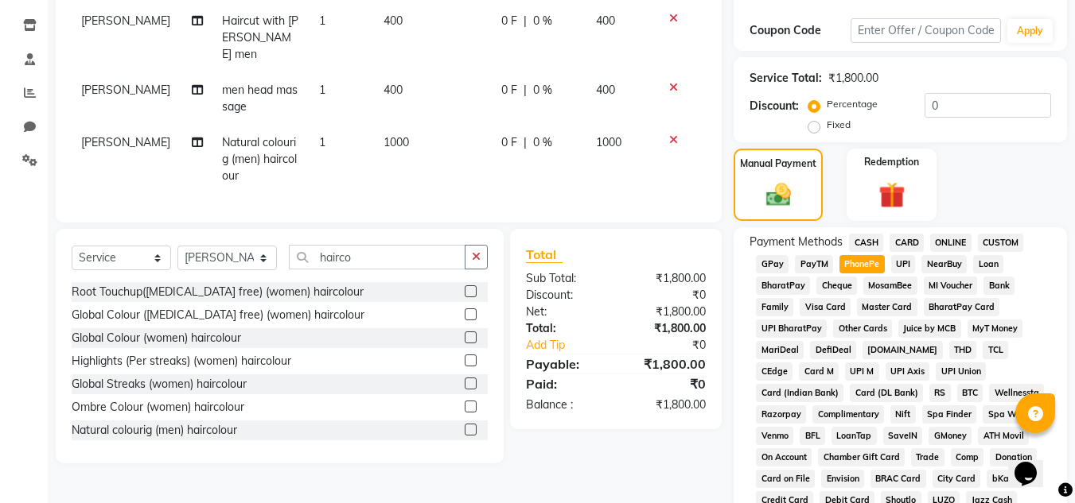
scroll to position [713, 0]
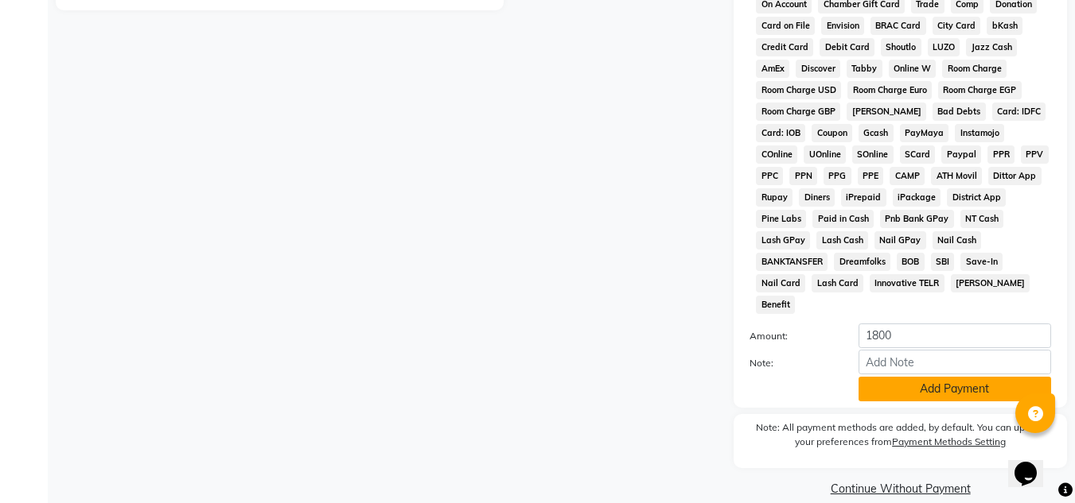
click at [941, 377] on button "Add Payment" at bounding box center [954, 389] width 192 height 25
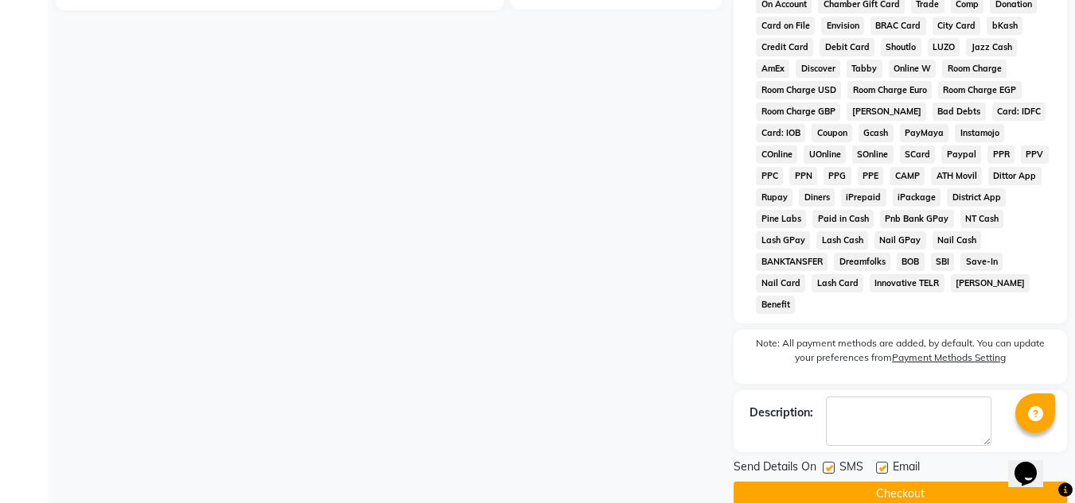
click at [828, 459] on div "SMS" at bounding box center [848, 469] width 53 height 20
click at [874, 459] on div "SMS" at bounding box center [848, 469] width 53 height 20
click at [881, 462] on label at bounding box center [882, 468] width 12 height 12
click at [881, 464] on input "checkbox" at bounding box center [881, 469] width 10 height 10
checkbox input "false"
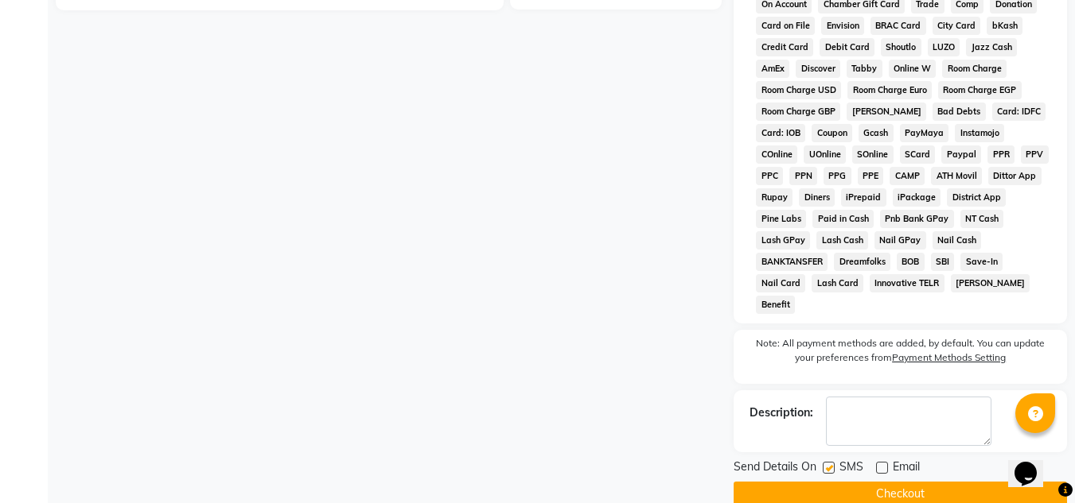
click at [830, 462] on label at bounding box center [828, 468] width 12 height 12
click at [830, 464] on input "checkbox" at bounding box center [827, 469] width 10 height 10
checkbox input "false"
click at [855, 482] on button "Checkout" at bounding box center [899, 494] width 333 height 25
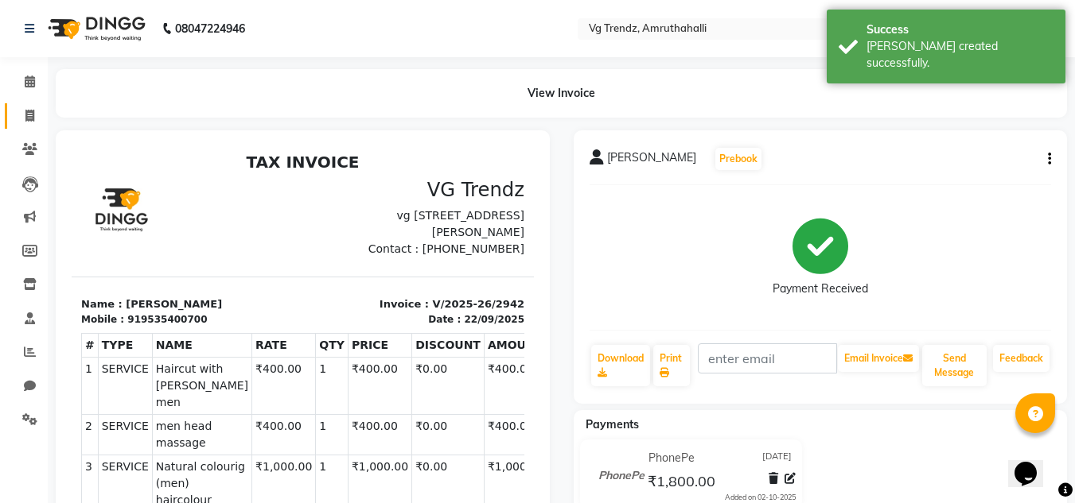
click at [10, 123] on link "Invoice" at bounding box center [24, 116] width 38 height 26
select select "service"
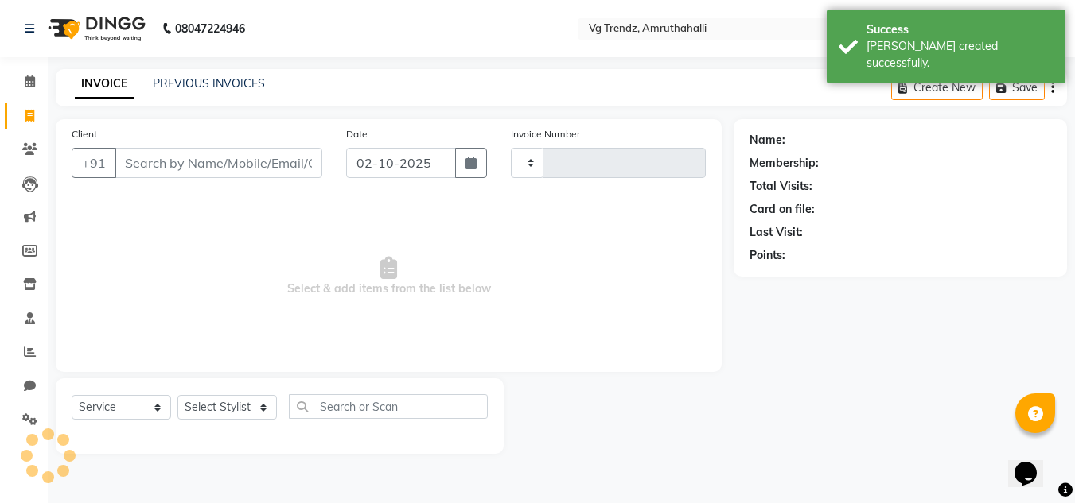
type input "2943"
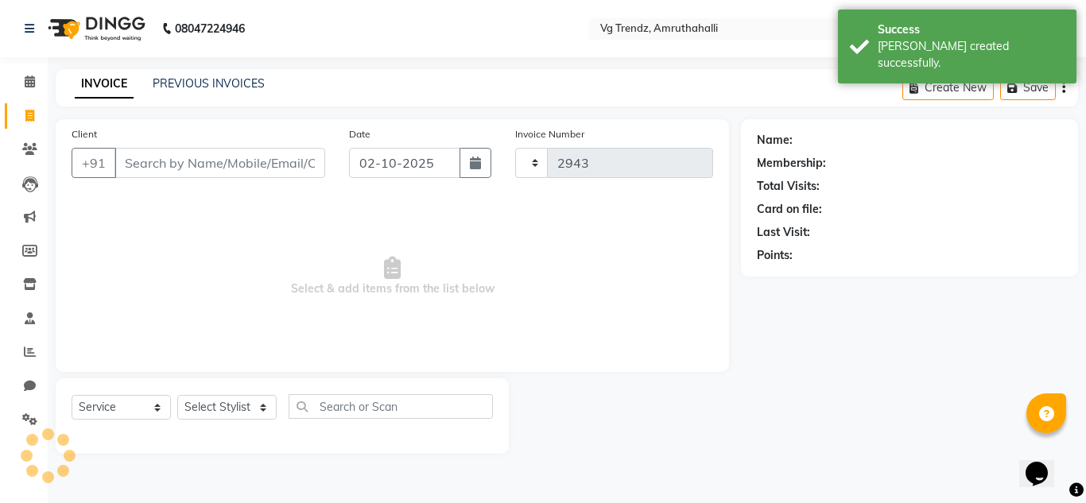
select select "5536"
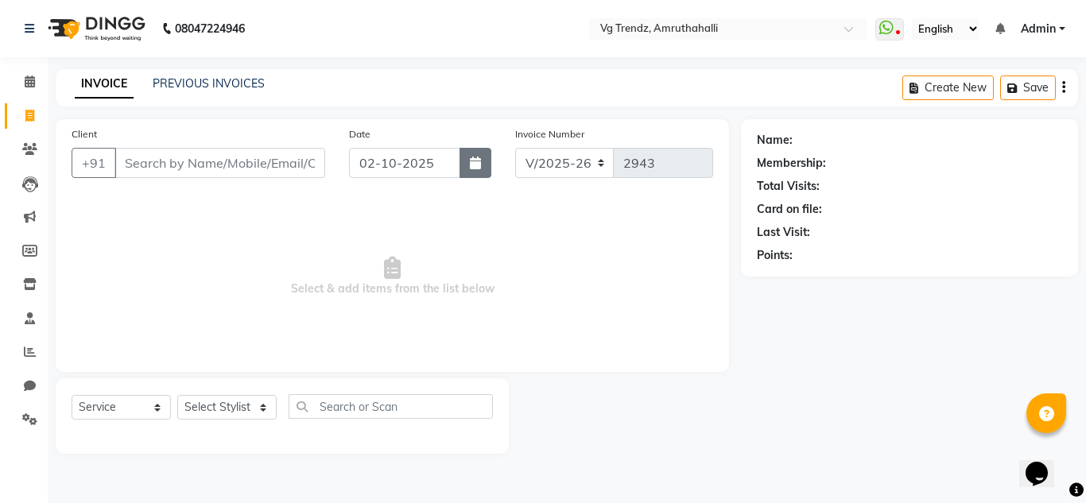
click at [472, 161] on icon "button" at bounding box center [475, 163] width 11 height 13
select select "10"
select select "2025"
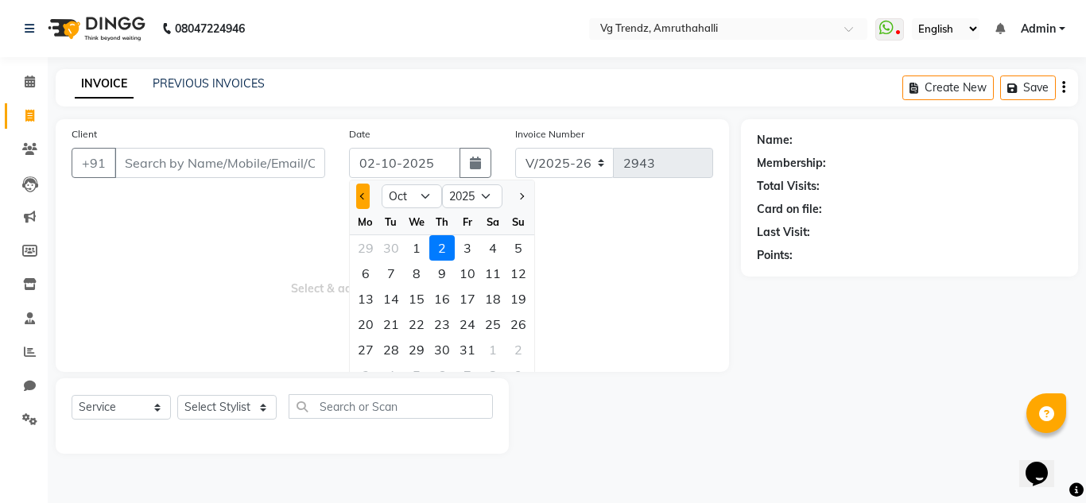
click at [361, 201] on button "Previous month" at bounding box center [363, 196] width 14 height 25
select select "9"
click at [367, 324] on div "22" at bounding box center [365, 324] width 25 height 25
type input "[DATE]"
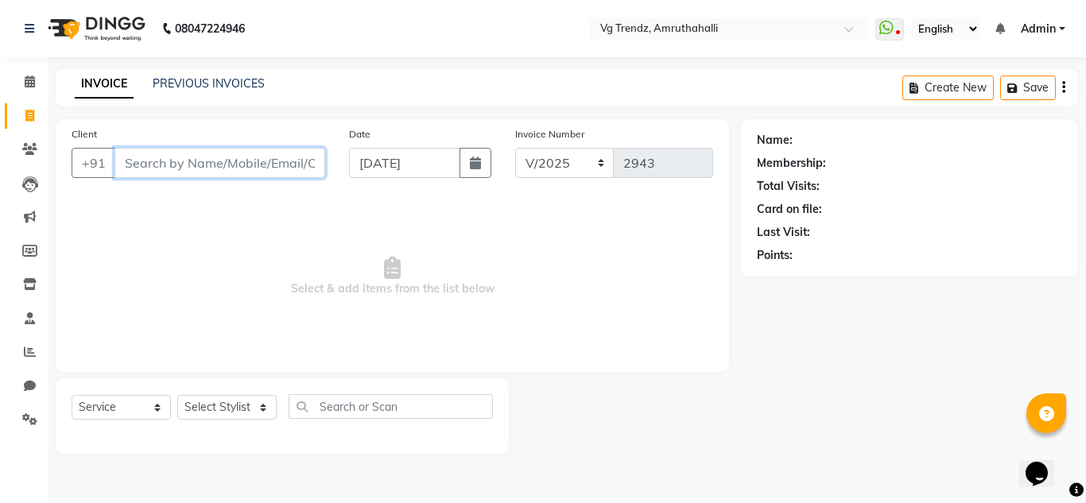
click at [246, 163] on input "Client" at bounding box center [220, 163] width 211 height 30
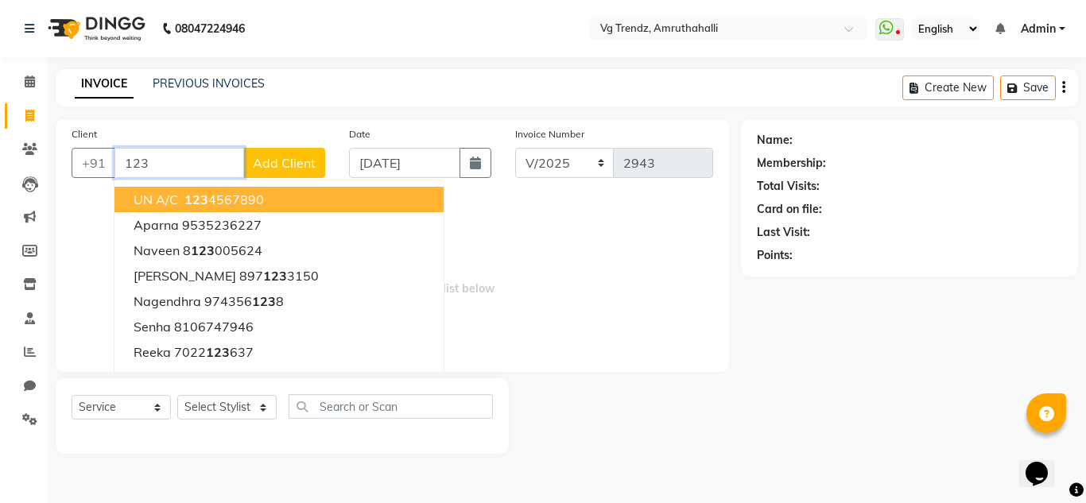
click at [239, 211] on button "UN A/C 123 4567890" at bounding box center [279, 199] width 329 height 25
type input "1234567890"
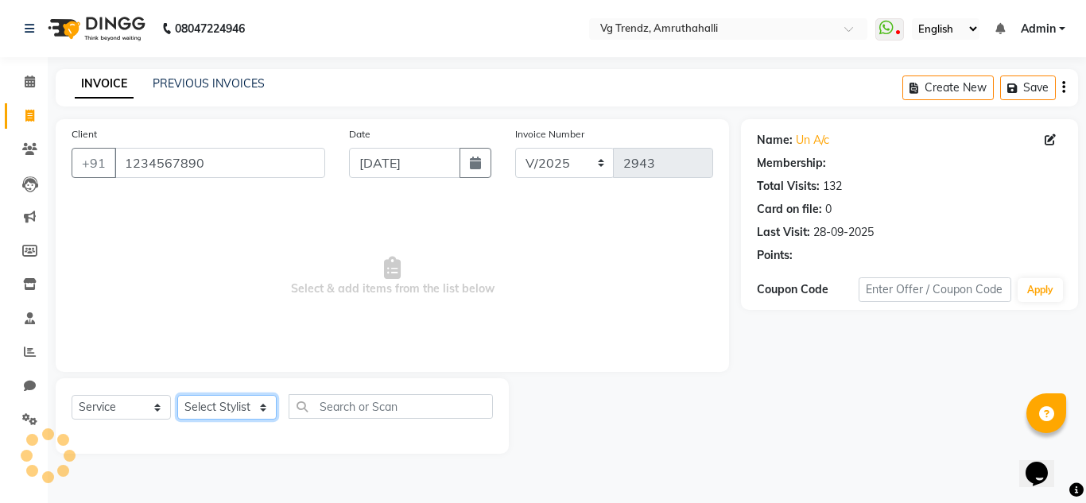
click at [221, 398] on select "Select Stylist [PERSON_NAME] N P [PERSON_NAME] [PERSON_NAME] [PERSON_NAME] salo…" at bounding box center [226, 407] width 99 height 25
select select "84659"
click at [177, 395] on select "Select Stylist [PERSON_NAME] N P [PERSON_NAME] [PERSON_NAME] [PERSON_NAME] salo…" at bounding box center [226, 407] width 99 height 25
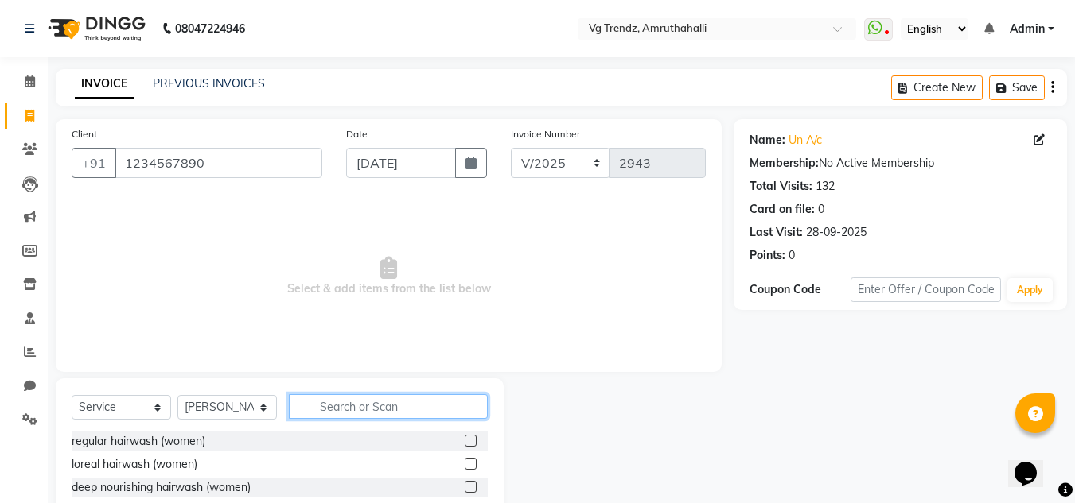
click at [328, 408] on input "text" at bounding box center [388, 406] width 199 height 25
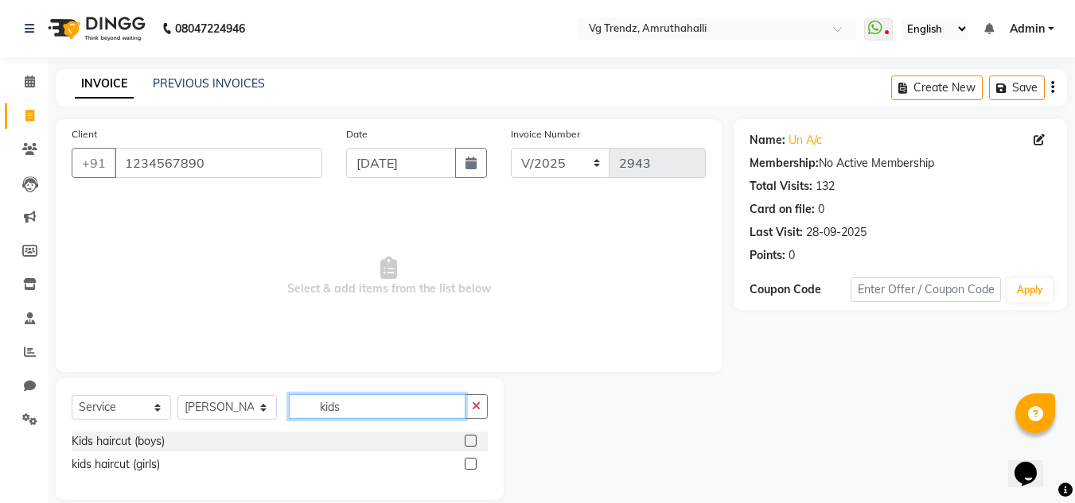
type input "kids"
click at [468, 441] on label at bounding box center [470, 441] width 12 height 12
click at [468, 441] on input "checkbox" at bounding box center [469, 442] width 10 height 10
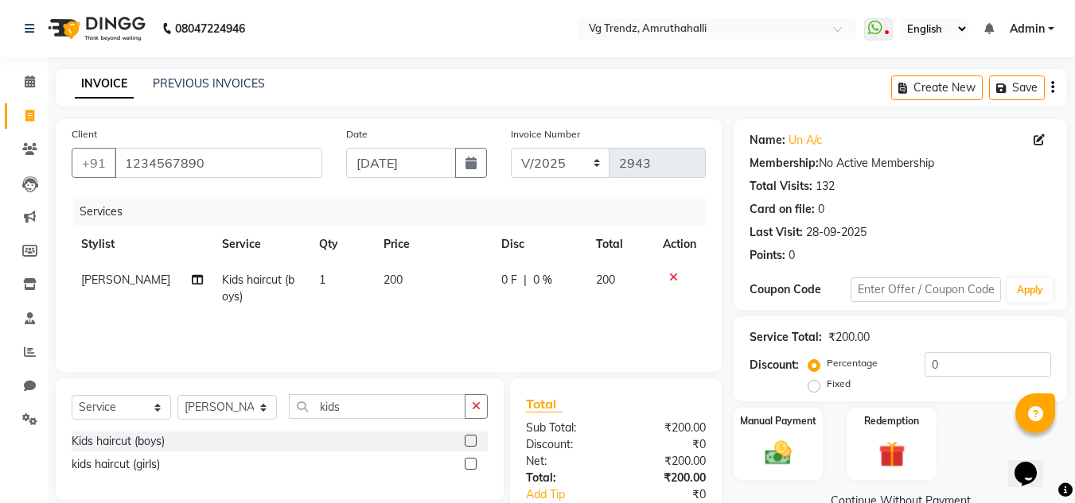
click at [468, 441] on label at bounding box center [470, 441] width 12 height 12
click at [468, 441] on input "checkbox" at bounding box center [469, 442] width 10 height 10
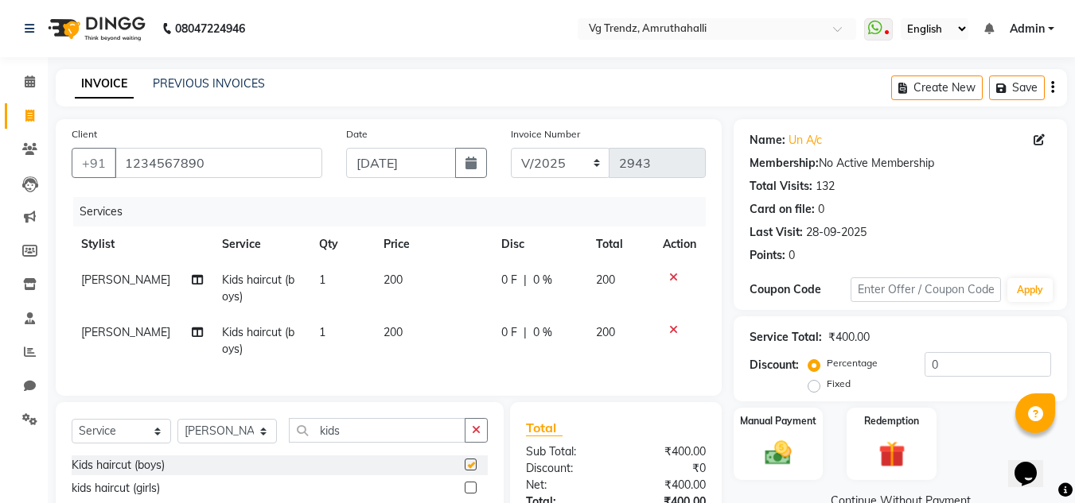
checkbox input "false"
click at [391, 279] on span "200" at bounding box center [392, 280] width 19 height 14
select select "84659"
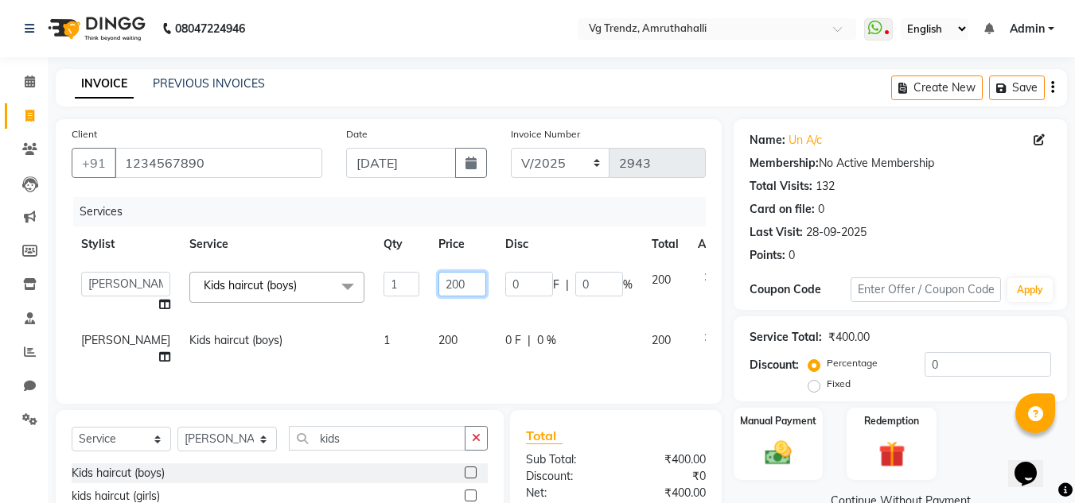
click at [438, 290] on input "200" at bounding box center [462, 284] width 48 height 25
type input "250"
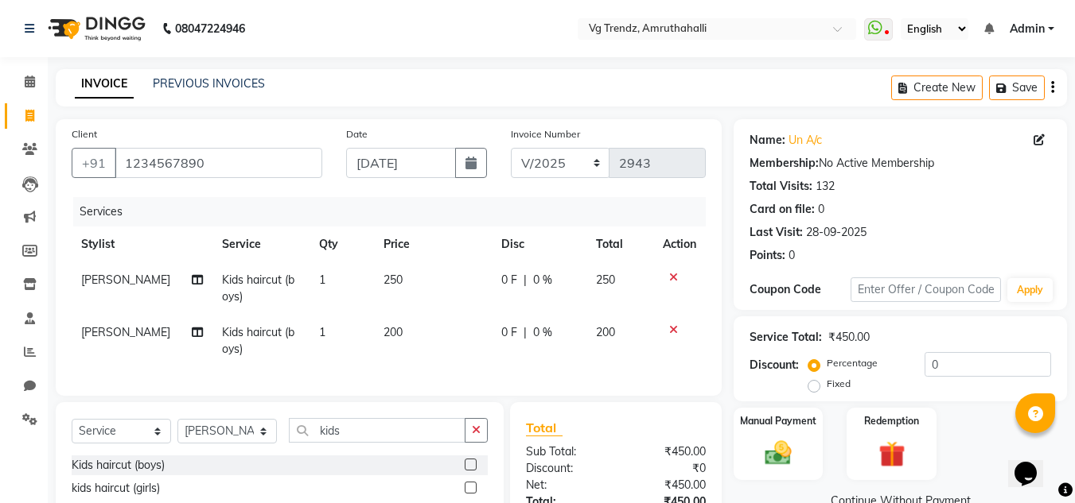
click at [447, 370] on div "Services Stylist Service Qty Price Disc Total Action Sandeep Sharma Kids haircu…" at bounding box center [389, 288] width 634 height 183
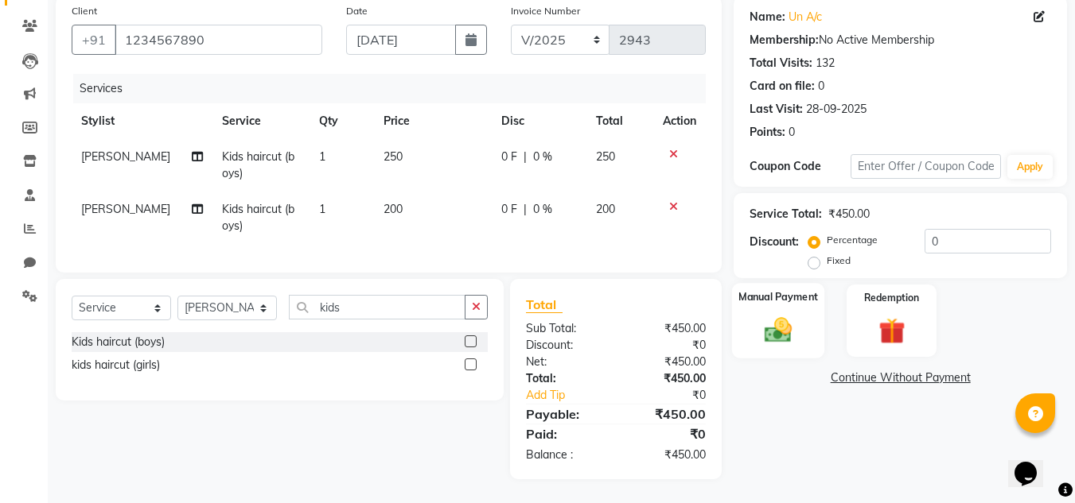
click at [775, 327] on img at bounding box center [778, 330] width 45 height 32
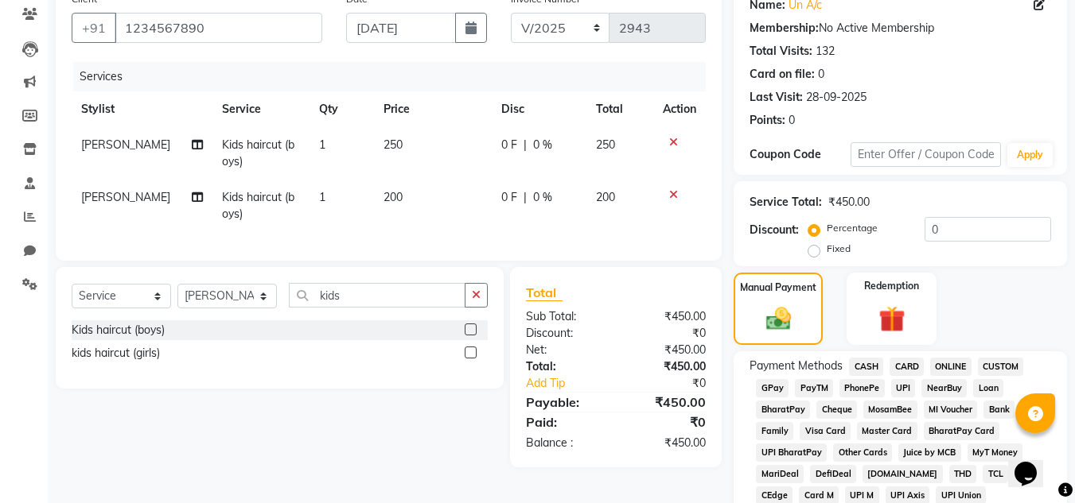
click at [853, 391] on span "PhonePe" at bounding box center [861, 388] width 45 height 18
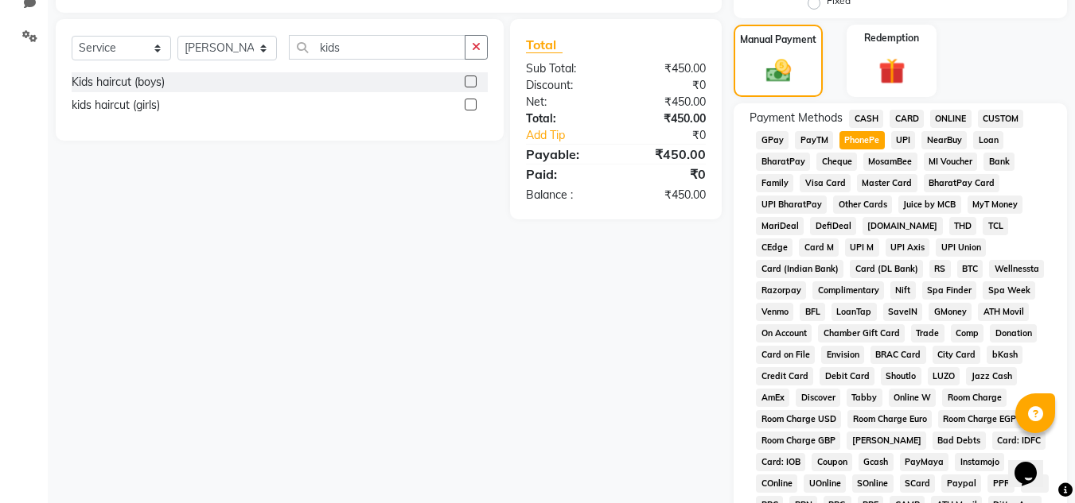
scroll to position [713, 0]
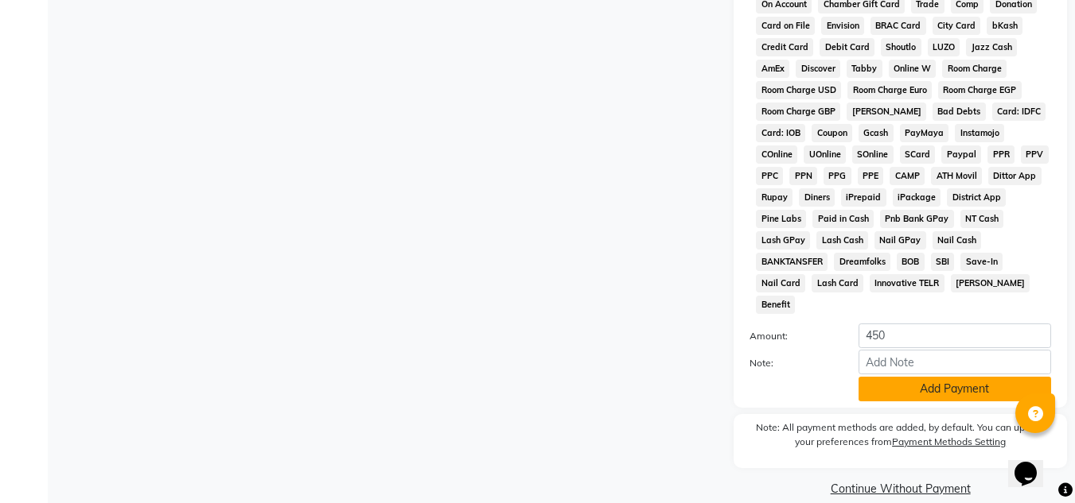
click at [942, 377] on button "Add Payment" at bounding box center [954, 389] width 192 height 25
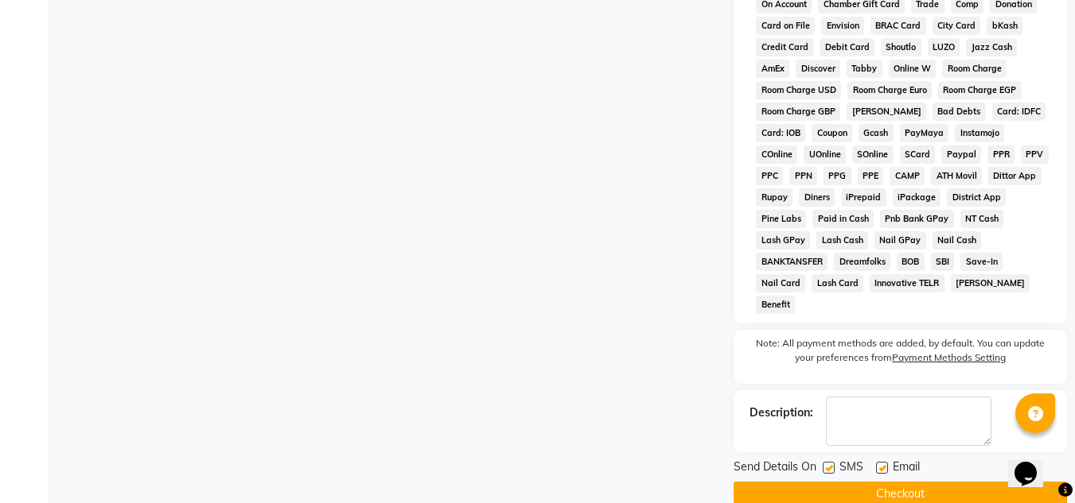
click at [832, 462] on label at bounding box center [828, 468] width 12 height 12
click at [832, 464] on input "checkbox" at bounding box center [827, 469] width 10 height 10
checkbox input "false"
click at [880, 462] on label at bounding box center [882, 468] width 12 height 12
click at [880, 464] on input "checkbox" at bounding box center [881, 469] width 10 height 10
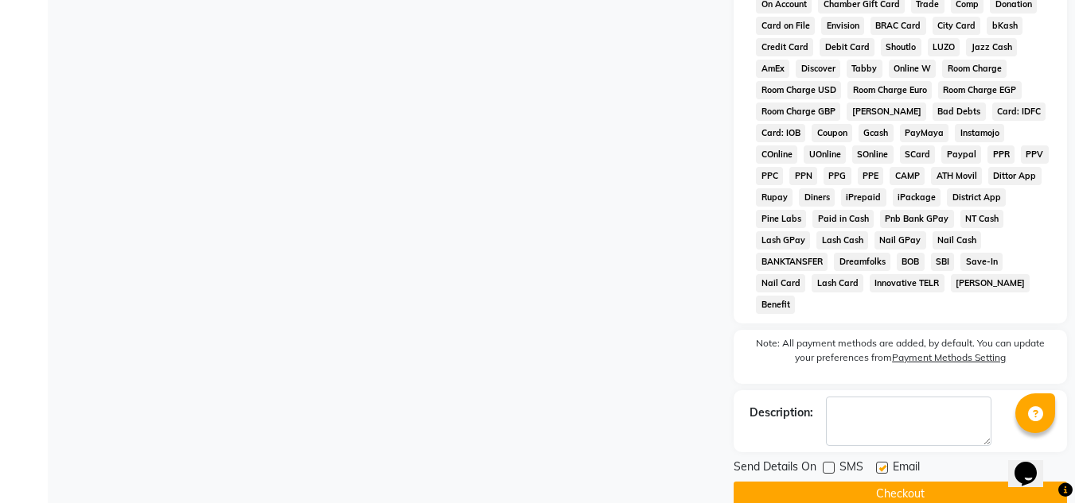
checkbox input "false"
click at [885, 482] on button "Checkout" at bounding box center [899, 494] width 333 height 25
